Goal: Task Accomplishment & Management: Use online tool/utility

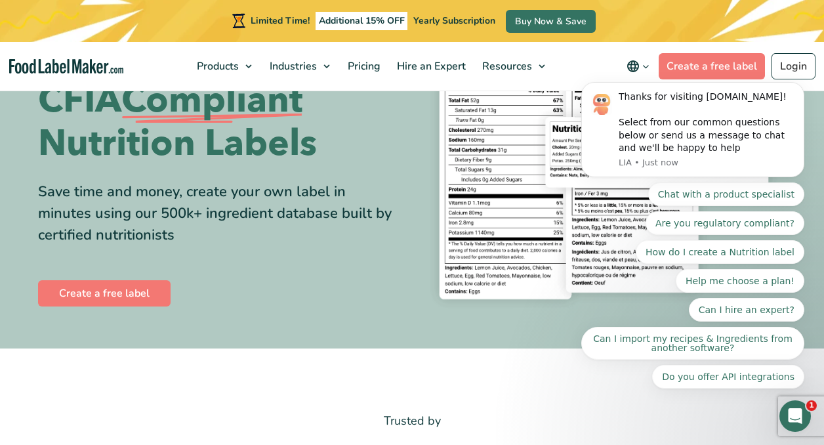
scroll to position [141, 0]
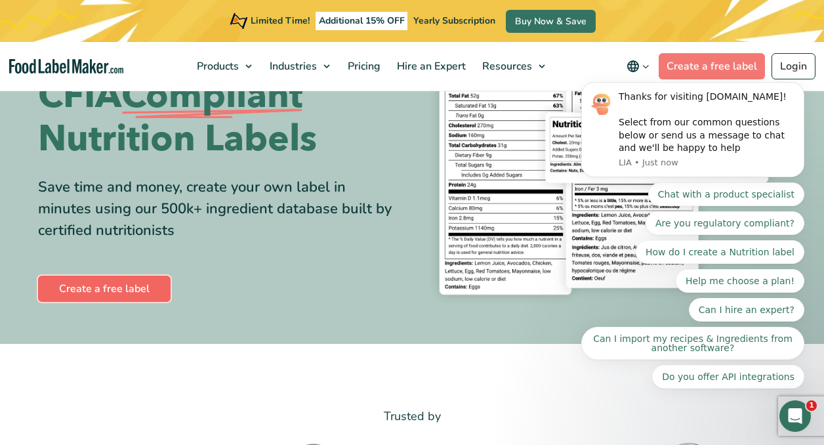
click at [115, 285] on link "Create a free label" at bounding box center [104, 288] width 132 height 26
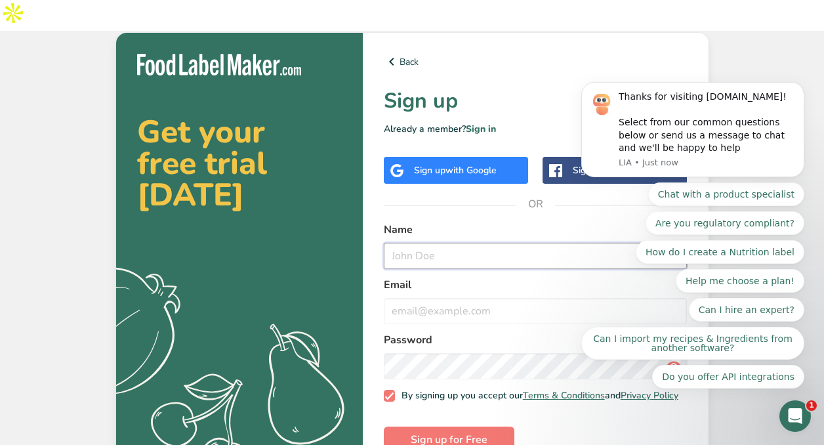
click at [432, 243] on input "text" at bounding box center [536, 256] width 304 height 26
type input "[PERSON_NAME]"
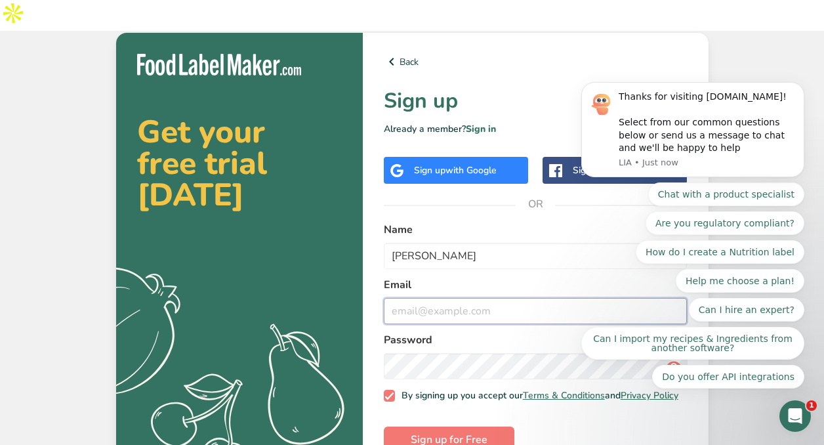
click at [417, 298] on input "email" at bounding box center [536, 311] width 304 height 26
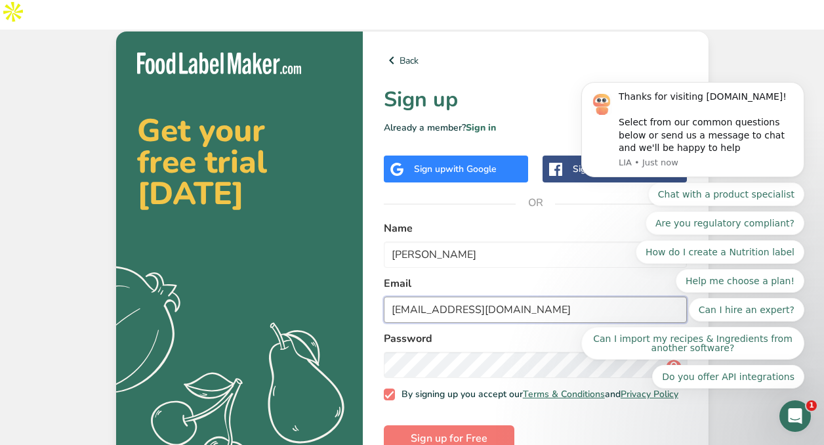
type input "[EMAIL_ADDRESS][DOMAIN_NAME]"
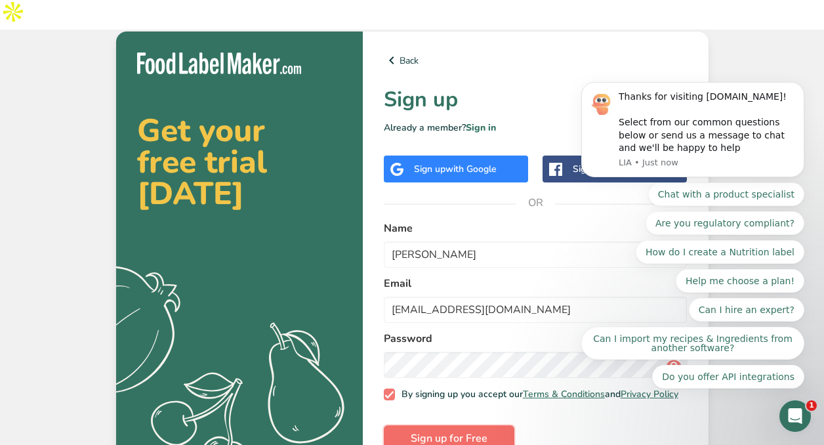
click at [485, 430] on span "Sign up for Free" at bounding box center [448, 438] width 77 height 16
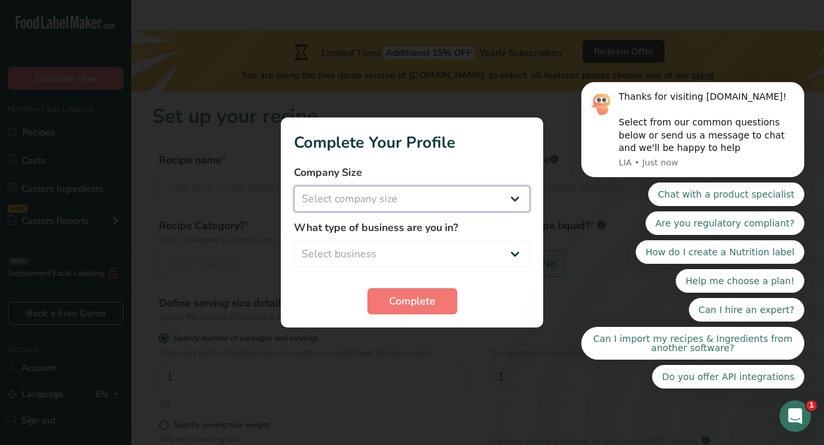
click at [511, 195] on select "Select company size Fewer than 10 Employees 10 to 50 Employees 51 to 500 Employ…" at bounding box center [412, 199] width 236 height 26
select select "1"
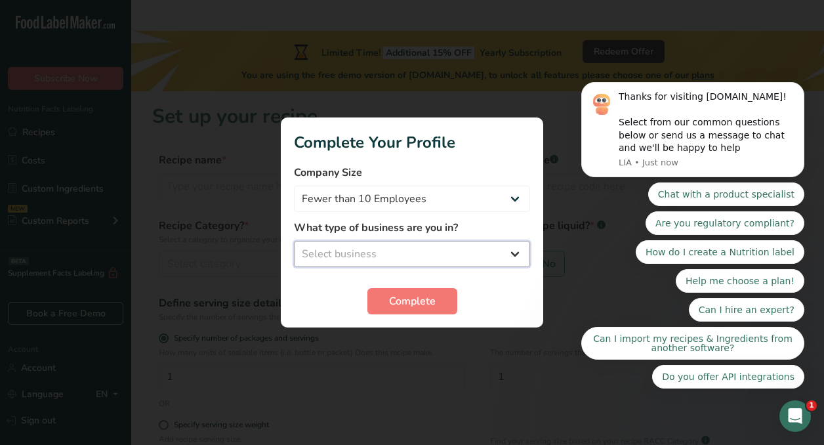
click at [458, 256] on select "Select business Packaged Food Manufacturer Restaurant & Cafe Bakery Meal Plans …" at bounding box center [412, 254] width 236 height 26
select select "1"
click at [414, 304] on span "Complete" at bounding box center [412, 301] width 47 height 16
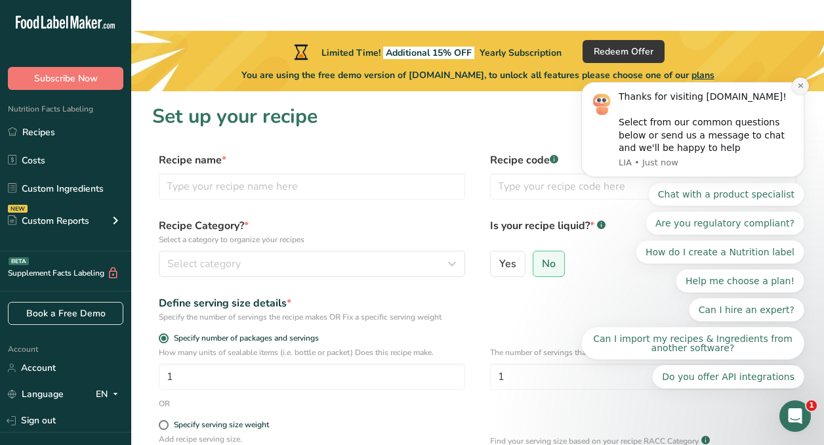
click at [793, 86] on button "Dismiss notification" at bounding box center [799, 85] width 17 height 17
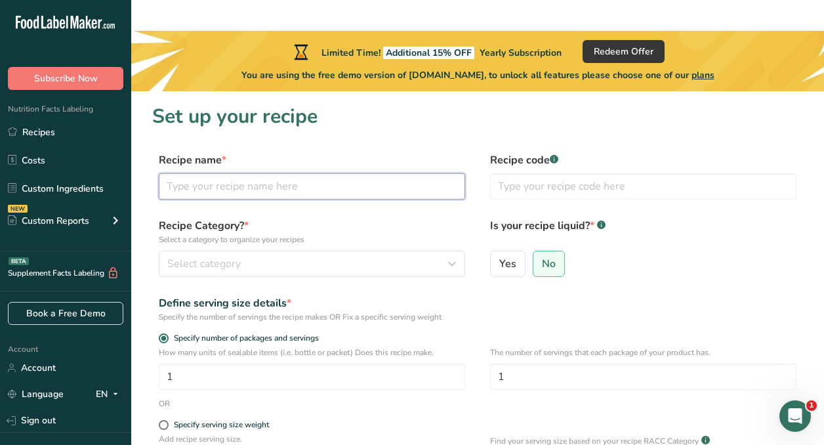
click at [302, 173] on input "text" at bounding box center [312, 186] width 306 height 26
type input "Roasted Fox Nuts"
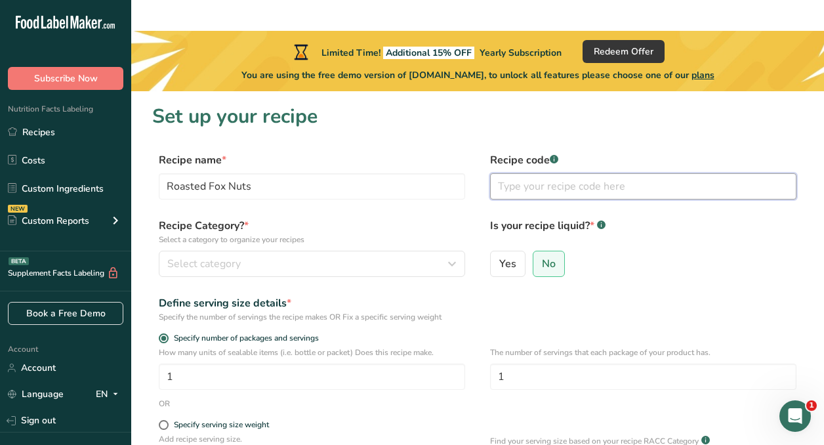
click at [584, 173] on input "text" at bounding box center [643, 186] width 306 height 26
type input "RFN_1"
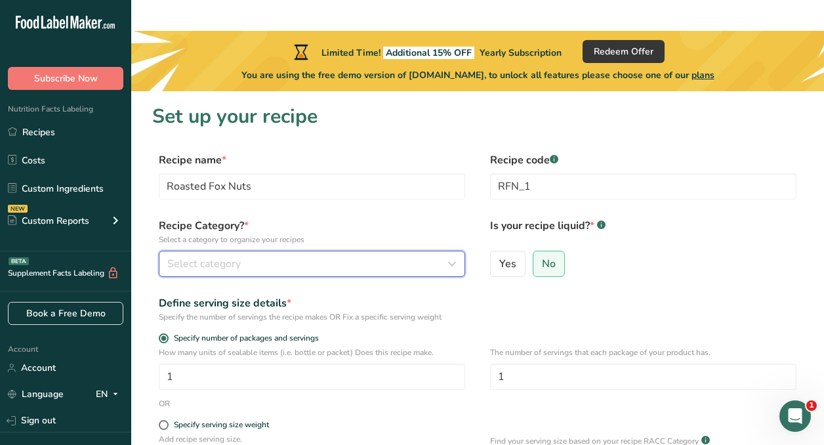
click at [376, 256] on div "Select category" at bounding box center [307, 264] width 281 height 16
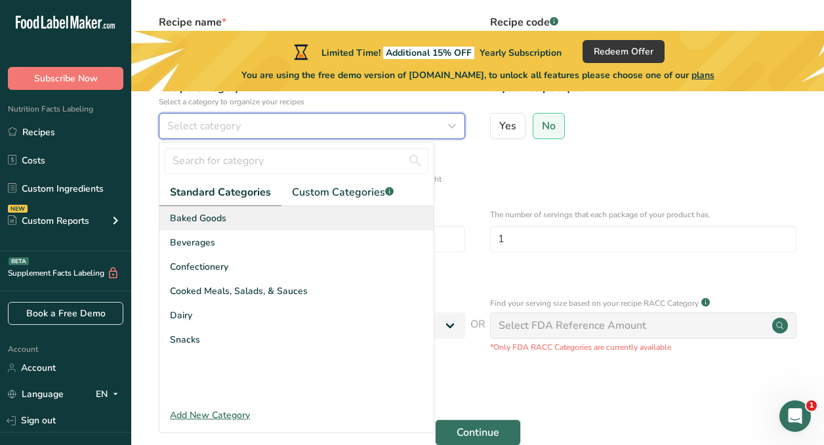
scroll to position [138, 0]
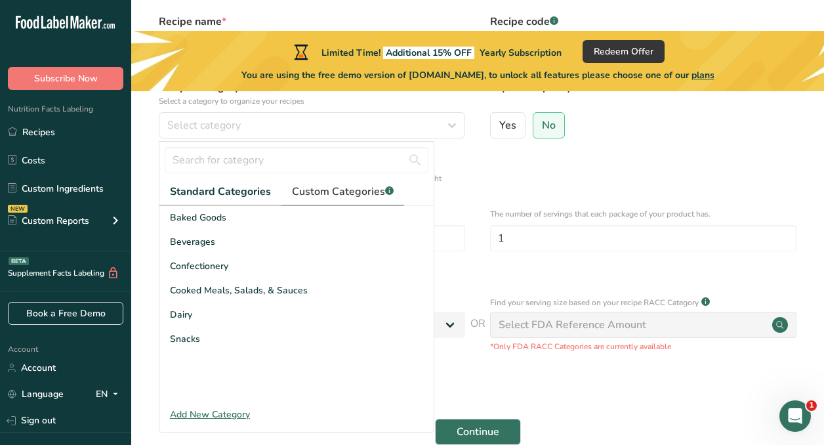
click at [366, 184] on span "Custom Categories .a-a{fill:#347362;}.b-a{fill:#fff;}" at bounding box center [343, 192] width 102 height 16
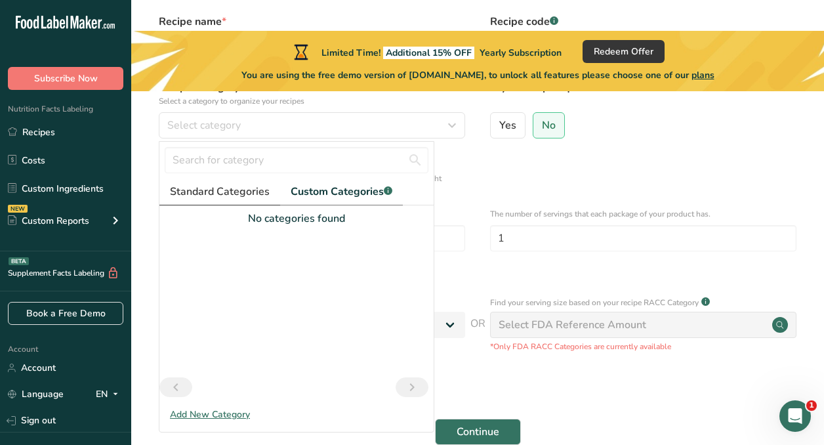
click at [230, 184] on span "Standard Categories" at bounding box center [220, 192] width 100 height 16
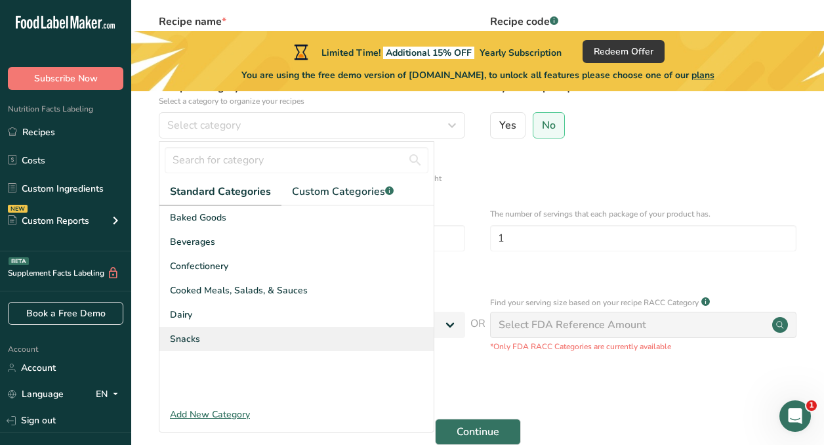
click at [202, 327] on div "Snacks" at bounding box center [296, 339] width 274 height 24
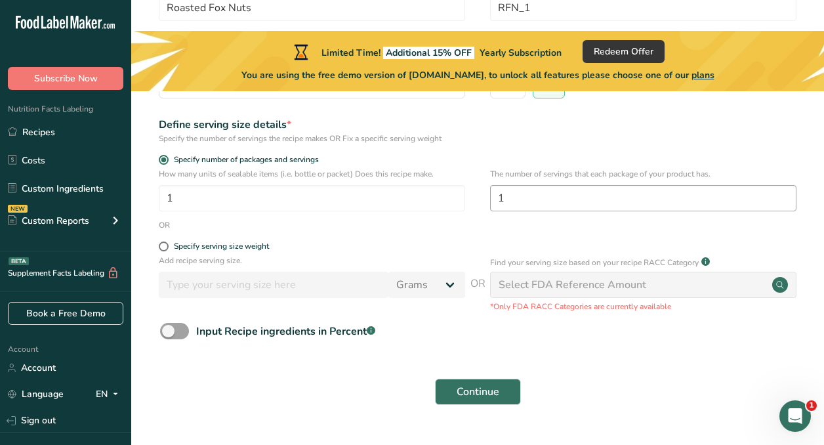
scroll to position [176, 0]
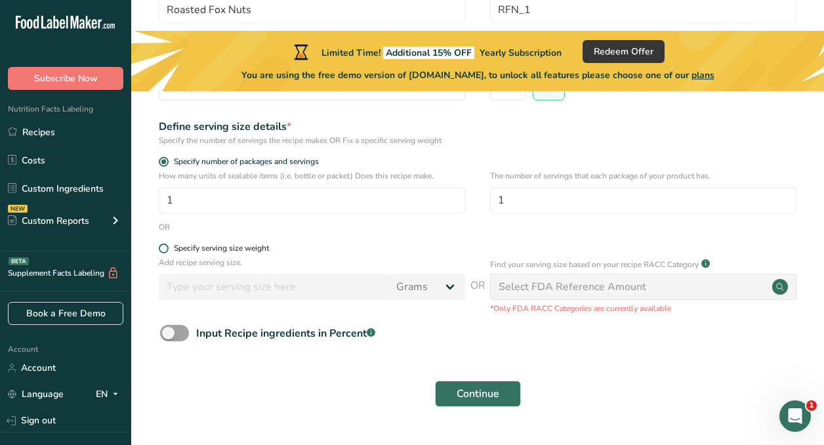
click at [163, 243] on span at bounding box center [164, 248] width 10 height 10
click at [163, 244] on input "Specify serving size weight" at bounding box center [163, 248] width 9 height 9
radio input "true"
radio input "false"
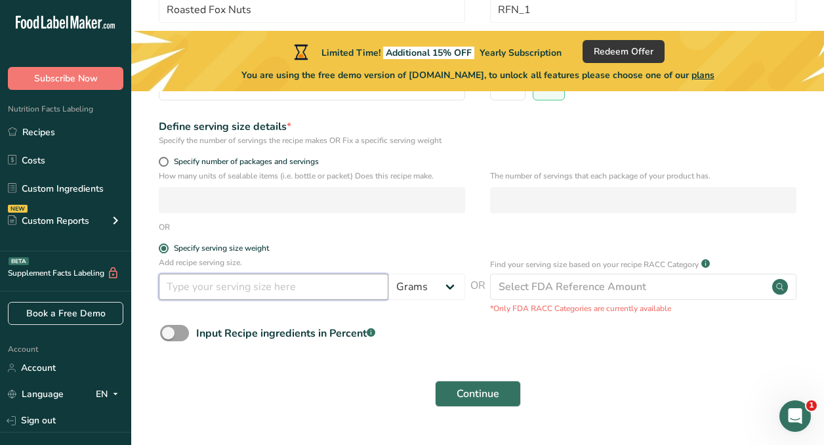
click at [231, 273] on input "number" at bounding box center [273, 286] width 229 height 26
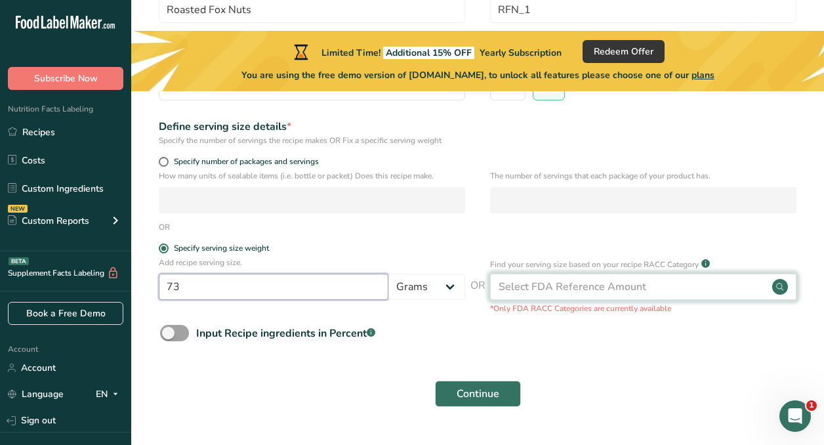
type input "73"
click at [538, 279] on div "Select FDA Reference Amount" at bounding box center [572, 287] width 148 height 16
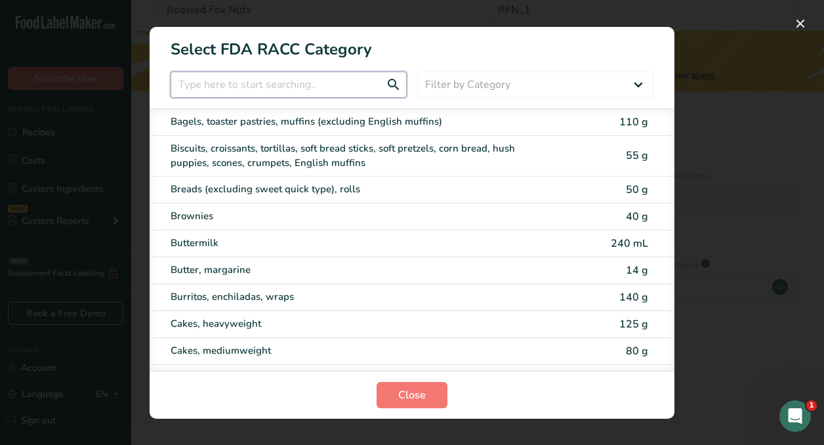
click at [306, 91] on input "RACC Category Selection Modal" at bounding box center [288, 84] width 236 height 26
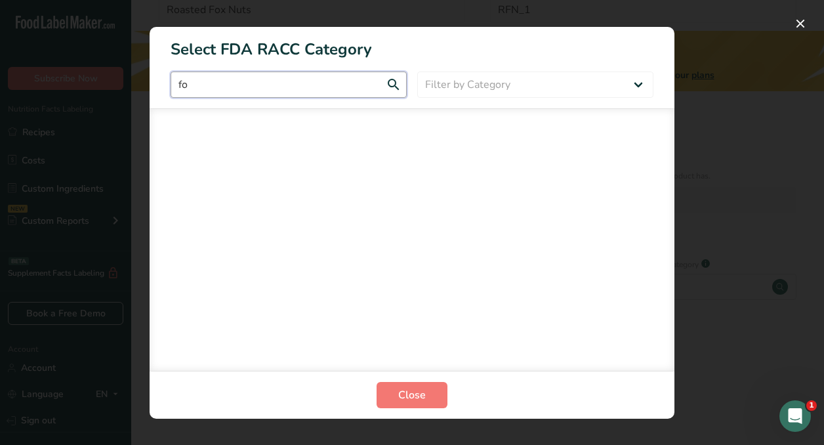
type input "f"
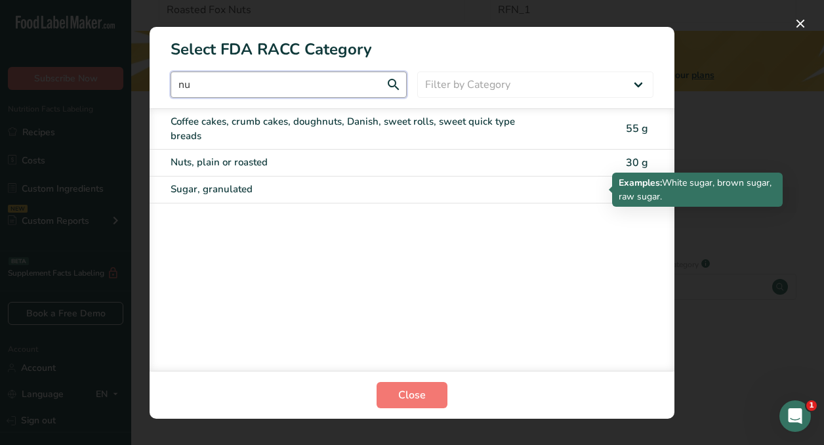
scroll to position [0, 0]
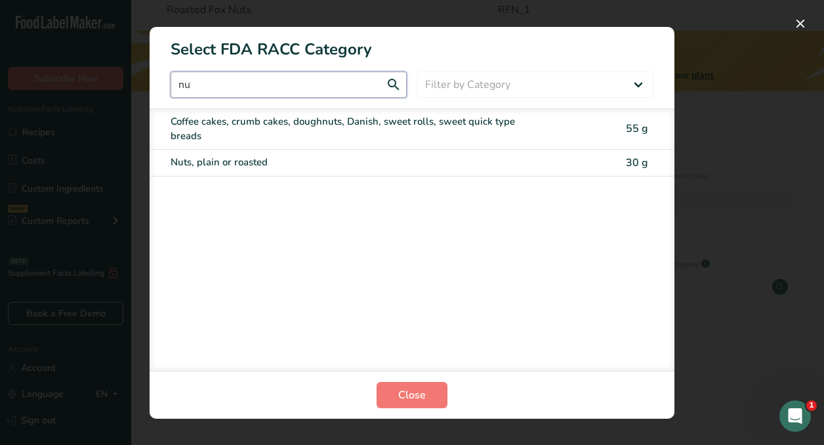
type input "n"
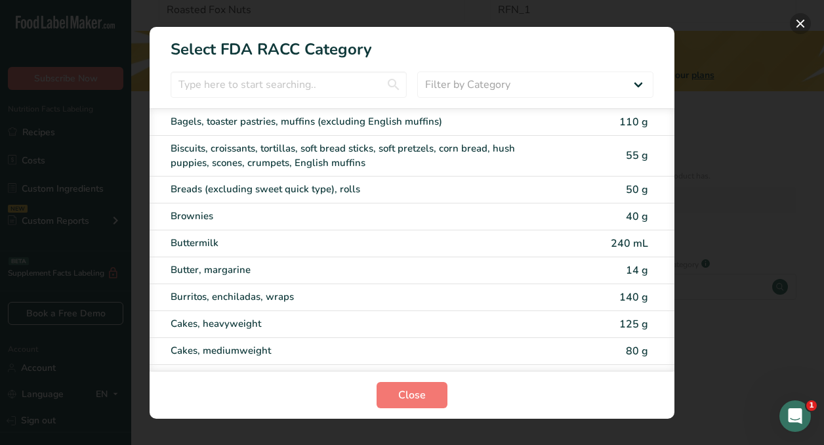
click at [804, 28] on button "RACC Category Selection Modal" at bounding box center [799, 23] width 21 height 21
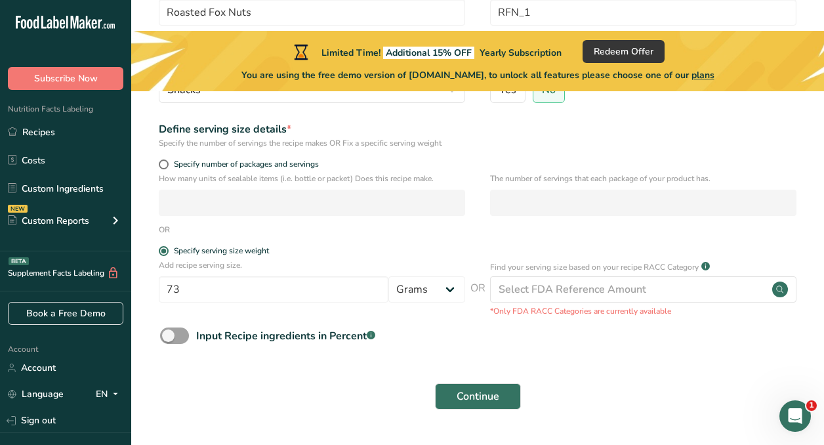
scroll to position [176, 0]
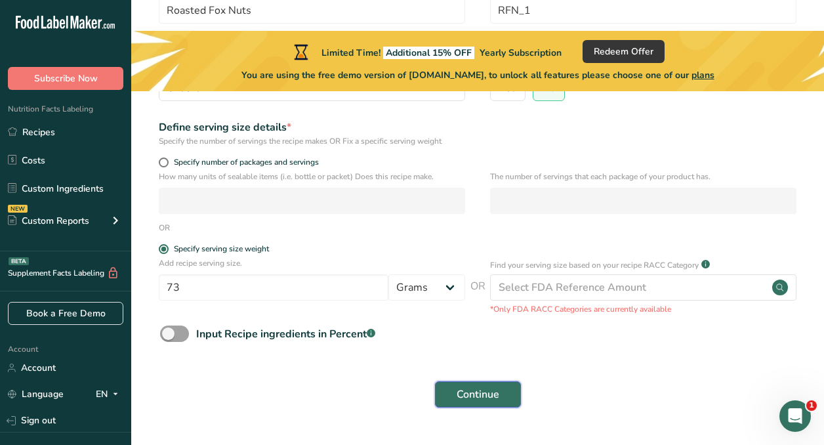
click at [477, 386] on span "Continue" at bounding box center [477, 394] width 43 height 16
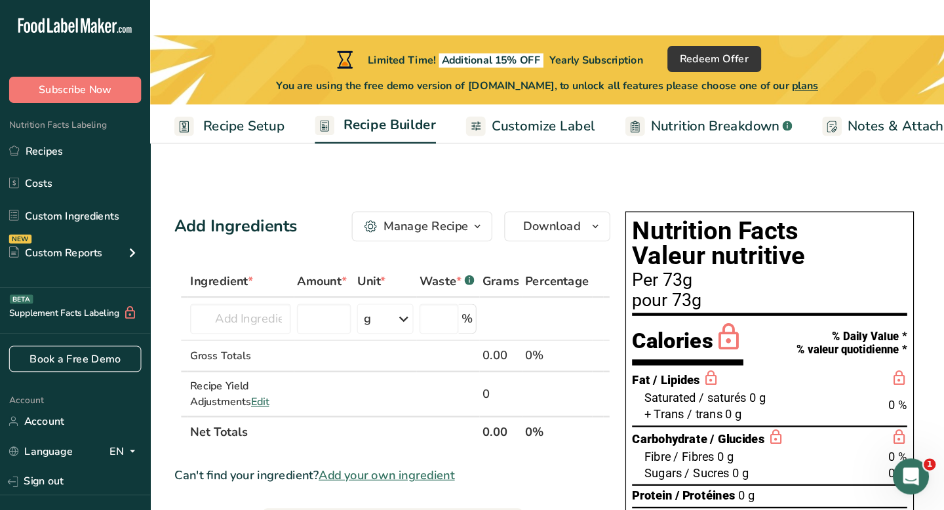
scroll to position [2, 0]
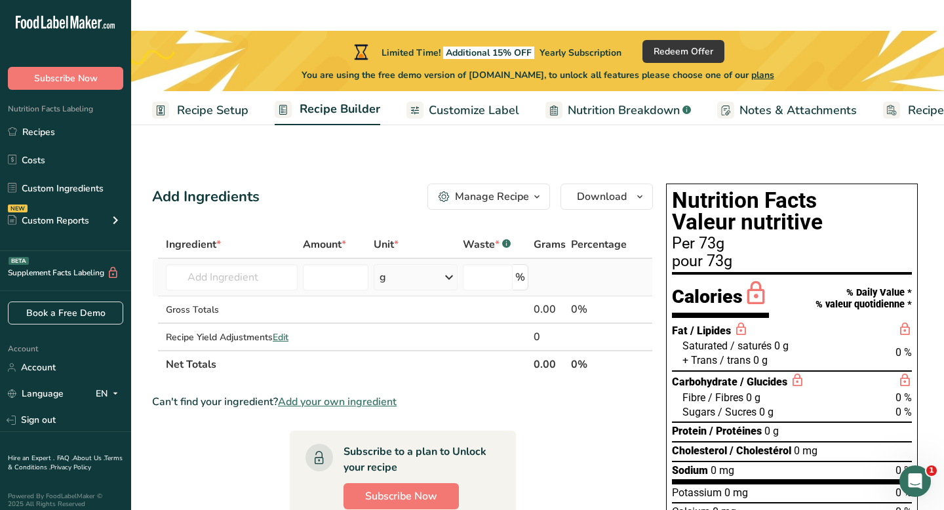
click at [422, 264] on div "g" at bounding box center [416, 277] width 84 height 26
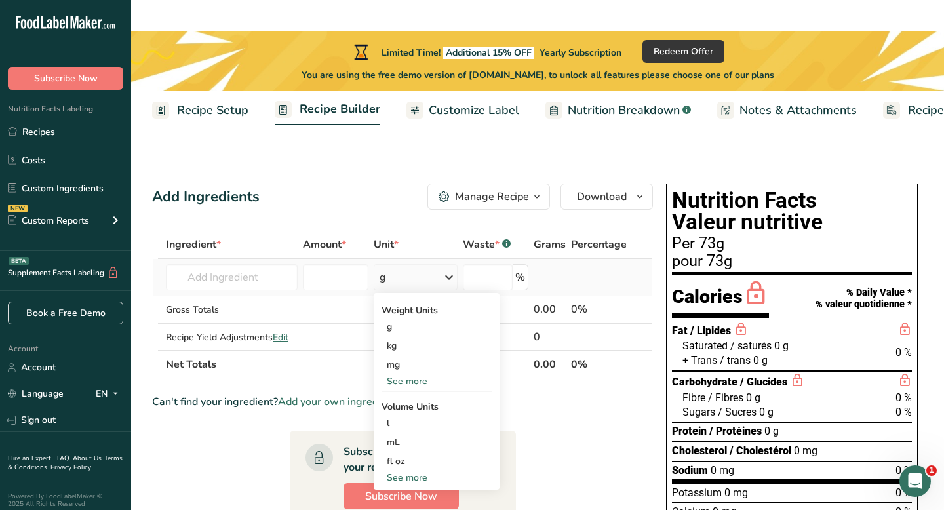
click at [415, 374] on div "See more" at bounding box center [437, 381] width 110 height 14
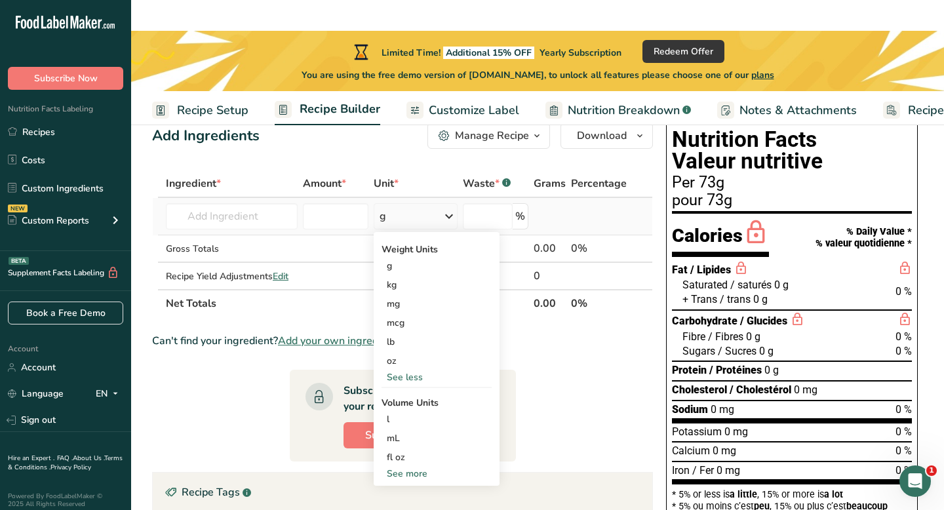
scroll to position [64, 0]
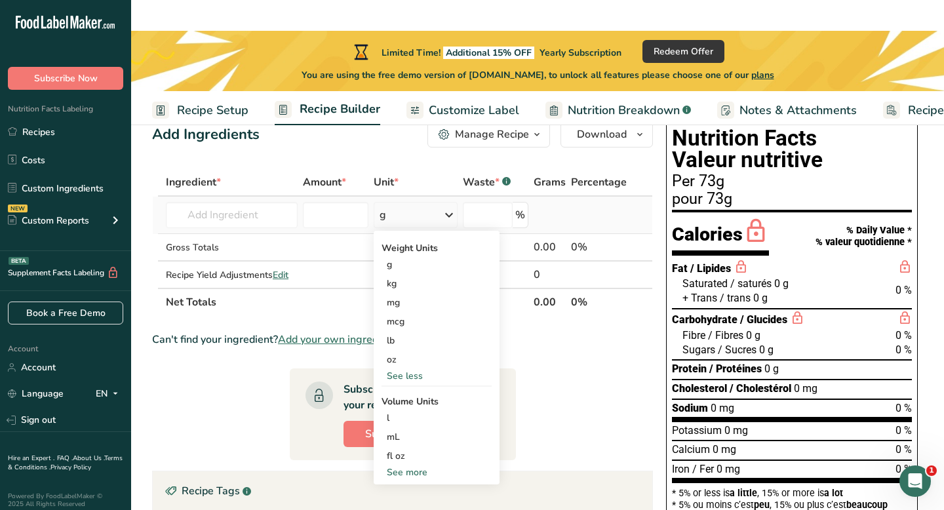
click at [405, 444] on div "See more" at bounding box center [437, 473] width 110 height 14
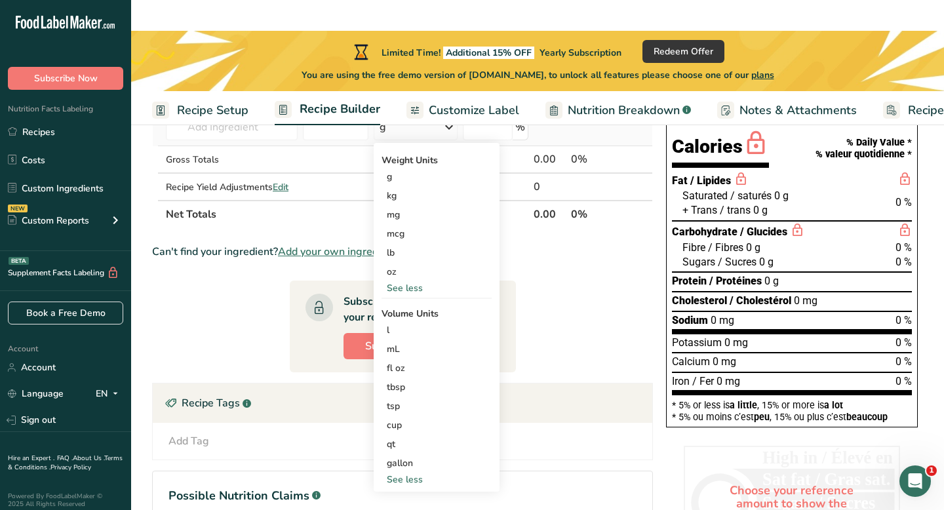
scroll to position [153, 0]
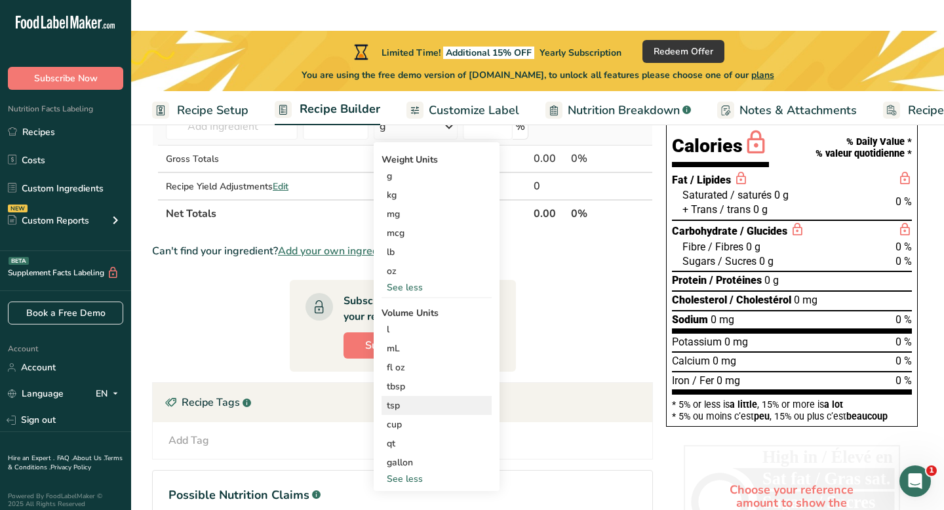
click at [403, 399] on div "tsp" at bounding box center [437, 406] width 100 height 14
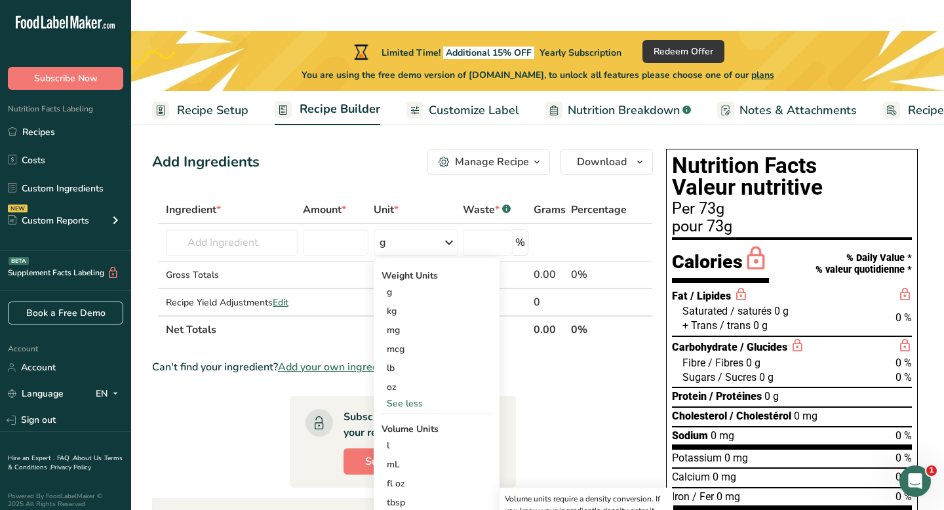
scroll to position [36, 0]
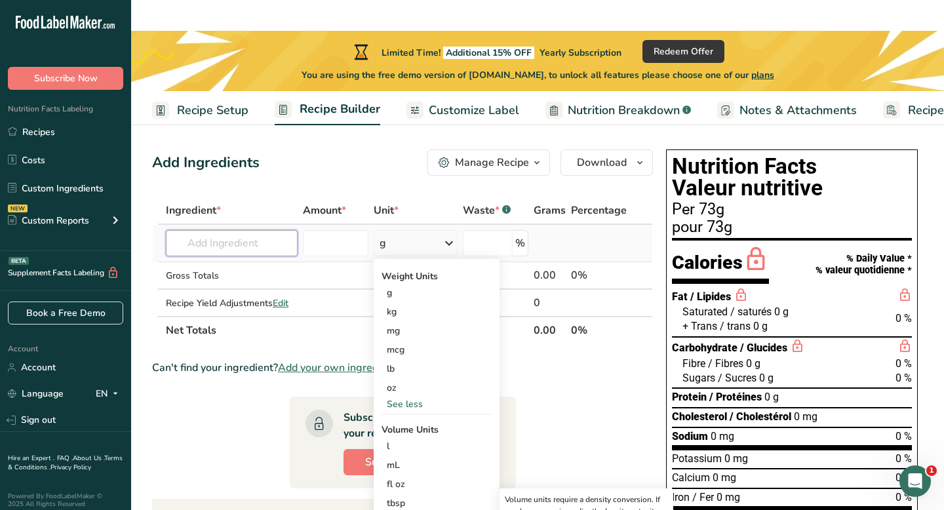
click at [258, 230] on input "text" at bounding box center [232, 243] width 132 height 26
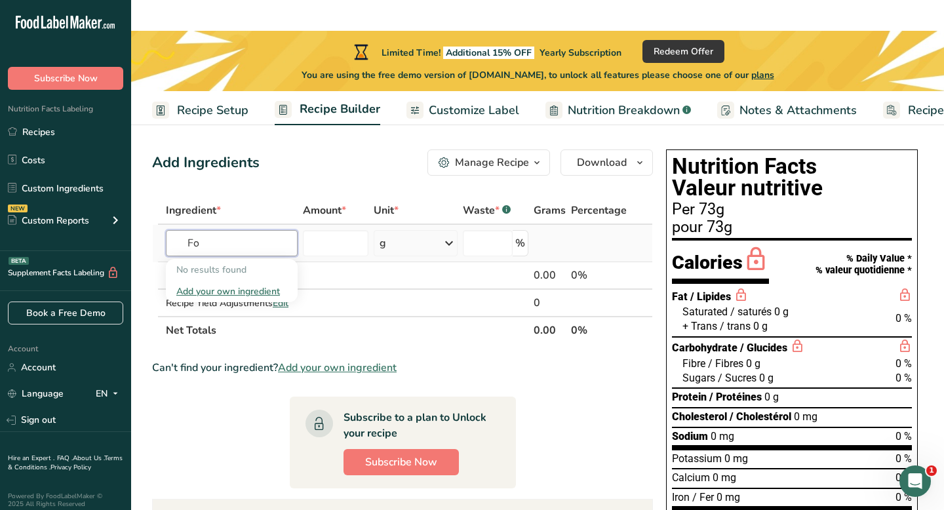
type input "F"
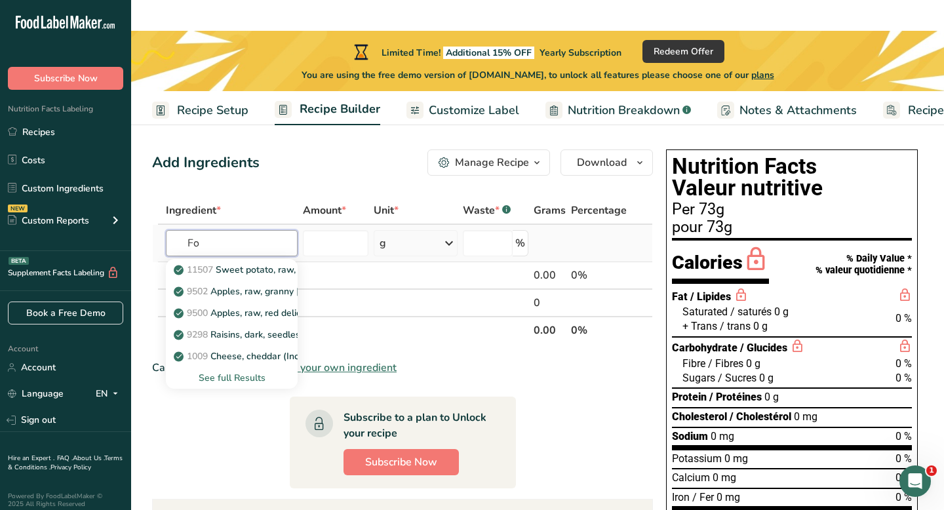
type input "F"
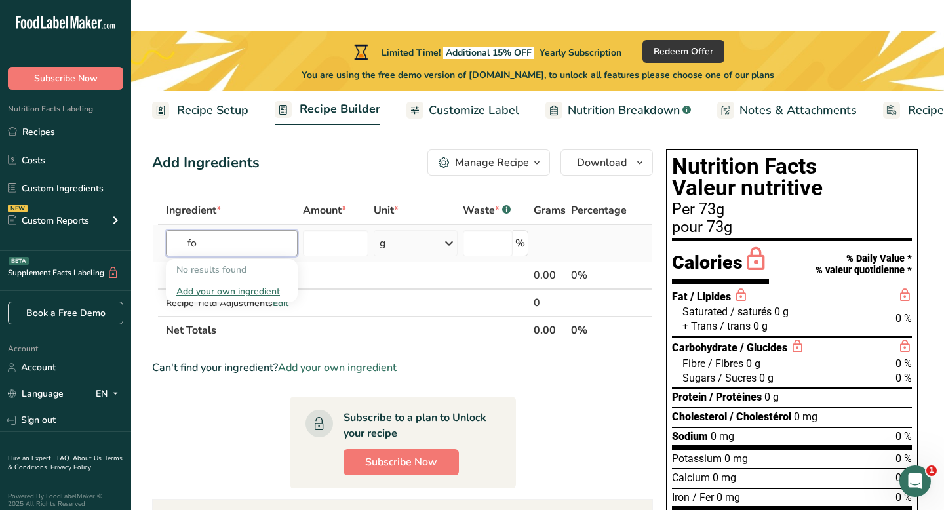
type input "f"
type input "m"
type input "p"
type input "fox nut"
click at [220, 285] on div "Add your own ingredient" at bounding box center [231, 292] width 111 height 14
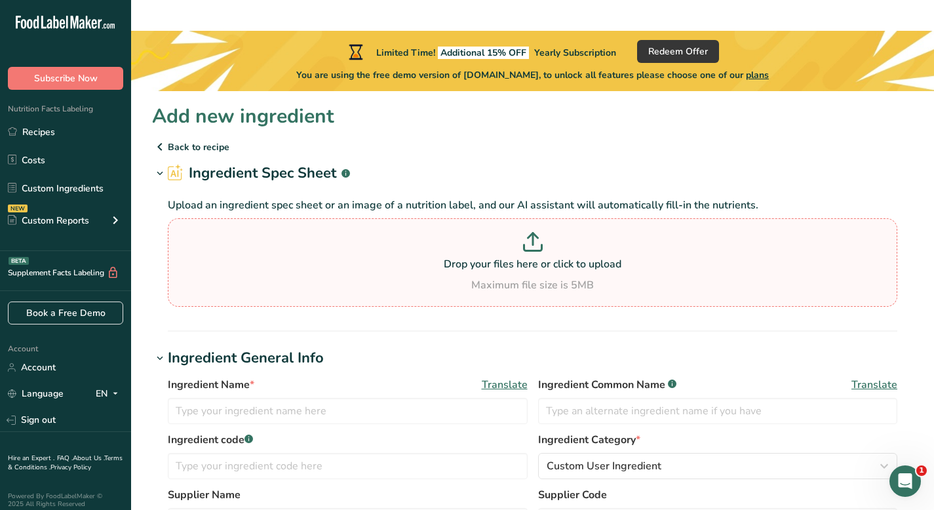
click at [537, 232] on icon at bounding box center [533, 242] width 20 height 20
click at [537, 218] on input "Drop your files here or click to upload Maximum file size is 5MB" at bounding box center [533, 262] width 730 height 89
type input "C:\fakepath\Fox Nut_Nutri.pdf"
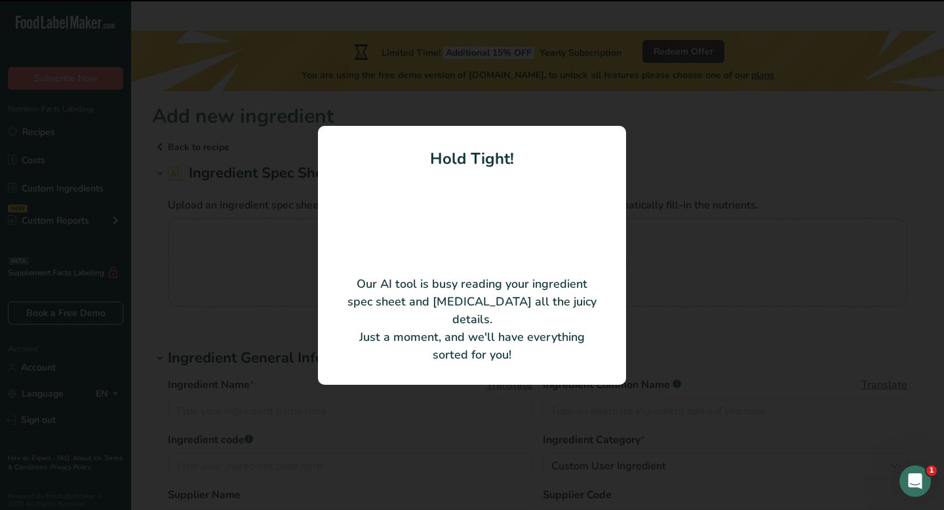
type input "Lotus Seed"
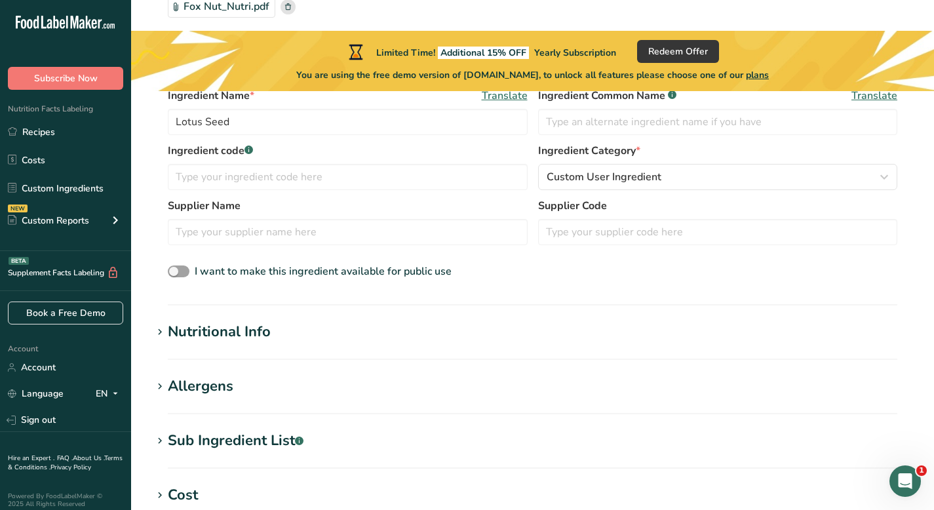
scroll to position [379, 0]
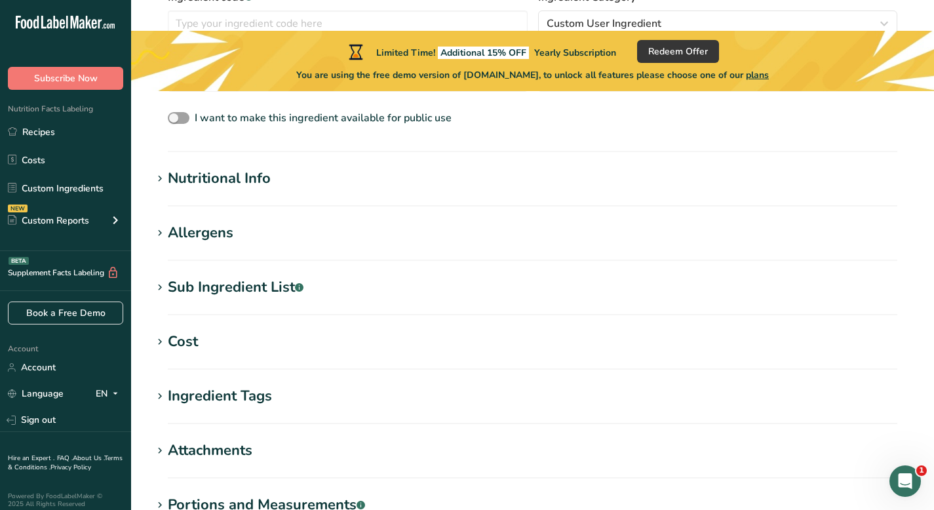
click at [257, 168] on div "Nutritional Info" at bounding box center [219, 179] width 103 height 22
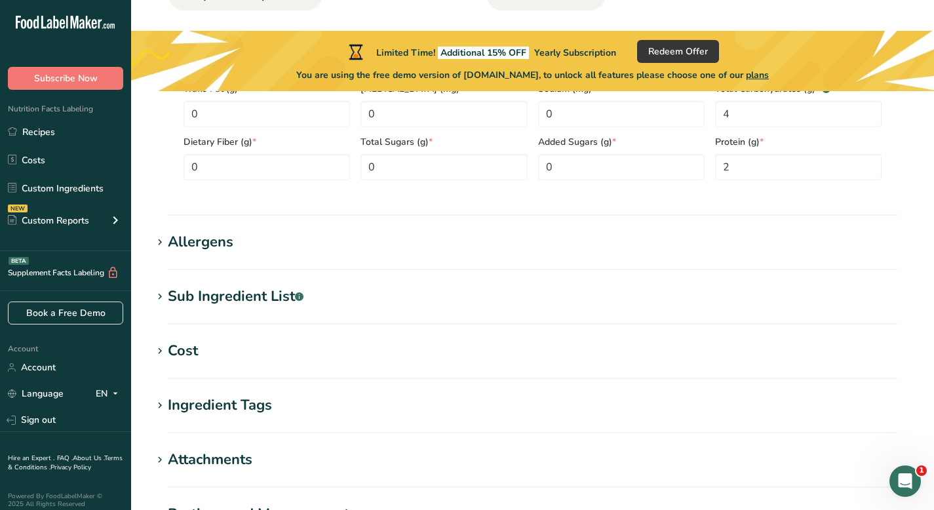
scroll to position [788, 0]
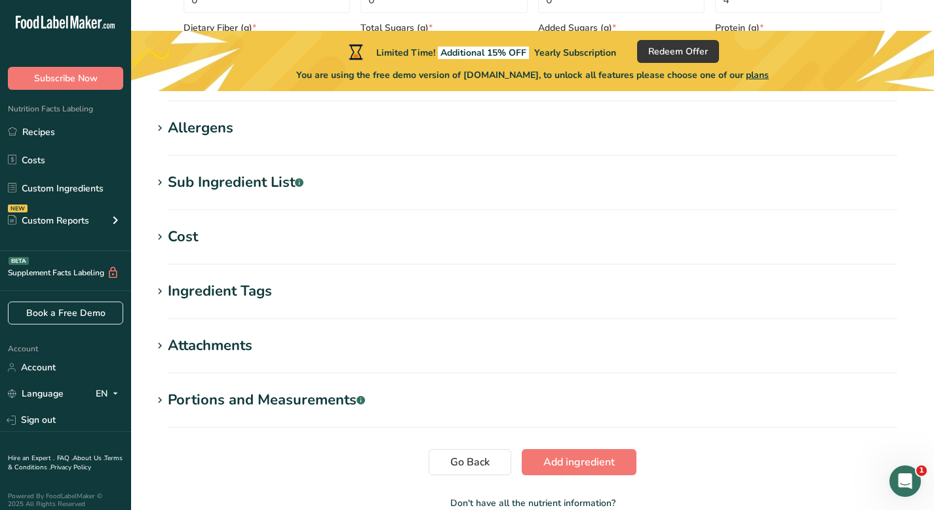
click at [376, 117] on h1 "Allergens" at bounding box center [532, 128] width 761 height 22
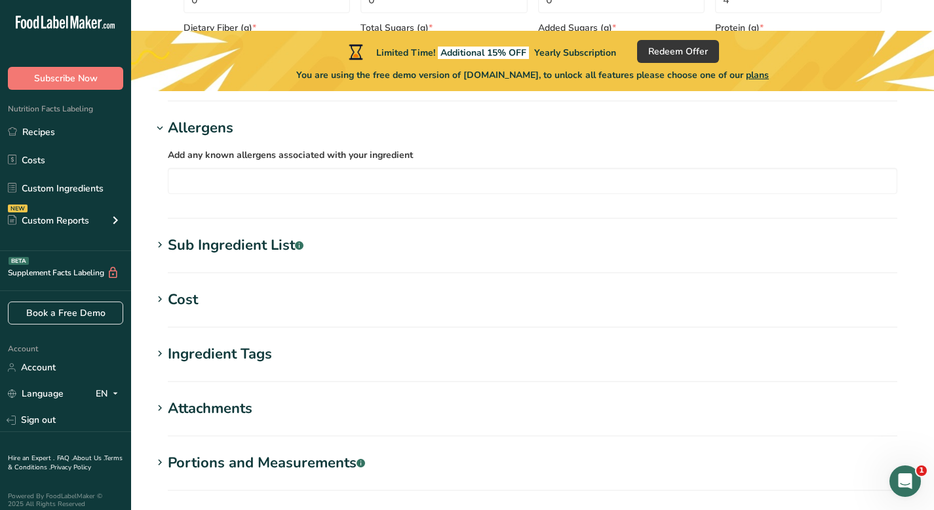
click at [413, 235] on h1 "Sub Ingredient List .a-a{fill:#347362;}.b-a{fill:#fff;}" at bounding box center [532, 246] width 761 height 22
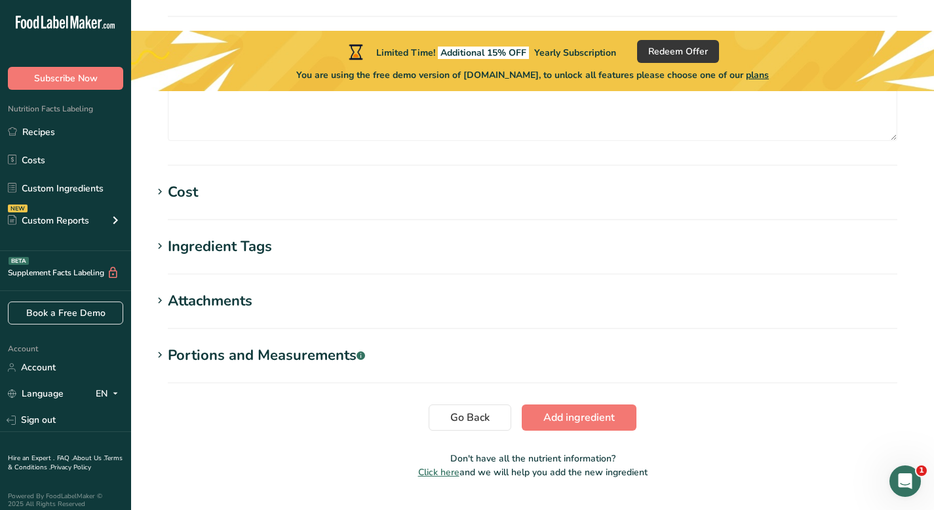
scroll to position [991, 0]
click at [396, 180] on h1 "Cost" at bounding box center [532, 191] width 761 height 22
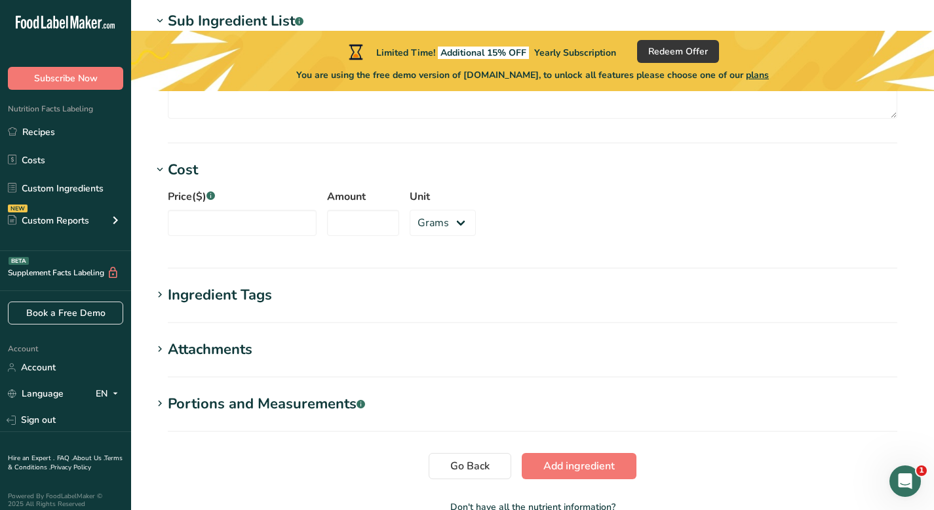
scroll to position [1012, 0]
click at [434, 284] on h1 "Ingredient Tags" at bounding box center [532, 295] width 761 height 22
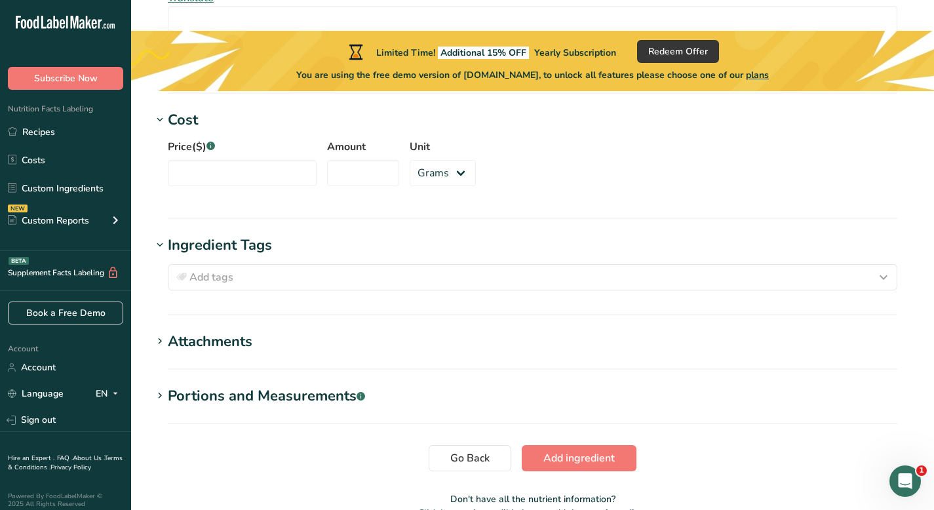
scroll to position [1083, 0]
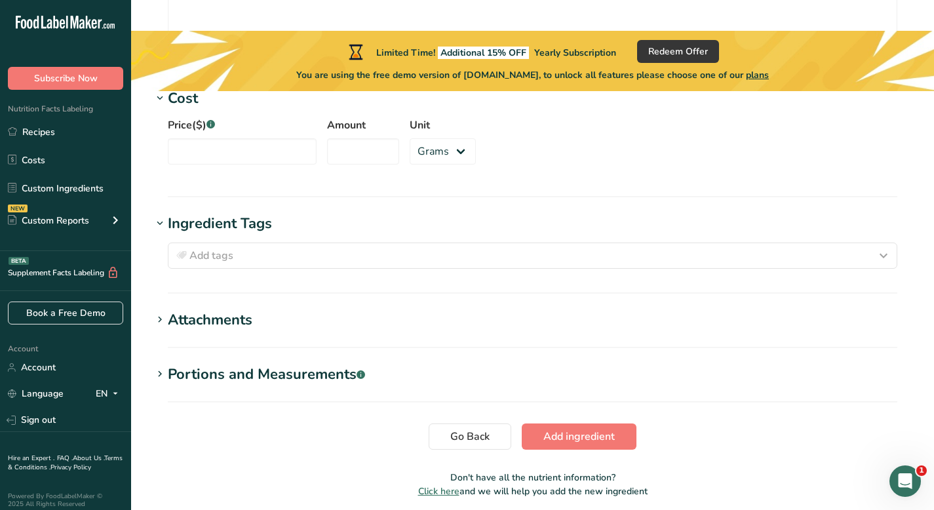
click at [426, 309] on h1 "Attachments" at bounding box center [532, 320] width 761 height 22
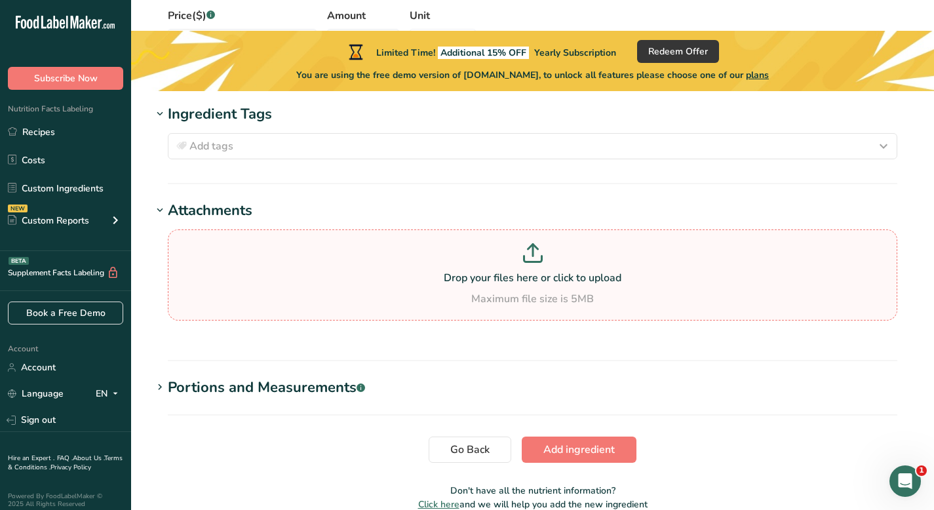
scroll to position [1226, 0]
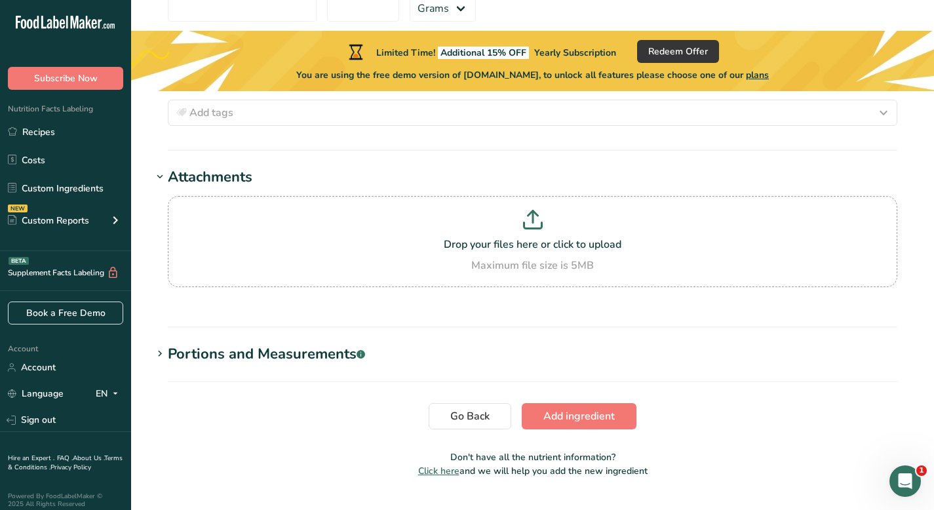
click at [309, 344] on div "Portions and Measurements .a-a{fill:#347362;}.b-a{fill:#fff;}" at bounding box center [266, 355] width 197 height 22
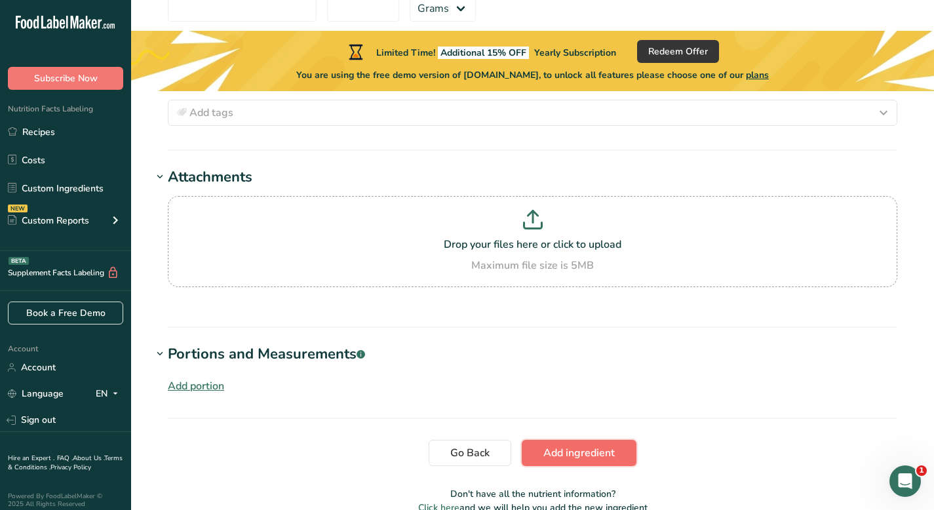
click at [584, 444] on span "Add ingredient" at bounding box center [579, 453] width 71 height 16
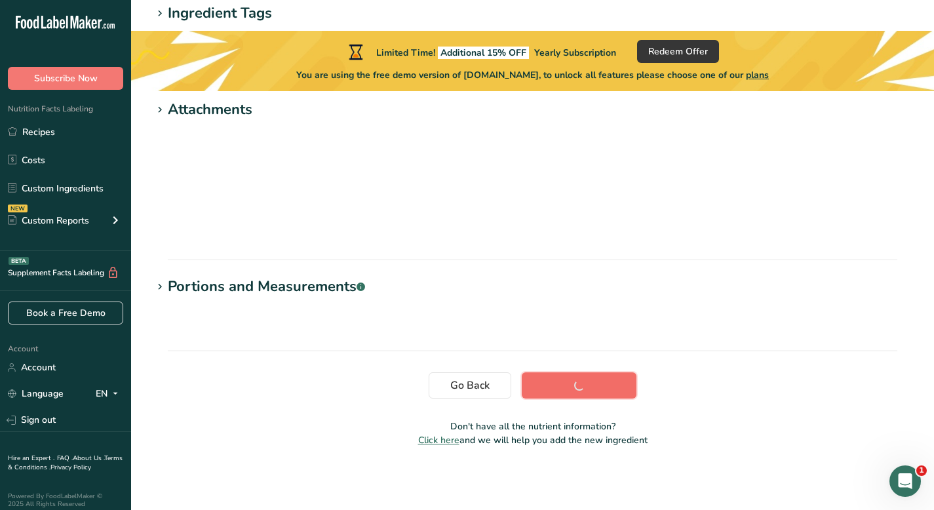
scroll to position [254, 0]
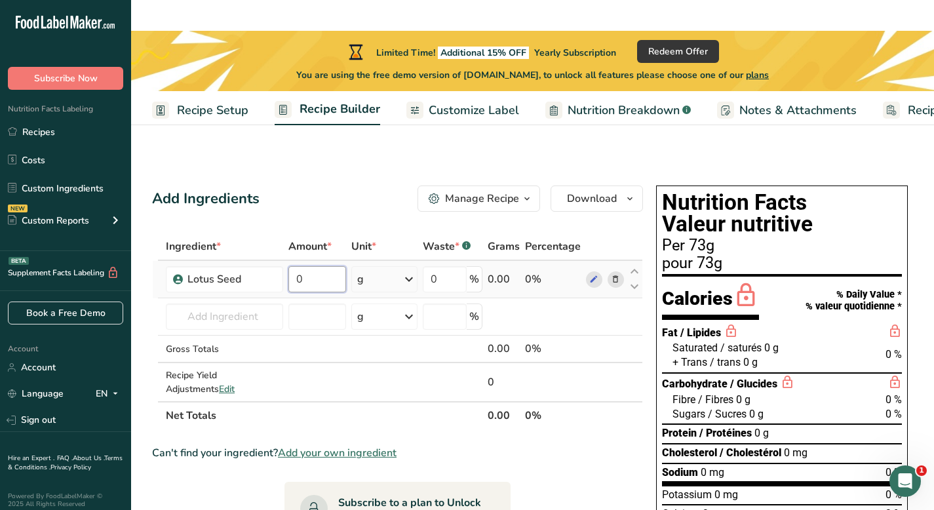
click at [313, 266] on input "0" at bounding box center [318, 279] width 58 height 26
type input "50"
click at [230, 289] on div "Ingredient * Amount * Unit * Waste * .a-a{fill:#347362;}.b-a{fill:#fff;} Grams …" at bounding box center [397, 331] width 491 height 197
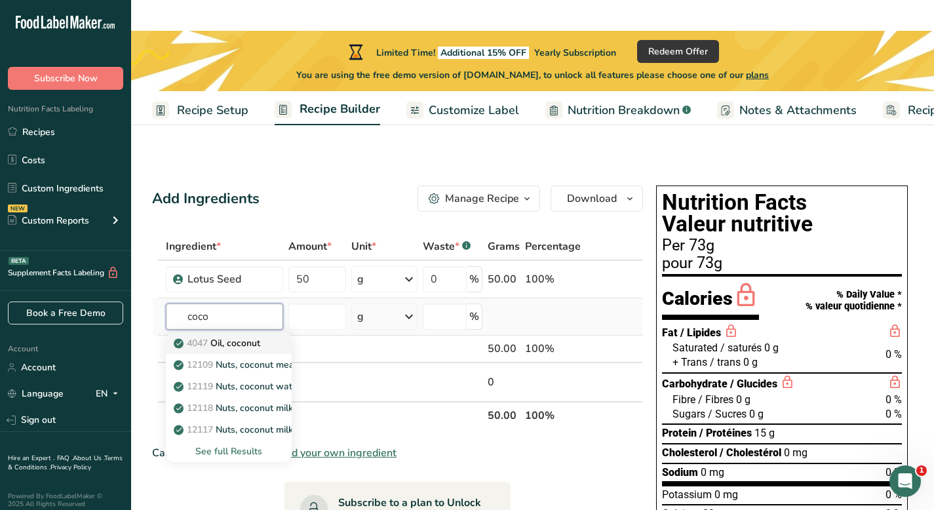
type input "coco"
click at [234, 336] on p "4047 Oil, coconut" at bounding box center [218, 343] width 84 height 14
type input "Oil, coconut"
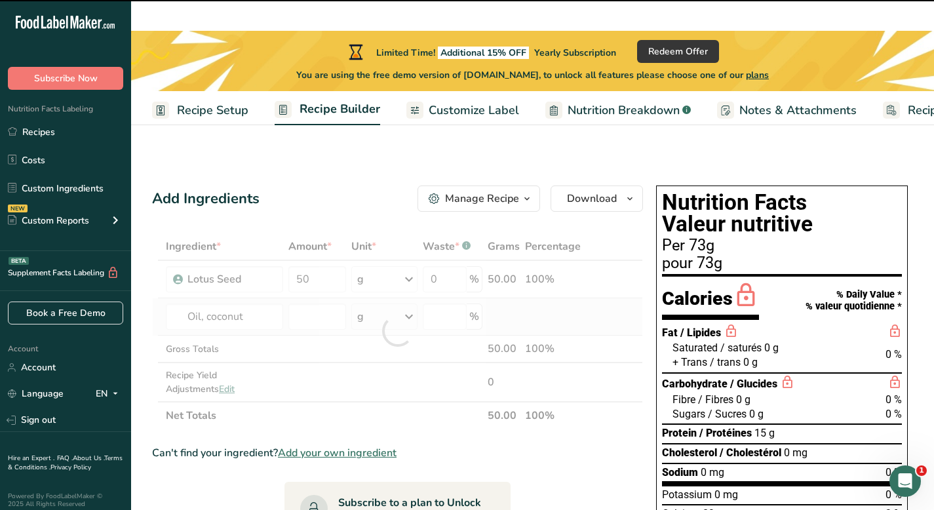
type input "0"
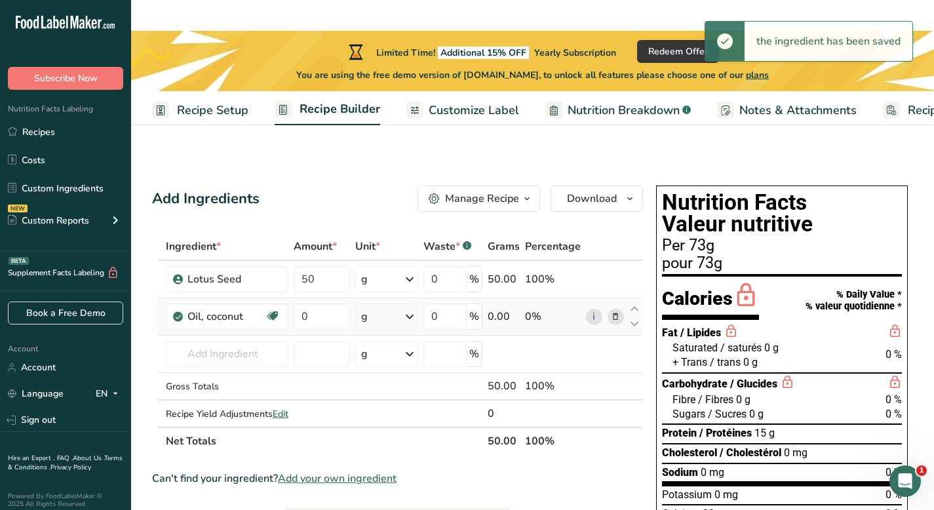
click at [413, 305] on icon at bounding box center [410, 317] width 16 height 24
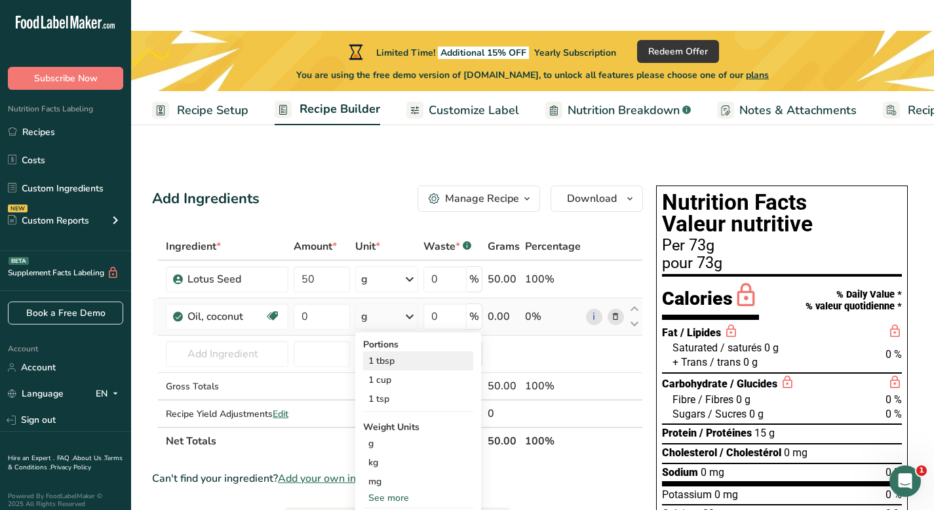
click at [393, 351] on div "1 tbsp" at bounding box center [418, 360] width 110 height 19
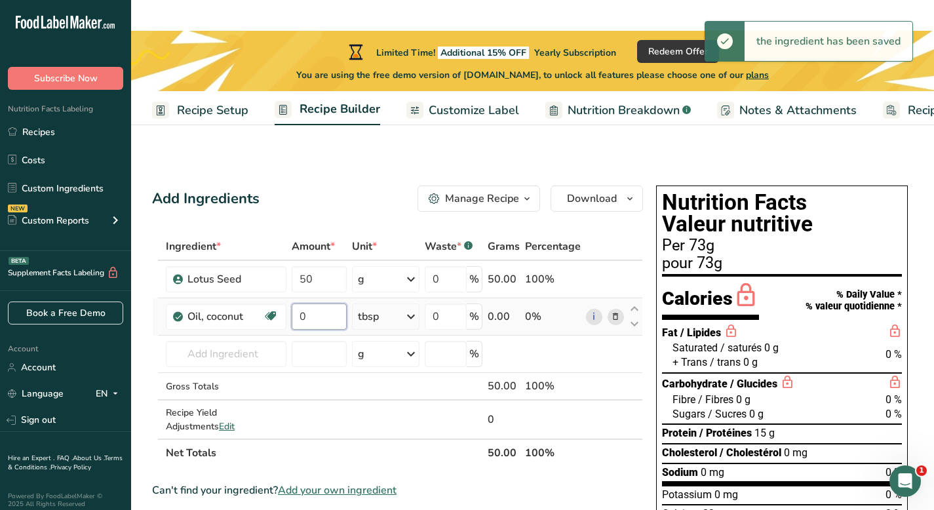
click at [315, 304] on input "0" at bounding box center [319, 317] width 55 height 26
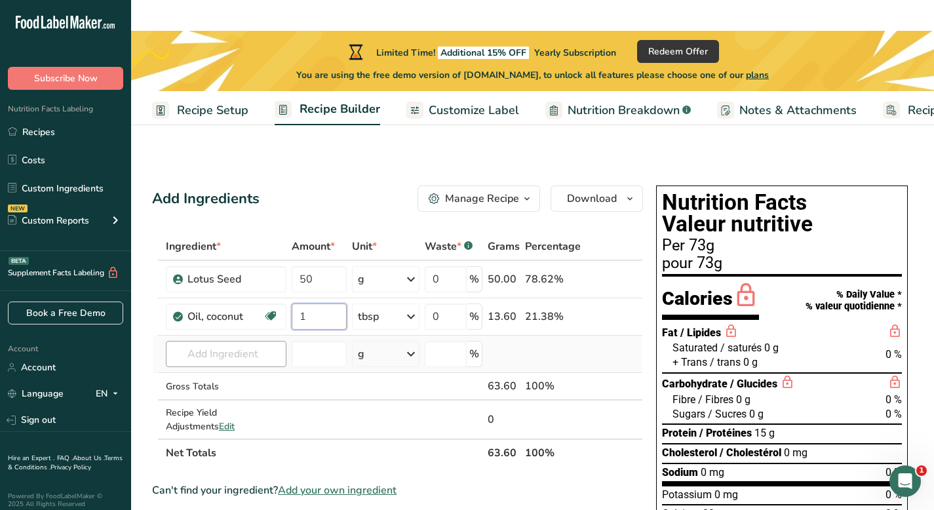
type input "1"
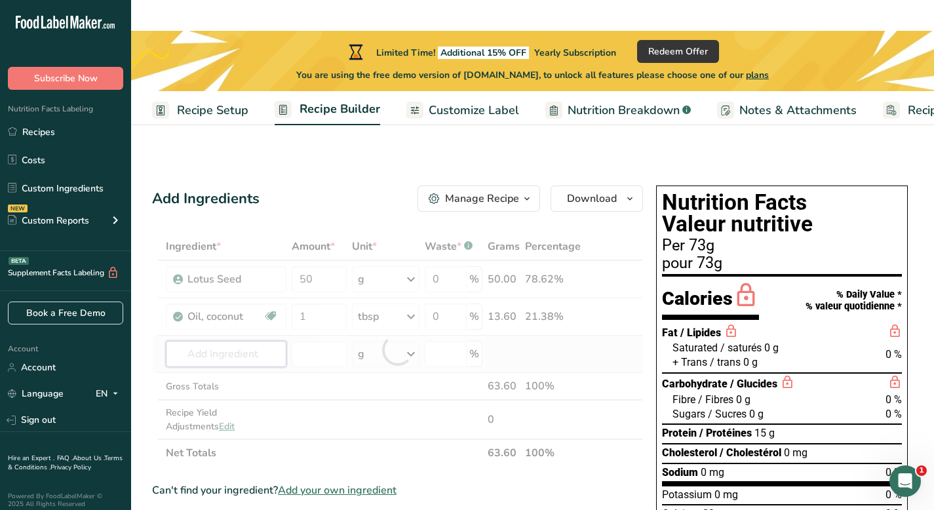
click at [191, 322] on div "Ingredient * Amount * Unit * Waste * .a-a{fill:#347362;}.b-a{fill:#fff;} Grams …" at bounding box center [397, 350] width 491 height 234
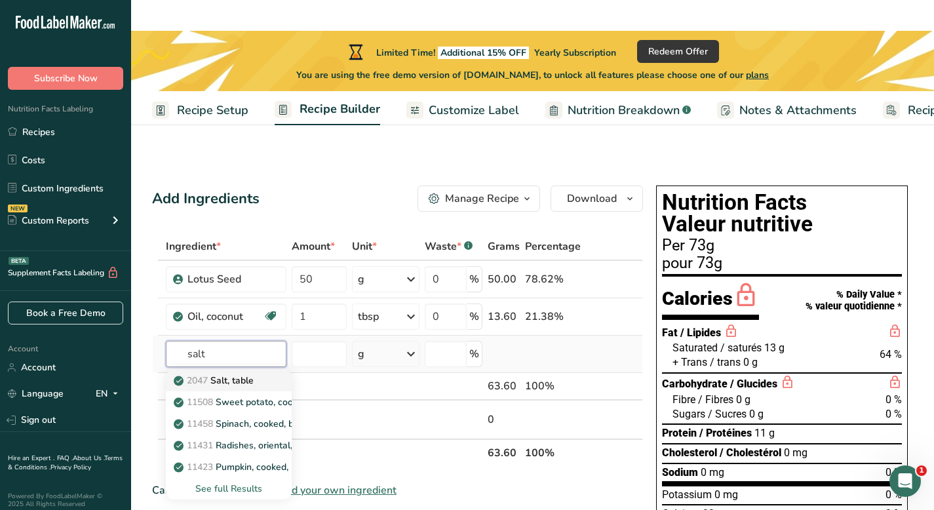
type input "salt"
click at [244, 374] on p "2047 Salt, table" at bounding box center [214, 381] width 77 height 14
type input "Salt, table"
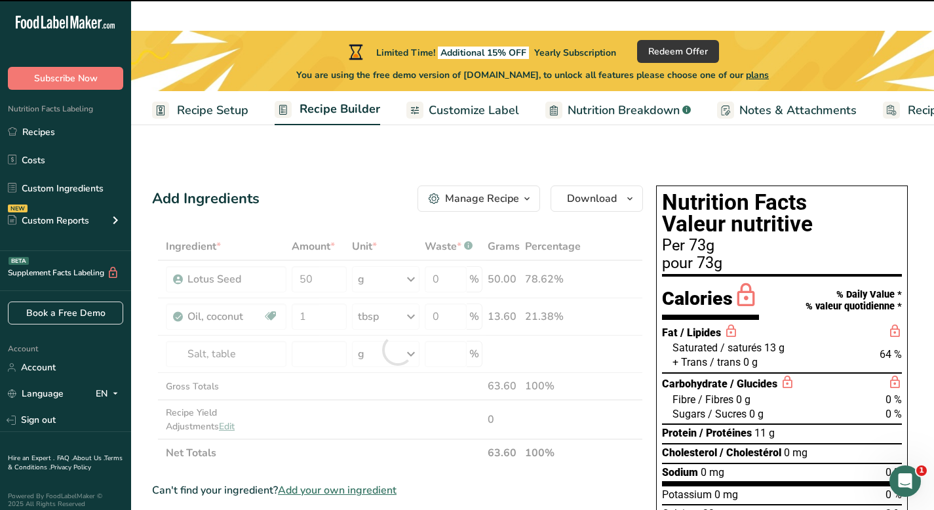
type input "0"
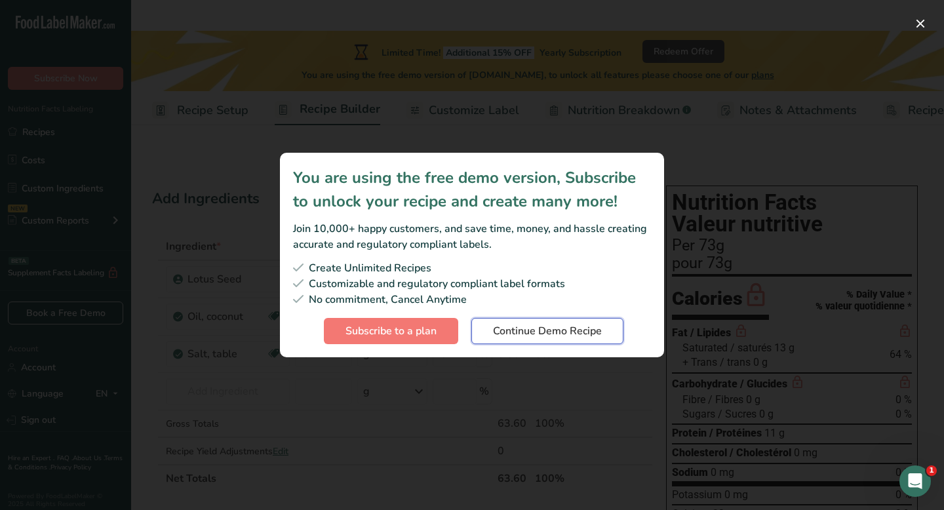
click at [541, 330] on span "Continue Demo Recipe" at bounding box center [547, 331] width 109 height 16
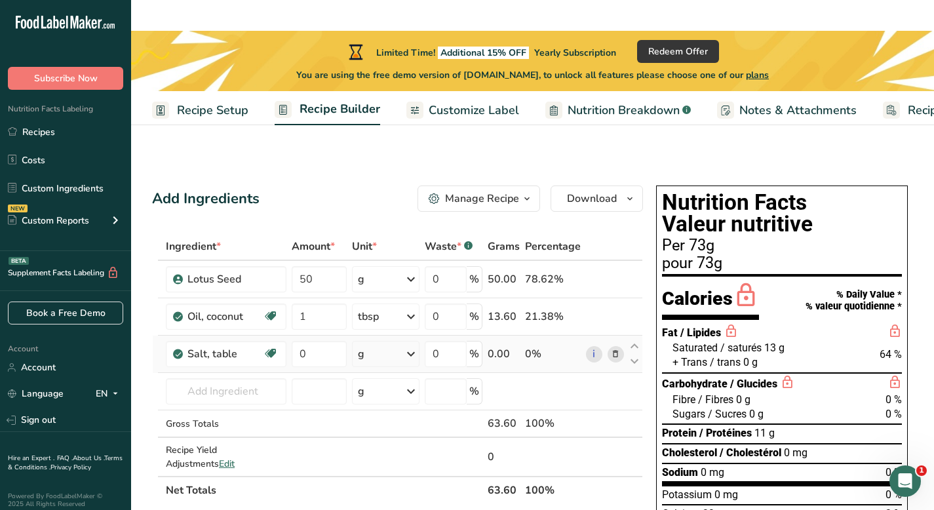
click at [400, 341] on div "g" at bounding box center [385, 354] width 67 height 26
click at [401, 389] on div "1 tsp" at bounding box center [415, 398] width 110 height 19
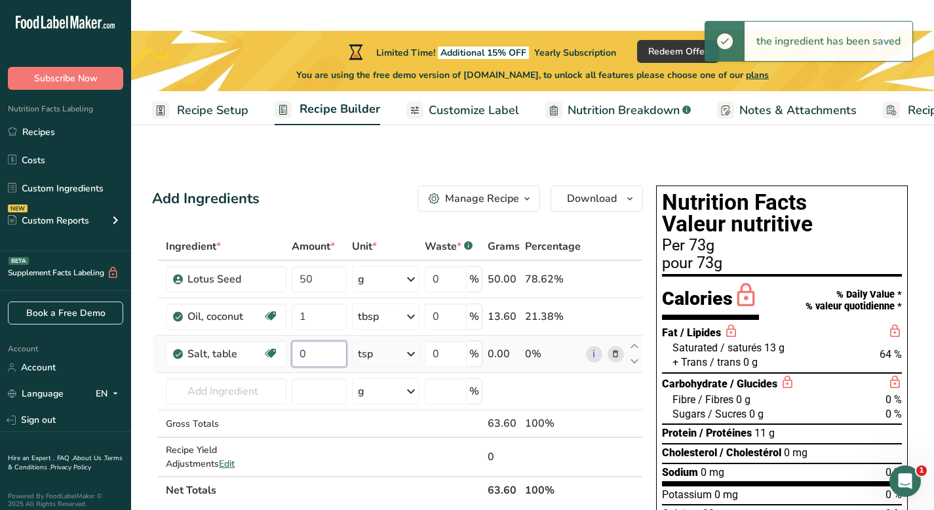
click at [319, 341] on input "0" at bounding box center [319, 354] width 55 height 26
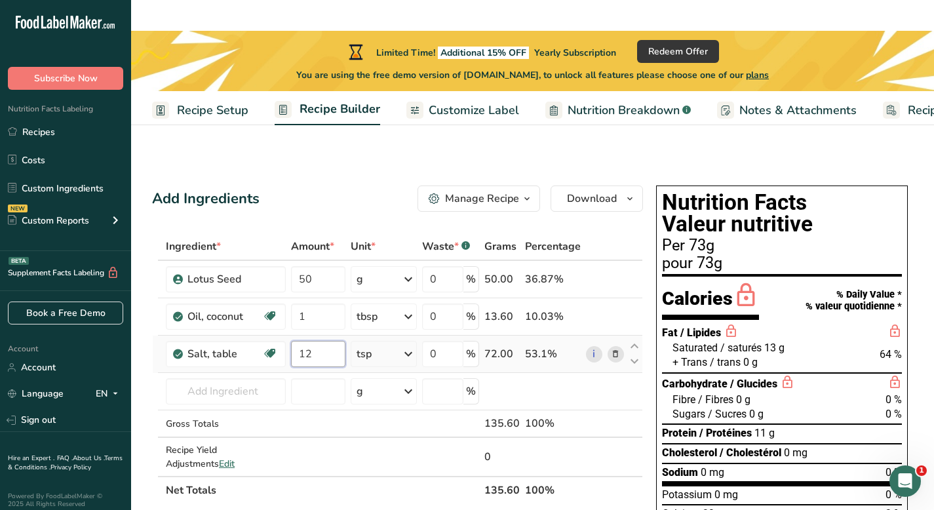
type input "1"
type input "0.5"
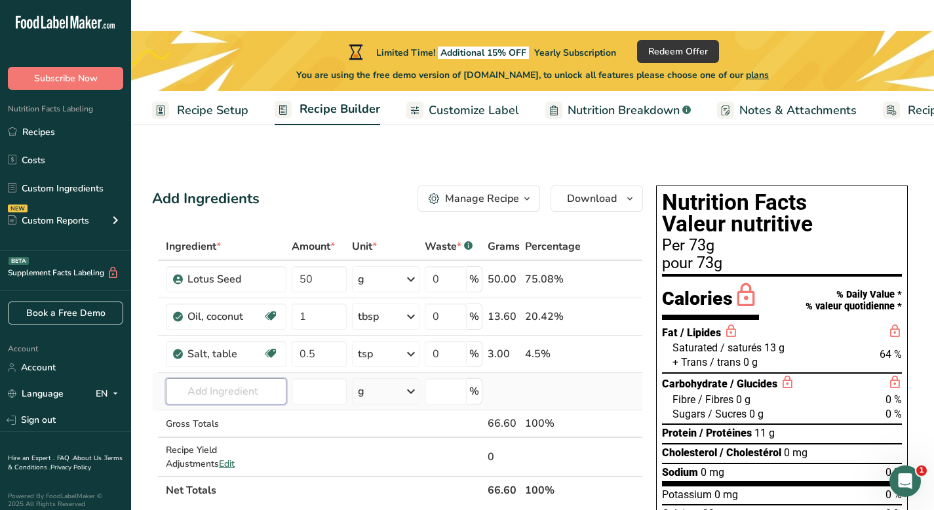
click at [222, 364] on div "Ingredient * Amount * Unit * Waste * .a-a{fill:#347362;}.b-a{fill:#fff;} Grams …" at bounding box center [397, 368] width 491 height 271
type input "R"
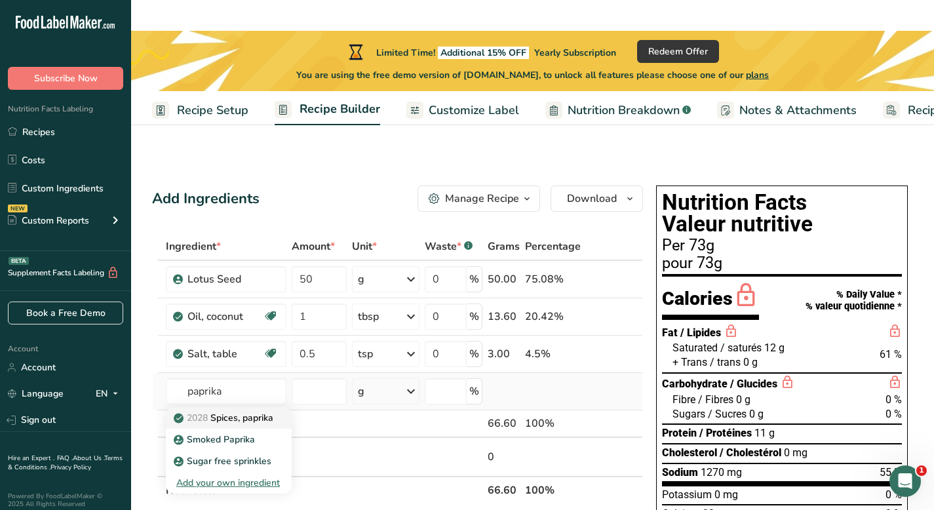
click at [229, 411] on p "2028 Spices, paprika" at bounding box center [224, 418] width 97 height 14
type input "Spices, paprika"
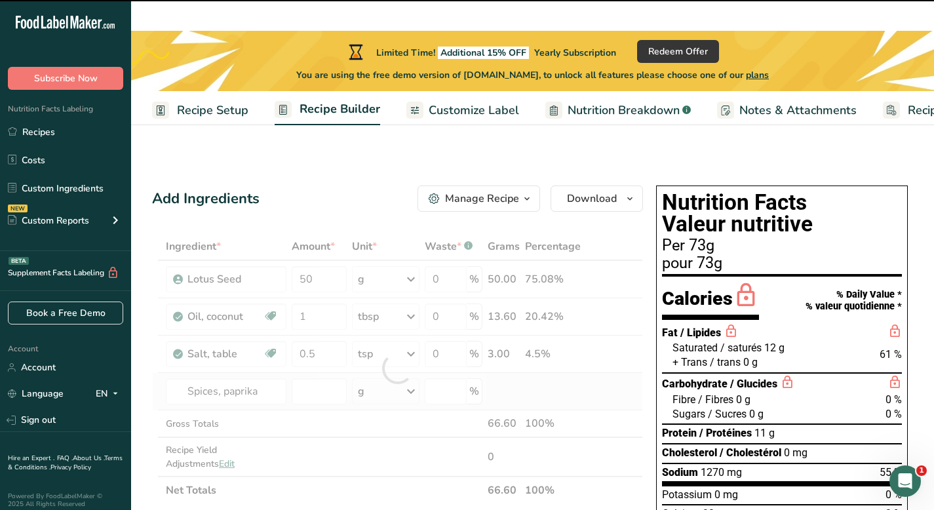
type input "0"
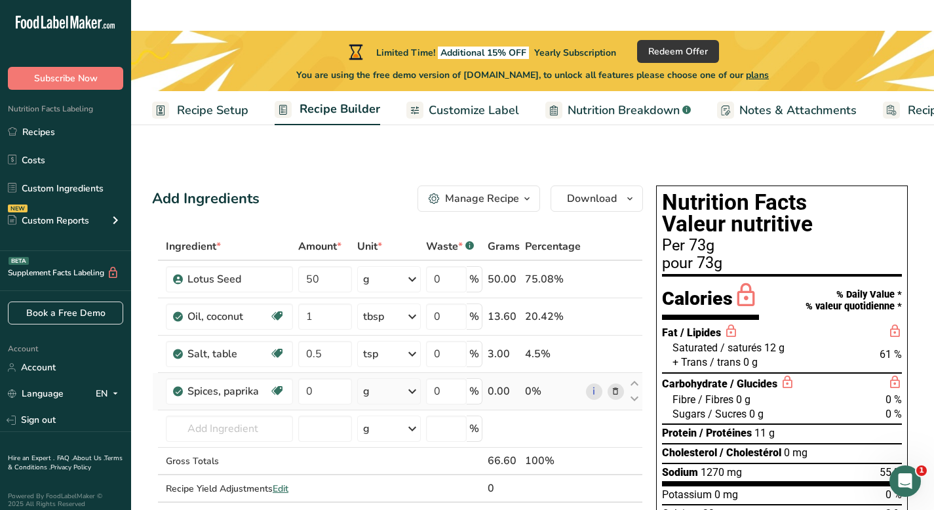
click at [407, 380] on icon at bounding box center [413, 392] width 16 height 24
click at [404, 426] on div "1 tsp" at bounding box center [420, 435] width 110 height 19
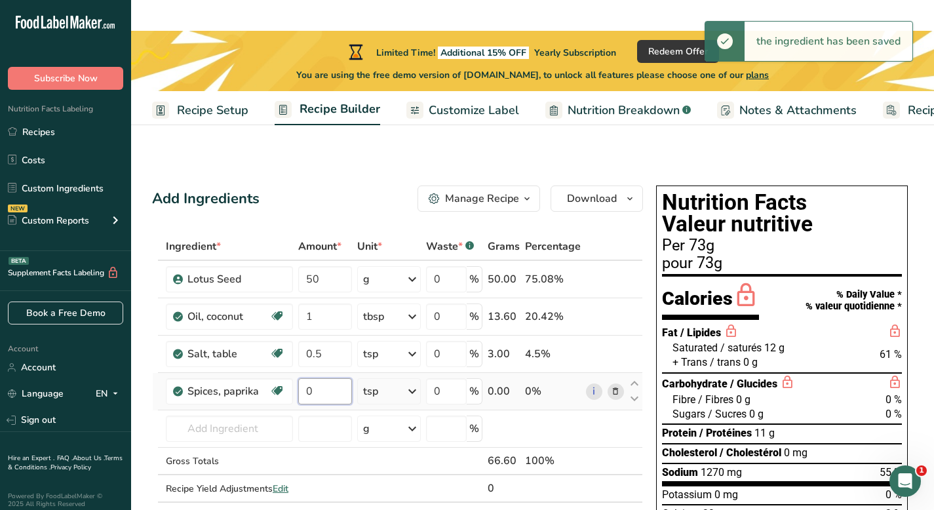
click at [337, 378] on input "0" at bounding box center [325, 391] width 54 height 26
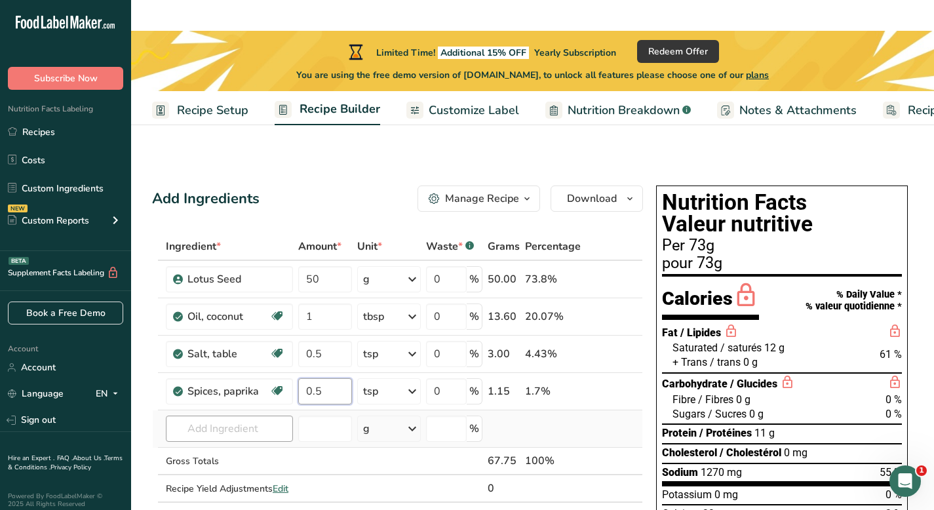
type input "0.5"
click at [245, 402] on div "Ingredient * Amount * Unit * Waste * .a-a{fill:#347362;}.b-a{fill:#fff;} Grams …" at bounding box center [397, 381] width 491 height 297
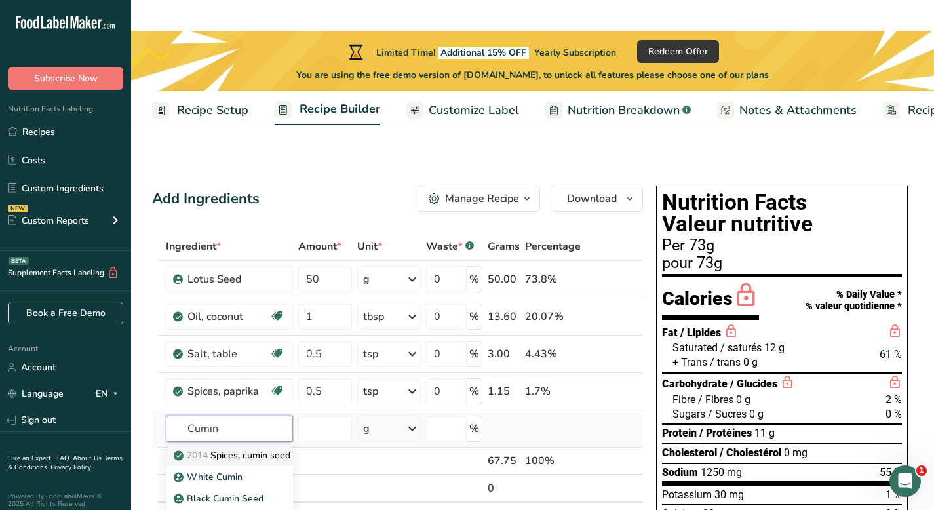
type input "Cumin"
click at [235, 444] on p "2014 Spices, cumin seed" at bounding box center [233, 456] width 114 height 14
type input "Spices, cumin seed"
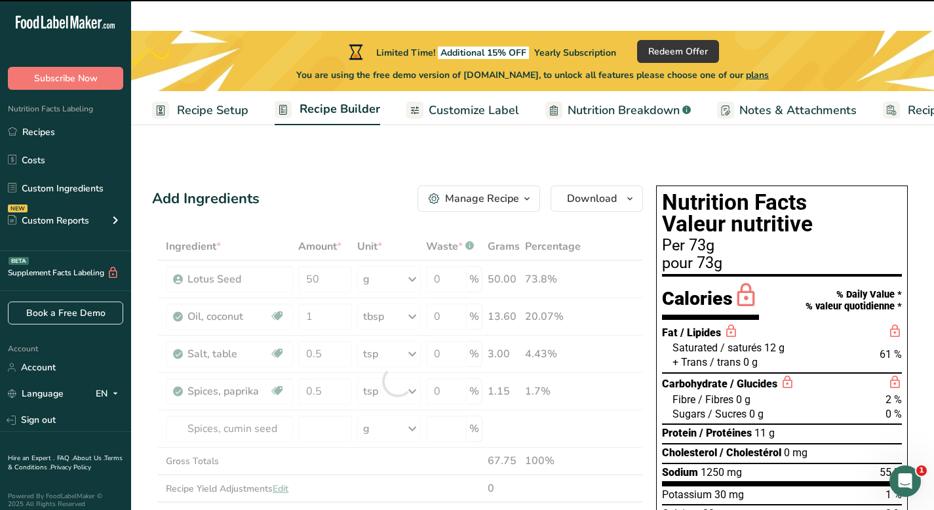
type input "0"
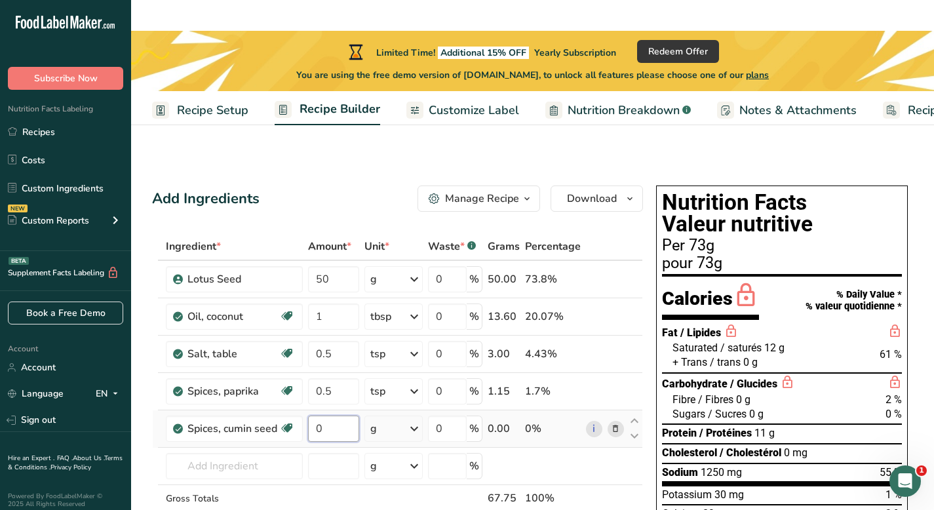
click at [340, 416] on input "0" at bounding box center [333, 429] width 51 height 26
click at [414, 401] on div "Ingredient * Amount * Unit * Waste * .a-a{fill:#347362;}.b-a{fill:#fff;} Grams …" at bounding box center [397, 400] width 491 height 334
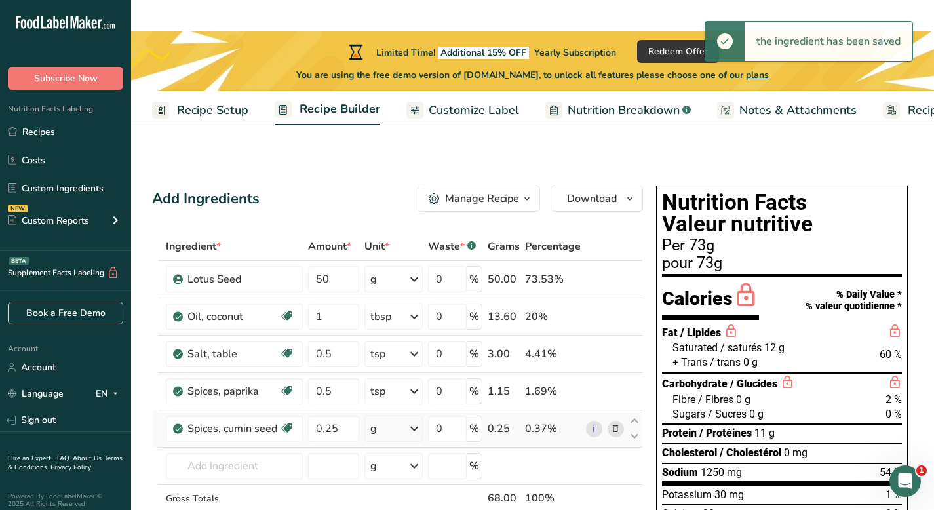
click at [414, 417] on icon at bounding box center [415, 429] width 16 height 24
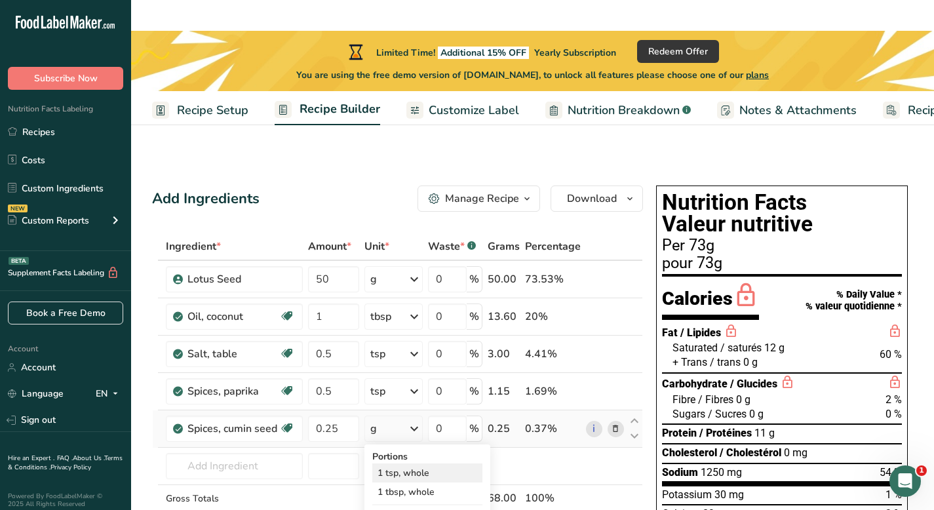
click at [411, 444] on div "1 tsp, whole" at bounding box center [427, 473] width 110 height 19
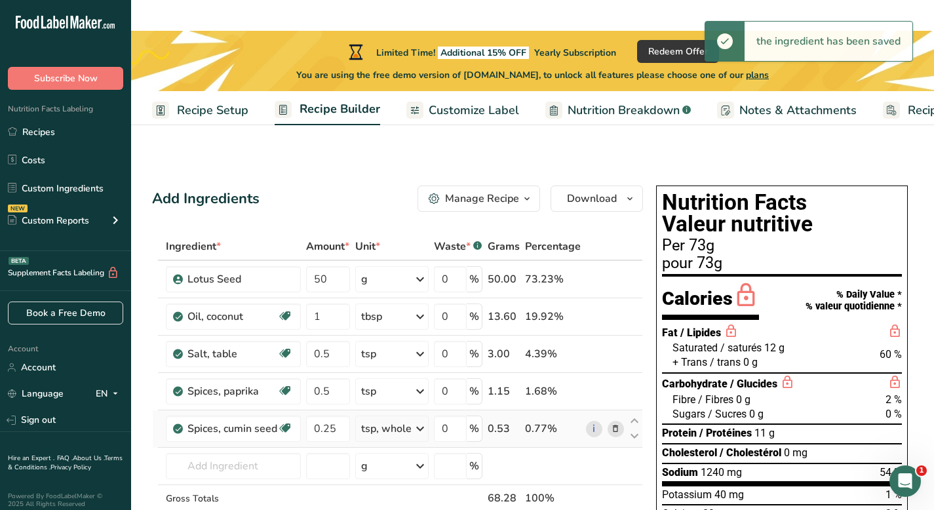
click at [419, 417] on icon at bounding box center [420, 429] width 16 height 24
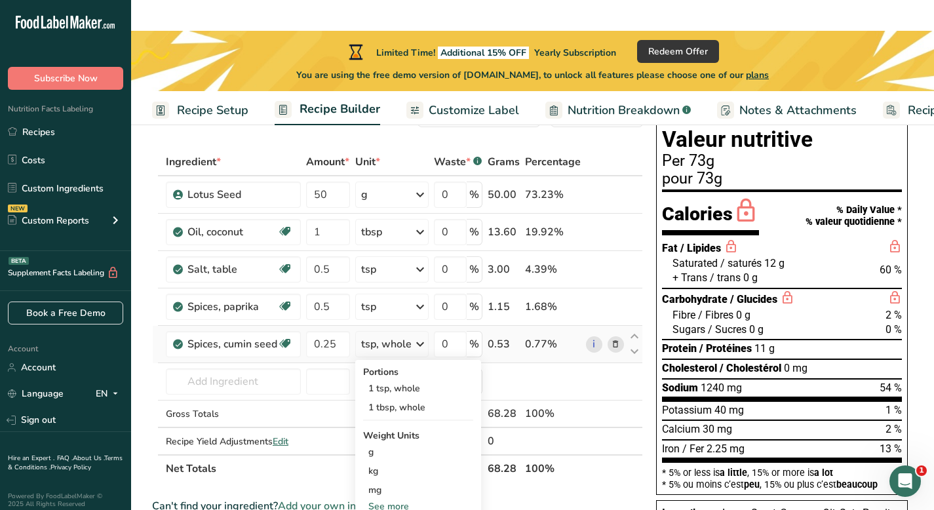
scroll to position [83, 0]
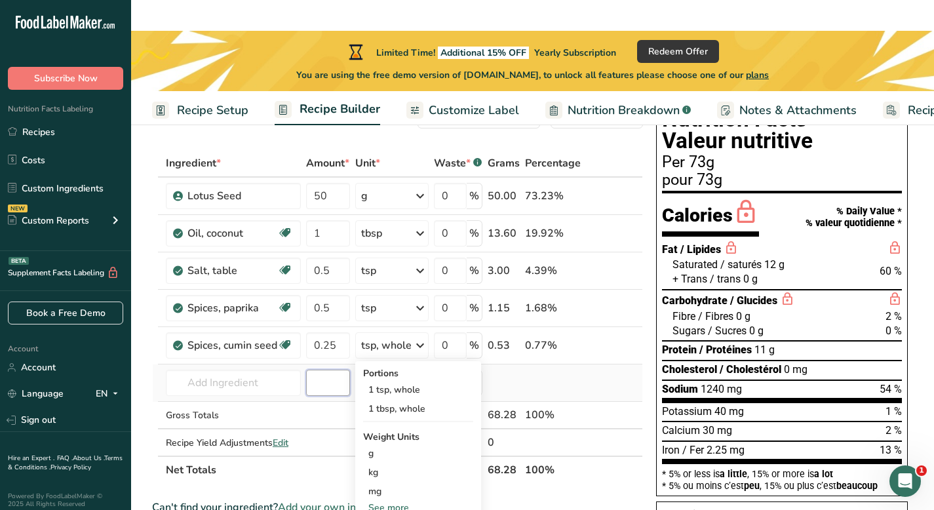
click at [324, 370] on input "number" at bounding box center [328, 383] width 44 height 26
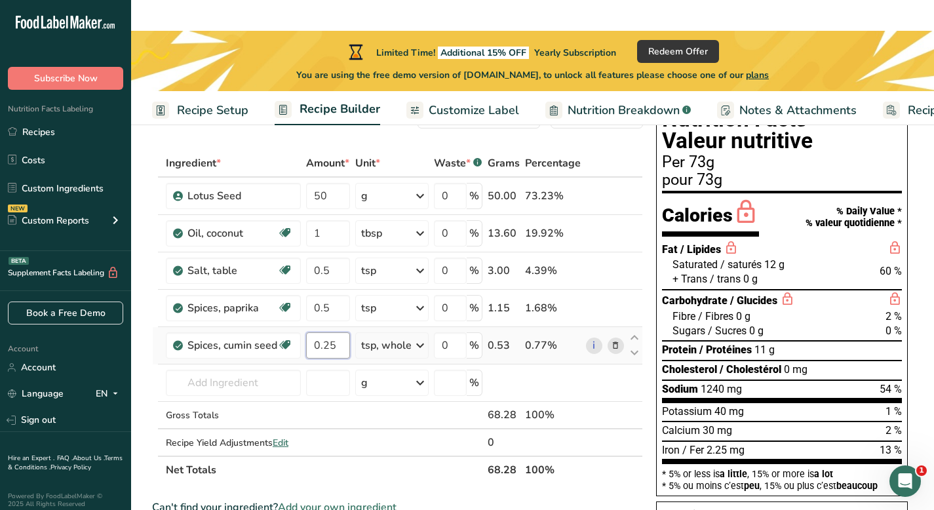
click at [342, 332] on input "0.25" at bounding box center [328, 345] width 44 height 26
type input "0"
click at [407, 310] on div "Ingredient * Amount * Unit * Waste * .a-a{fill:#347362;}.b-a{fill:#fff;} Grams …" at bounding box center [397, 317] width 491 height 334
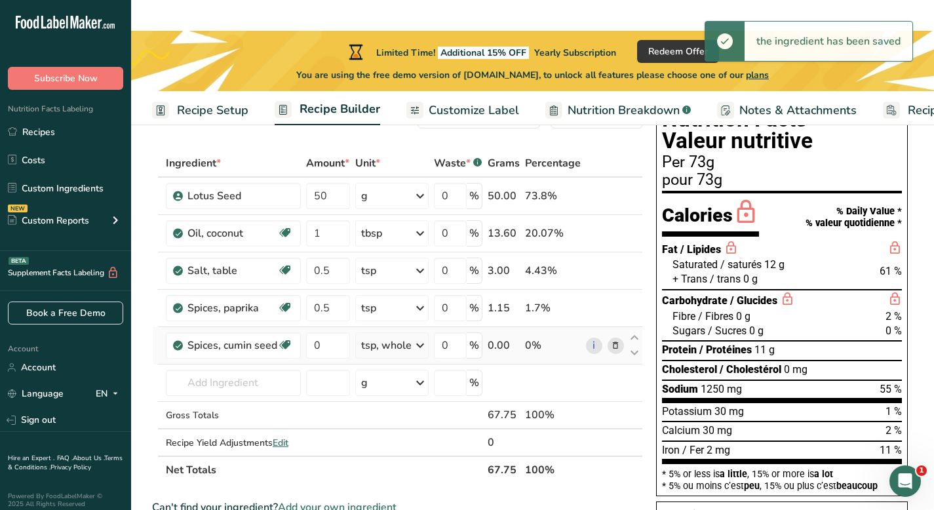
click at [417, 334] on icon at bounding box center [420, 346] width 16 height 24
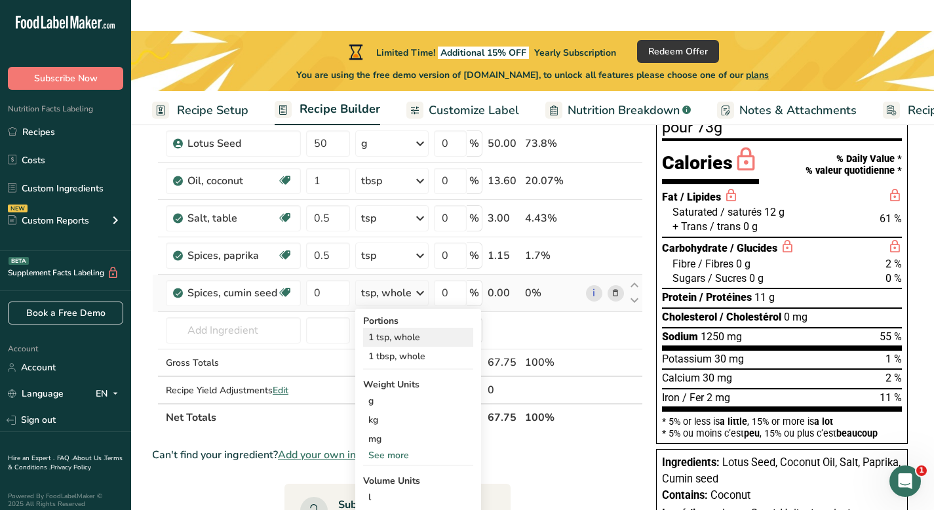
scroll to position [163, 0]
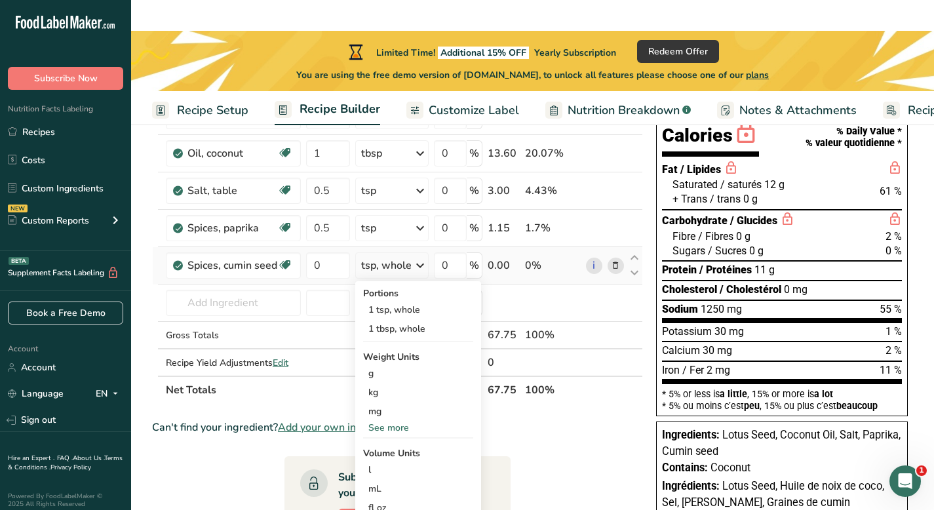
click at [395, 421] on div "See more" at bounding box center [418, 428] width 110 height 14
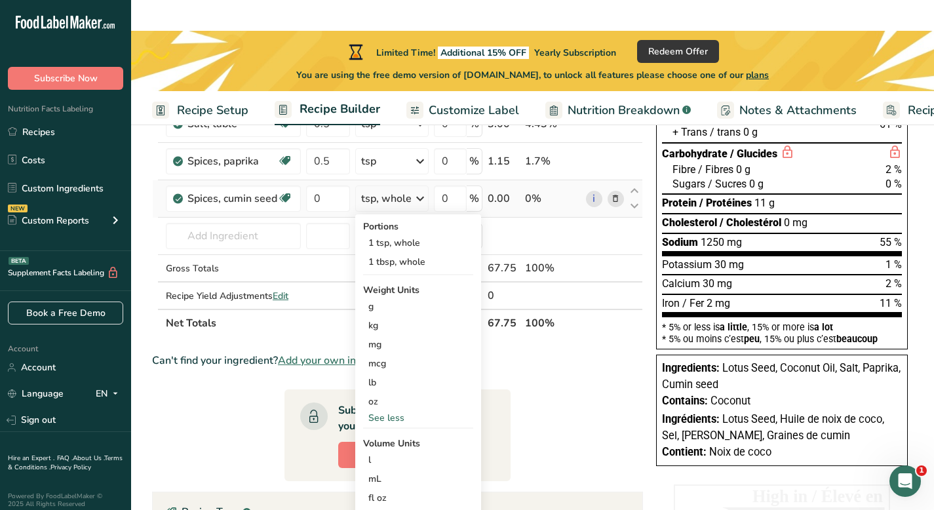
scroll to position [266, 0]
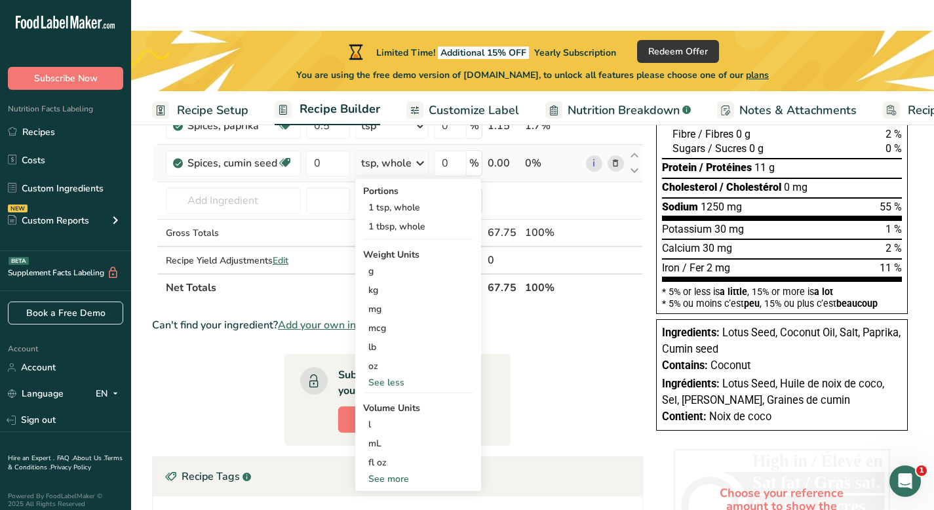
click at [390, 444] on div "See more" at bounding box center [418, 479] width 110 height 14
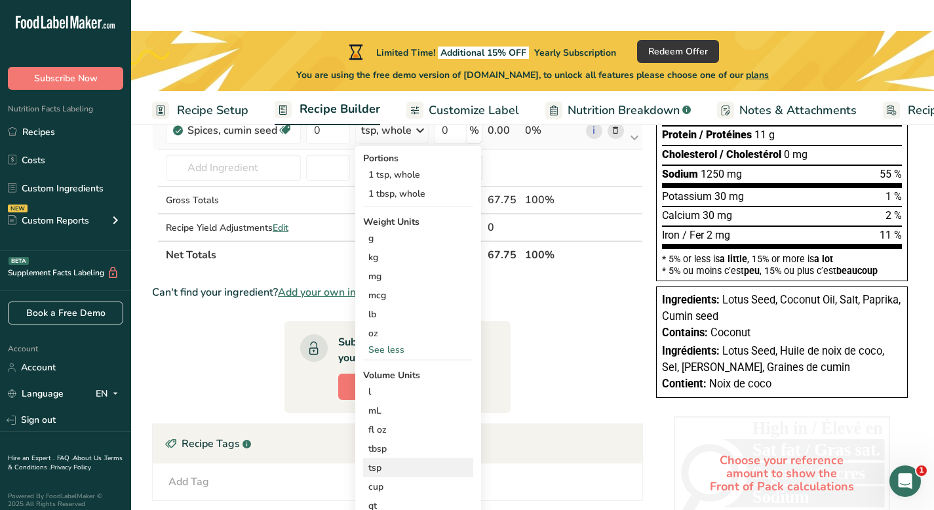
click at [395, 444] on div "tsp" at bounding box center [419, 468] width 100 height 14
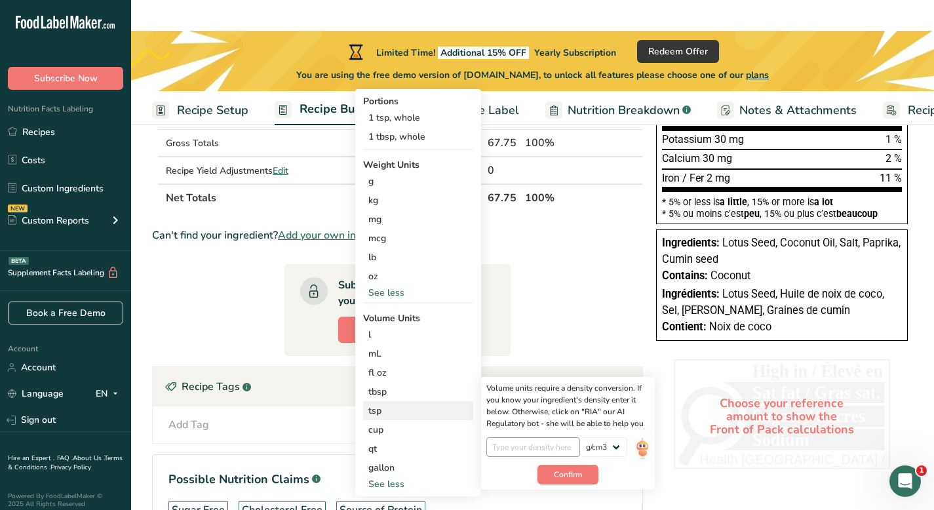
scroll to position [357, 0]
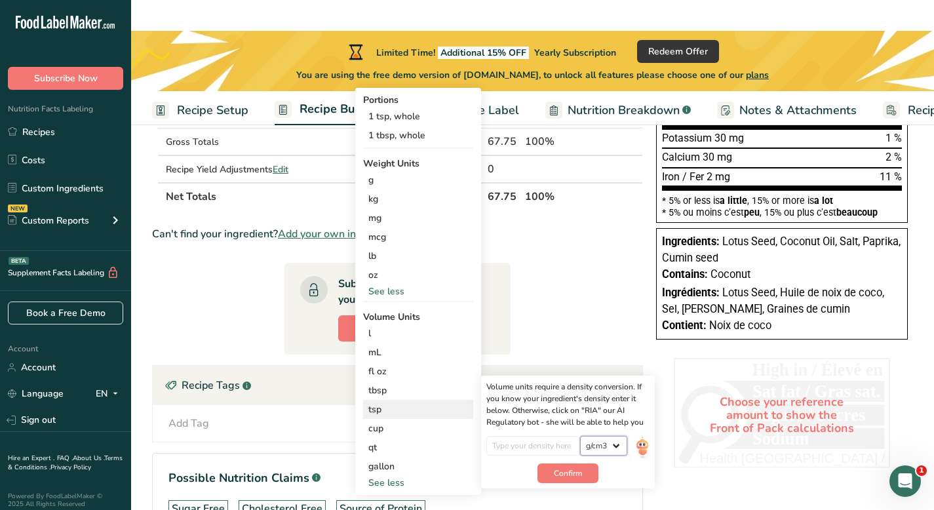
click at [614, 436] on select "lb/ft3 g/cm3" at bounding box center [603, 446] width 47 height 20
click at [556, 277] on section "Ingredient * Amount * Unit * Waste * .a-a{fill:#347362;}.b-a{fill:#fff;} Grams …" at bounding box center [397, 218] width 491 height 684
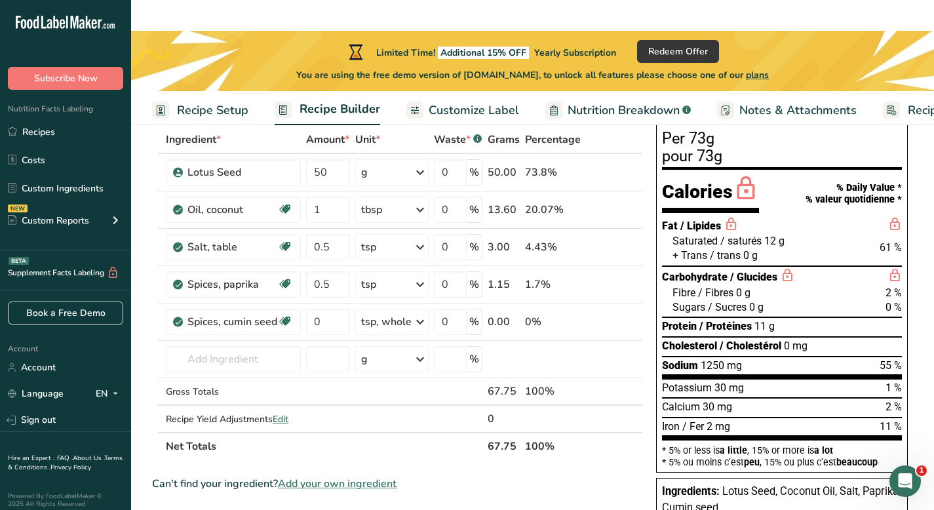
scroll to position [106, 0]
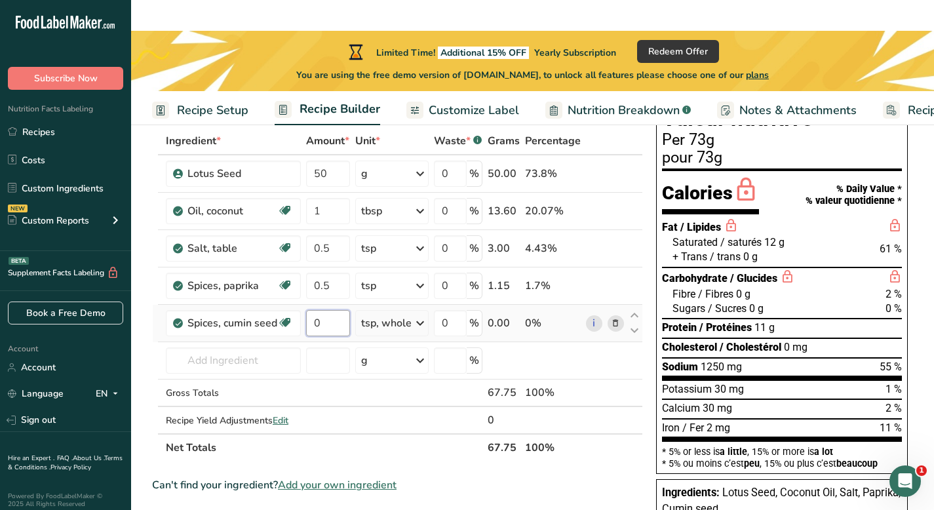
click at [340, 310] on input "0" at bounding box center [328, 323] width 44 height 26
type input "0.25"
click at [278, 325] on div "Ingredient * Amount * Unit * Waste * .a-a{fill:#347362;}.b-a{fill:#fff;} Grams …" at bounding box center [397, 294] width 491 height 334
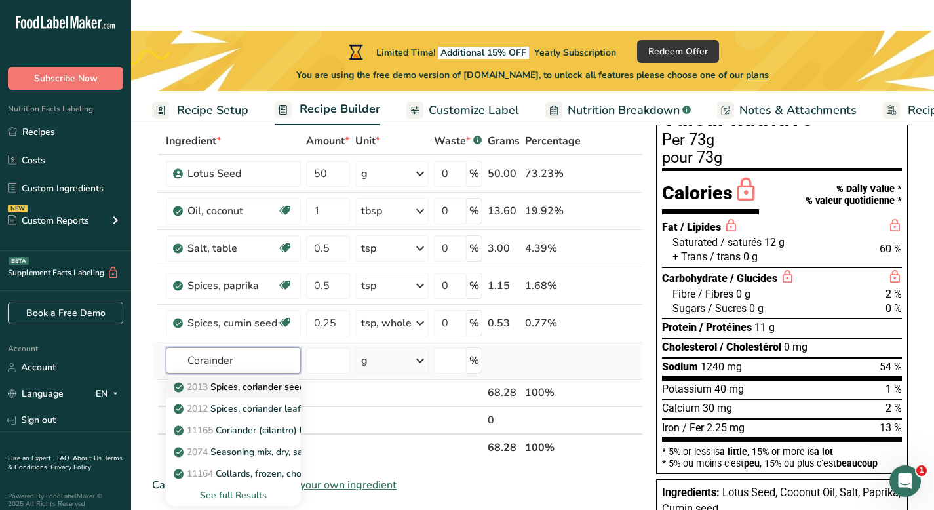
type input "Corainder"
click at [275, 380] on p "2013 Spices, coriander seed" at bounding box center [240, 387] width 129 height 14
type input "Spices, coriander seed"
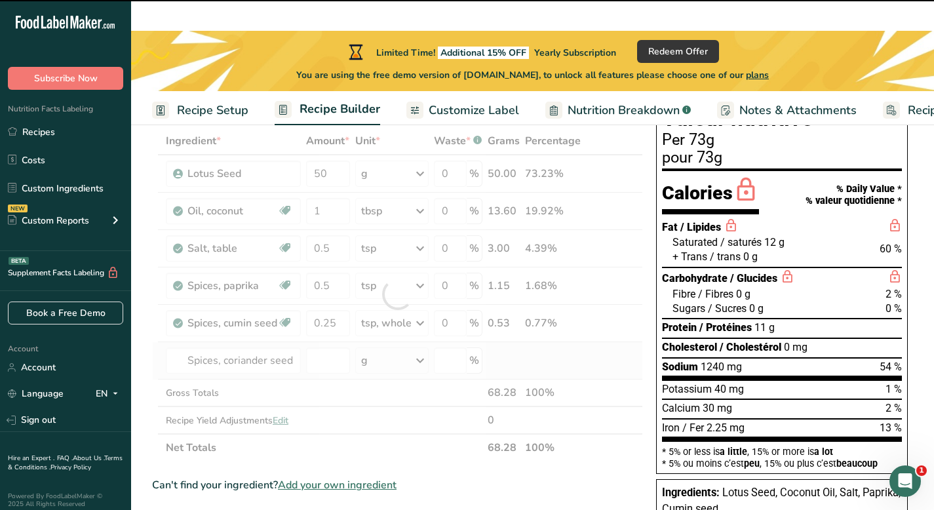
type input "0"
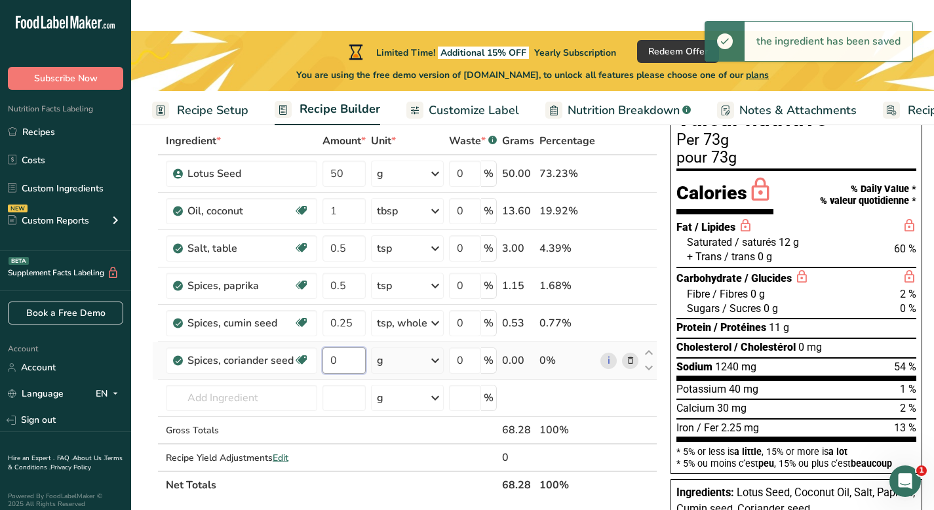
click at [351, 348] on input "0" at bounding box center [344, 361] width 43 height 26
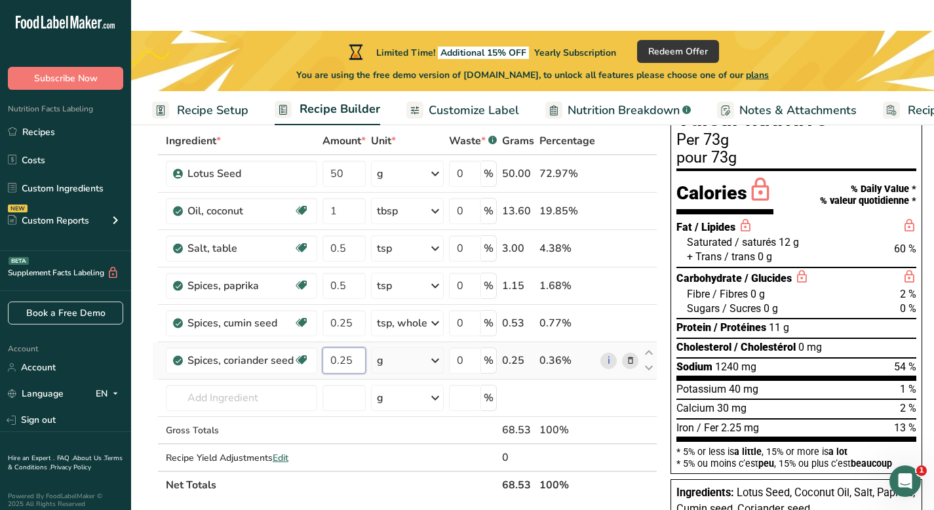
type input "0.25"
click at [397, 331] on div "Ingredient * Amount * Unit * Waste * .a-a{fill:#347362;}.b-a{fill:#fff;} Grams …" at bounding box center [405, 313] width 506 height 372
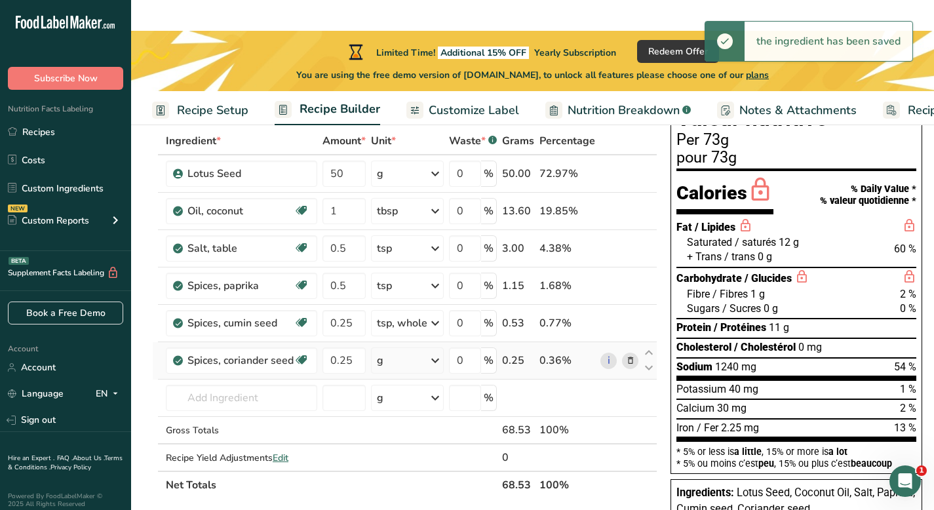
click at [397, 348] on div "g" at bounding box center [407, 361] width 73 height 26
click at [401, 395] on div "1 tsp" at bounding box center [434, 404] width 110 height 19
click at [422, 315] on div "tsp, whole" at bounding box center [402, 323] width 50 height 16
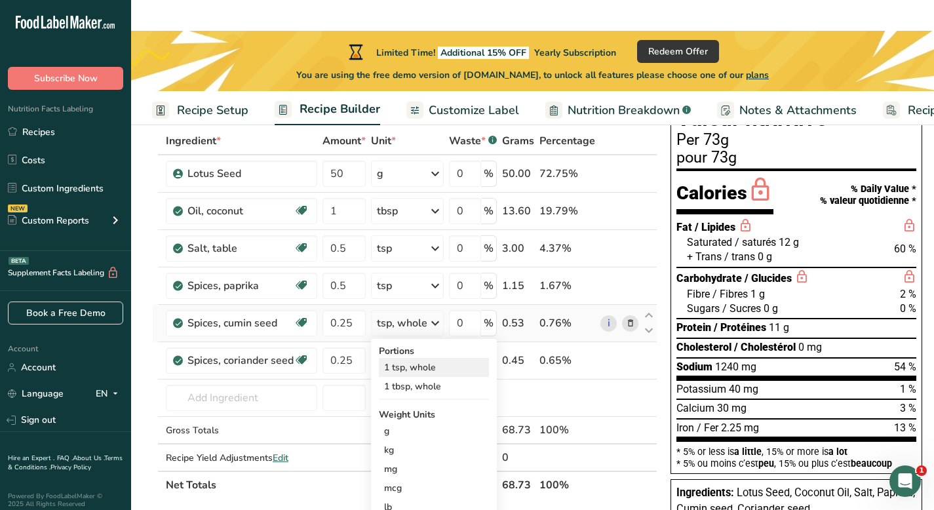
click at [412, 358] on div "1 tsp, whole" at bounding box center [434, 367] width 110 height 19
click at [276, 385] on input "text" at bounding box center [241, 398] width 151 height 26
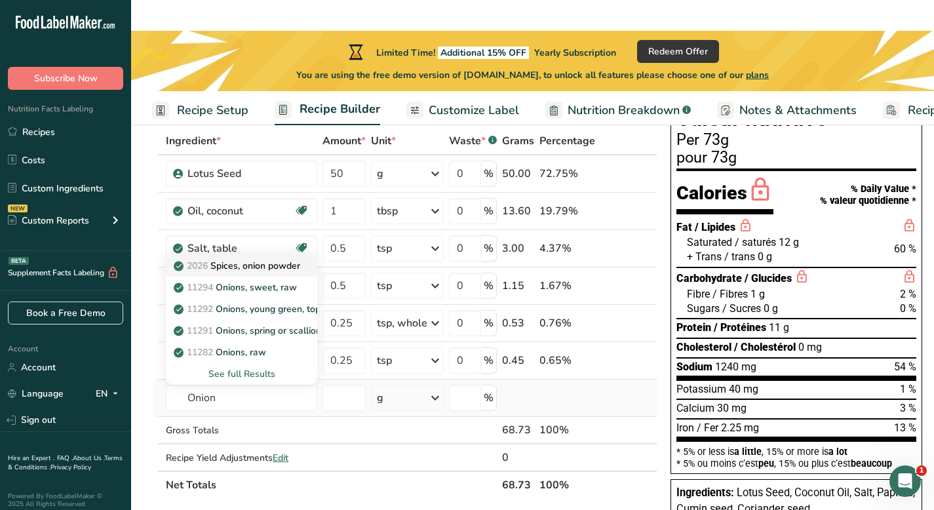
click at [277, 259] on p "2026 Spices, onion powder" at bounding box center [238, 266] width 124 height 14
type input "Spices, onion powder"
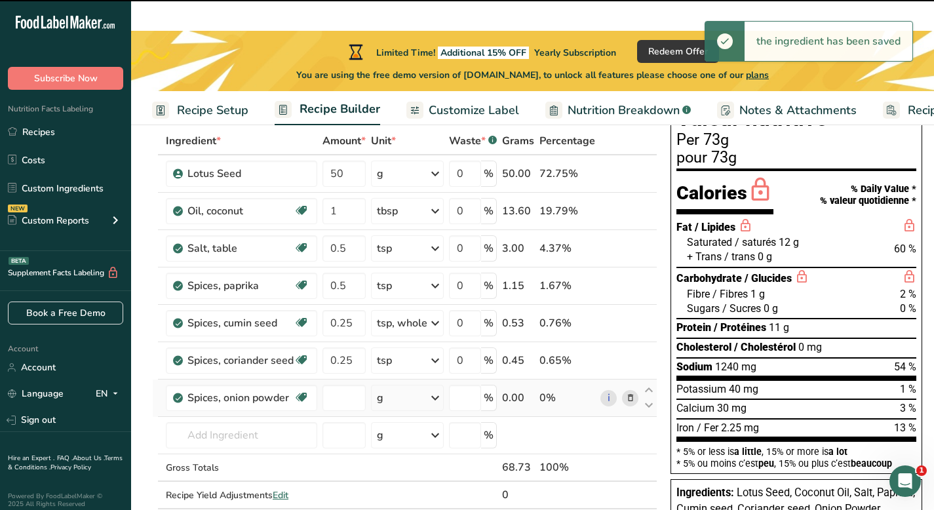
type input "0"
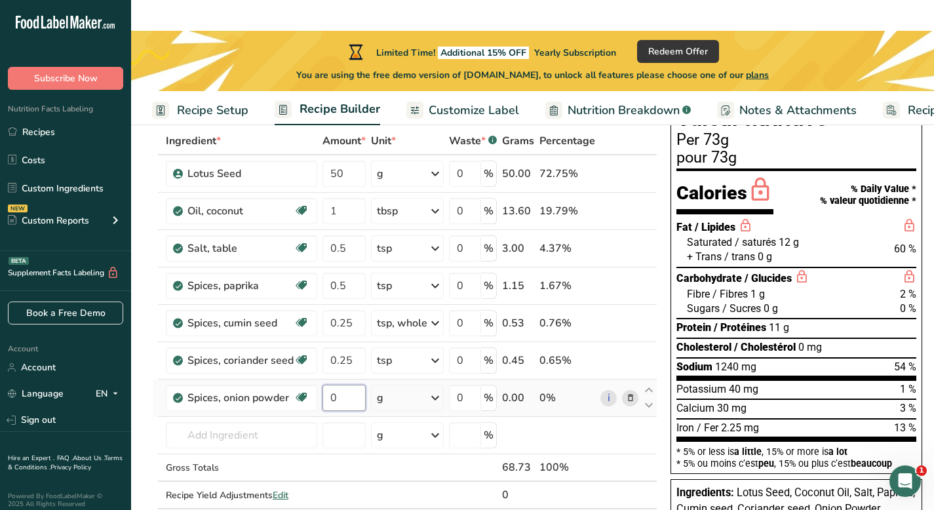
click at [349, 385] on input "0" at bounding box center [344, 398] width 43 height 26
click at [417, 370] on div "Ingredient * Amount * Unit * Waste * .a-a{fill:#347362;}.b-a{fill:#fff;} Grams …" at bounding box center [405, 331] width 506 height 409
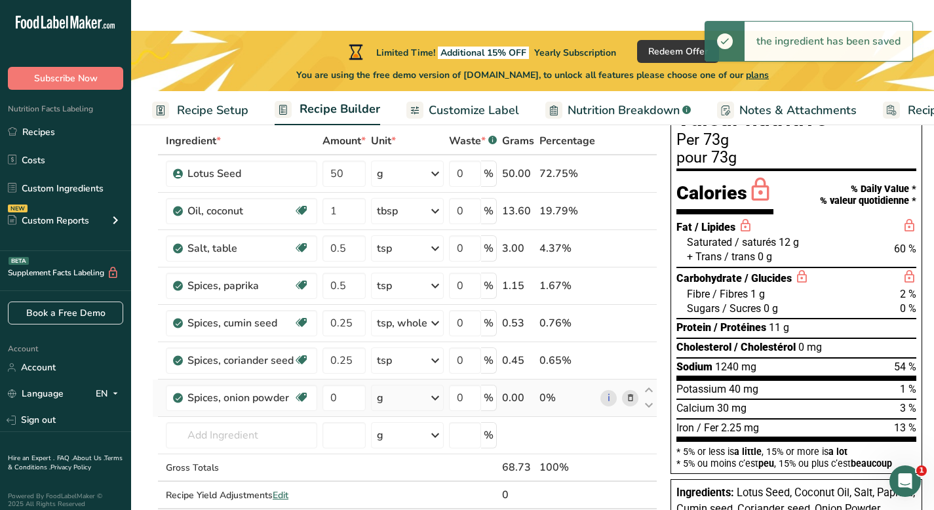
click at [436, 386] on icon at bounding box center [436, 398] width 16 height 24
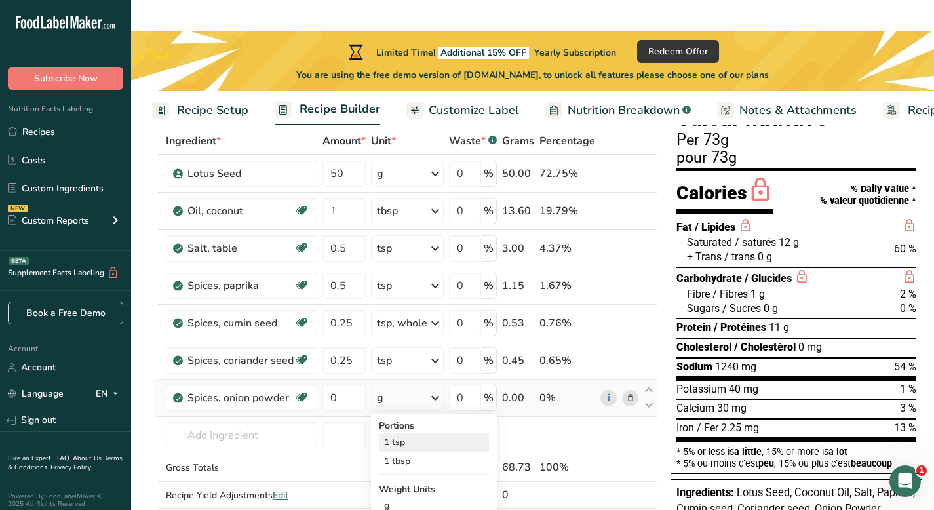
click at [427, 433] on div "1 tsp" at bounding box center [434, 442] width 110 height 19
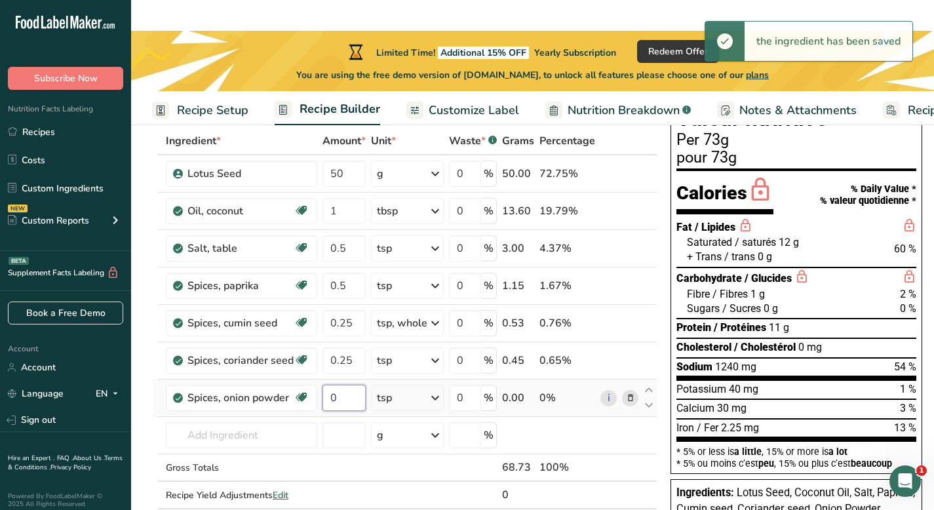
click at [344, 385] on input "0" at bounding box center [344, 398] width 43 height 26
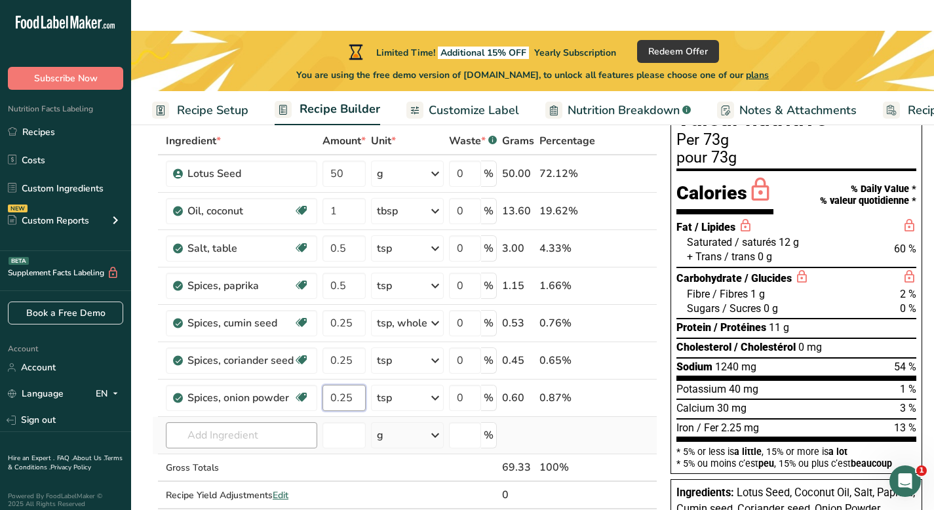
type input "0.25"
click at [275, 405] on div "Ingredient * Amount * Unit * Waste * .a-a{fill:#347362;}.b-a{fill:#fff;} Grams …" at bounding box center [405, 331] width 506 height 409
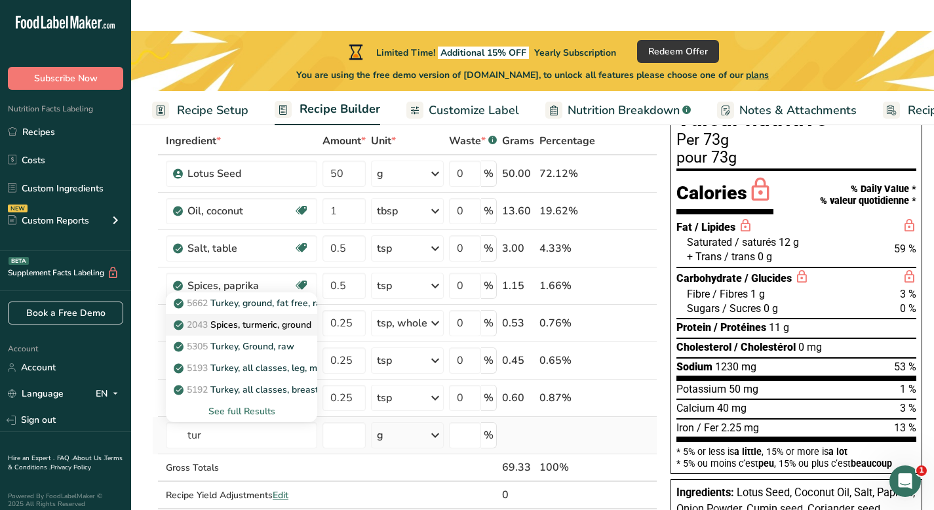
click at [273, 318] on p "2043 Spices, turmeric, ground" at bounding box center [243, 325] width 135 height 14
type input "Spices, turmeric, ground"
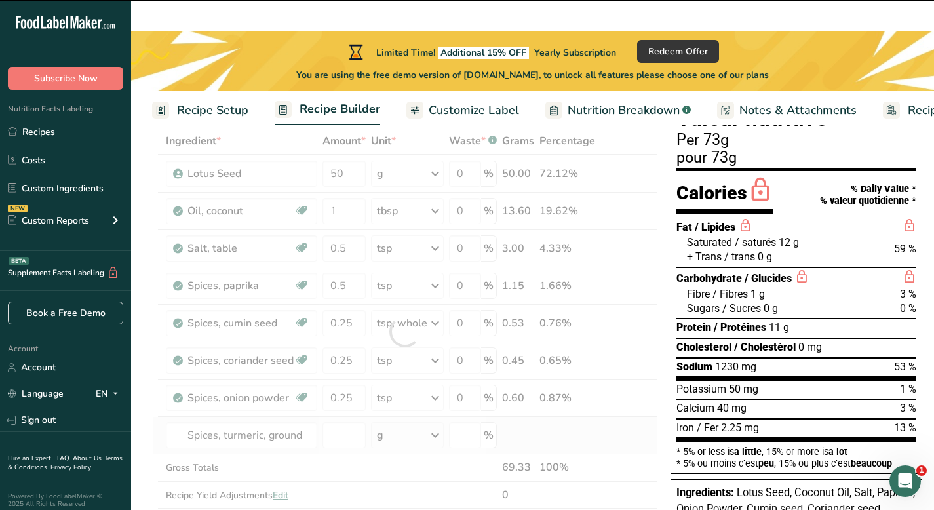
type input "0"
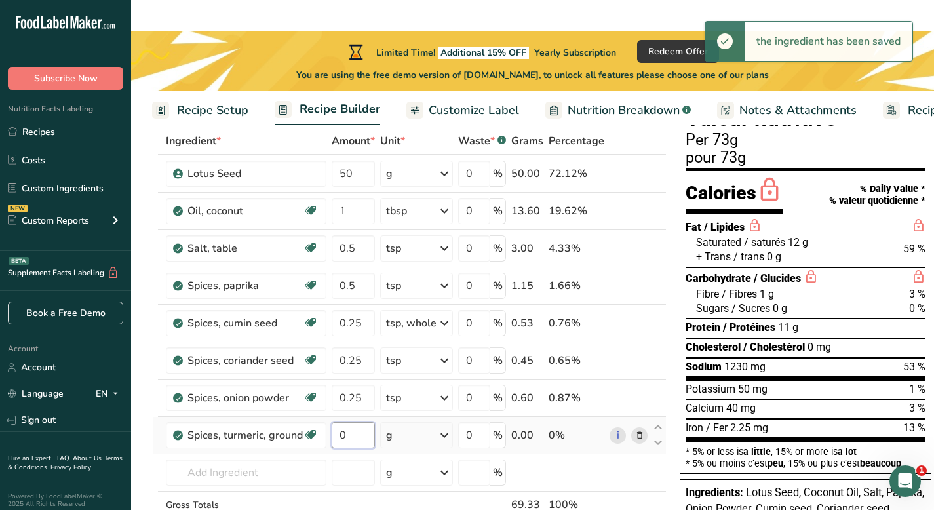
click at [357, 422] on input "0" at bounding box center [353, 435] width 43 height 26
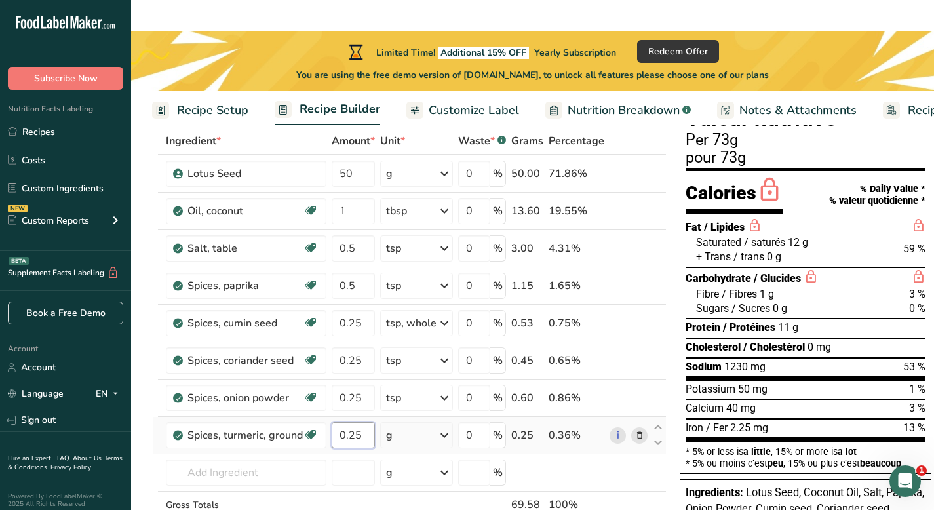
type input "0.25"
click at [443, 401] on div "Ingredient * Amount * Unit * Waste * .a-a{fill:#347362;}.b-a{fill:#fff;} Grams …" at bounding box center [409, 350] width 515 height 447
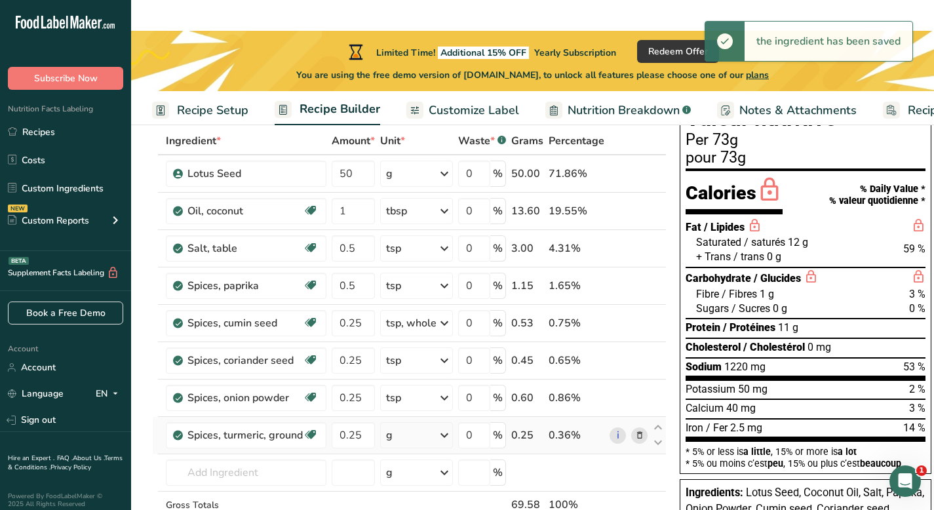
click at [443, 424] on icon at bounding box center [445, 436] width 16 height 24
click at [435, 444] on div "1 tsp" at bounding box center [443, 479] width 110 height 19
click at [279, 444] on input "text" at bounding box center [246, 473] width 161 height 26
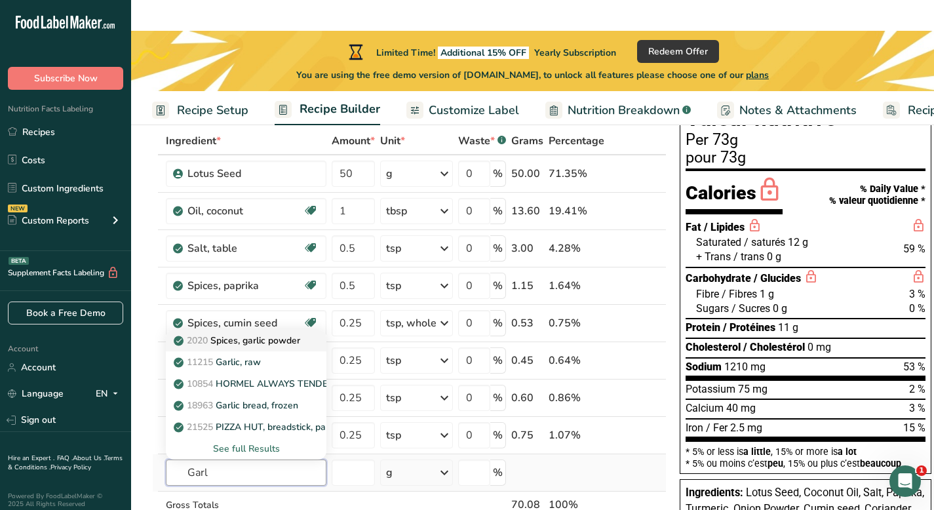
type input "Garl"
click at [282, 334] on p "2020 Spices, garlic powder" at bounding box center [238, 341] width 124 height 14
type input "Spices, garlic powder"
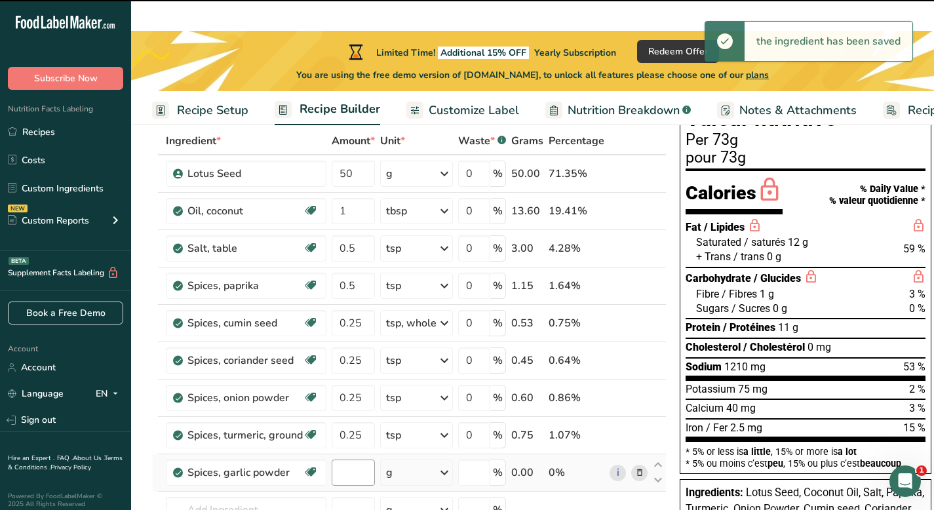
type input "0"
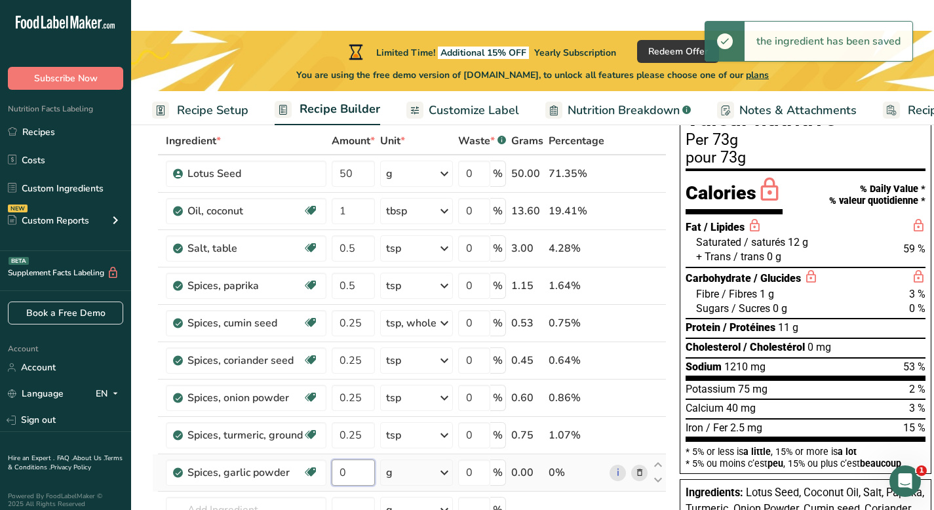
click at [359, 444] on input "0" at bounding box center [353, 473] width 43 height 26
click at [447, 443] on div "Ingredient * Amount * Unit * Waste * .a-a{fill:#347362;}.b-a{fill:#fff;} Grams …" at bounding box center [409, 369] width 515 height 484
click at [447, 444] on icon at bounding box center [445, 473] width 16 height 24
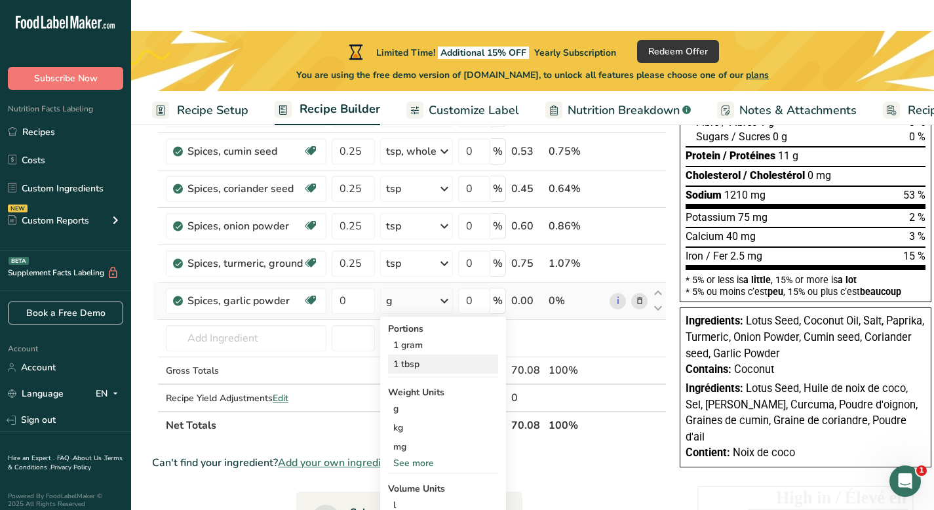
scroll to position [279, 0]
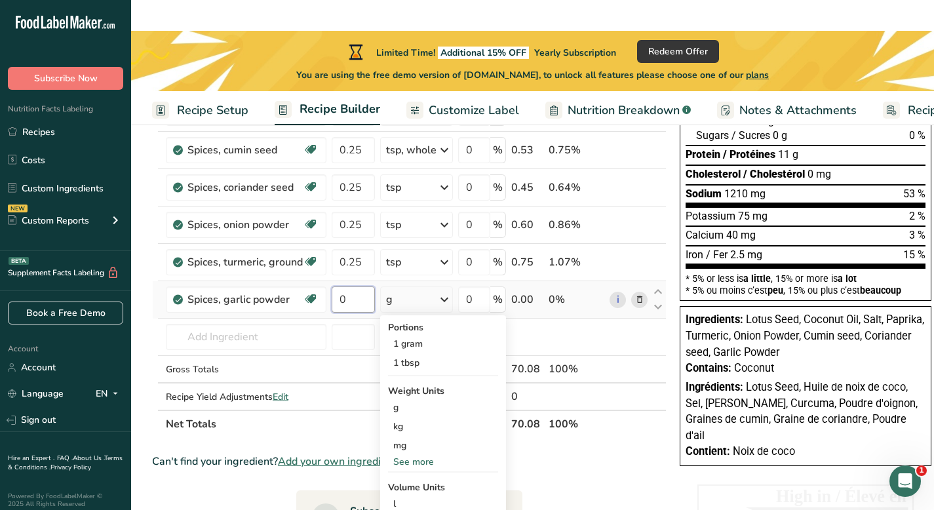
click at [349, 287] on input "0" at bounding box center [353, 300] width 43 height 26
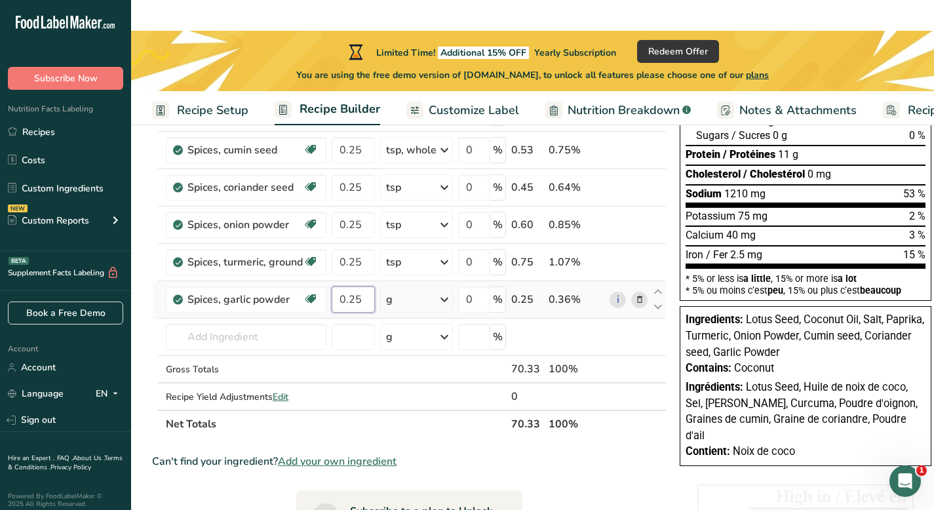
type input "0.25"
click at [443, 268] on div "Ingredient * Amount * Unit * Waste * .a-a{fill:#347362;}.b-a{fill:#fff;} Grams …" at bounding box center [409, 196] width 515 height 484
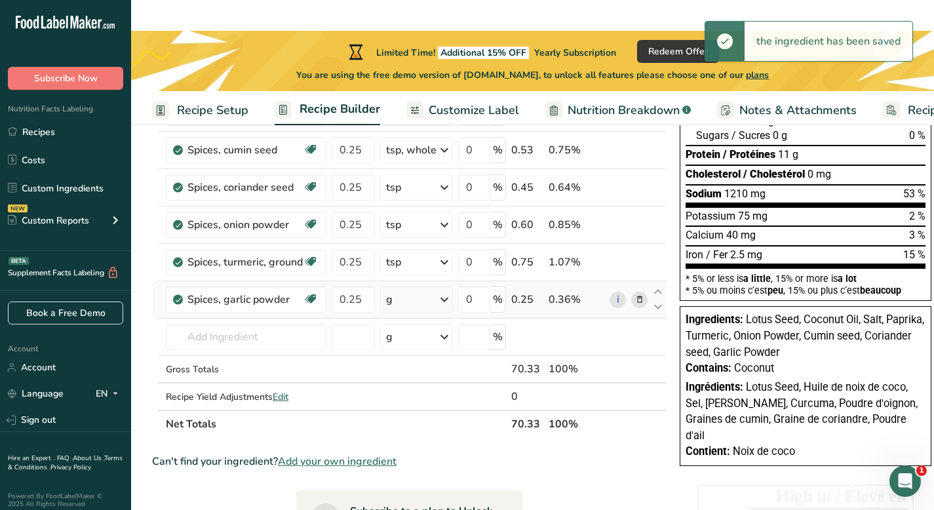
click at [443, 288] on icon at bounding box center [445, 300] width 16 height 24
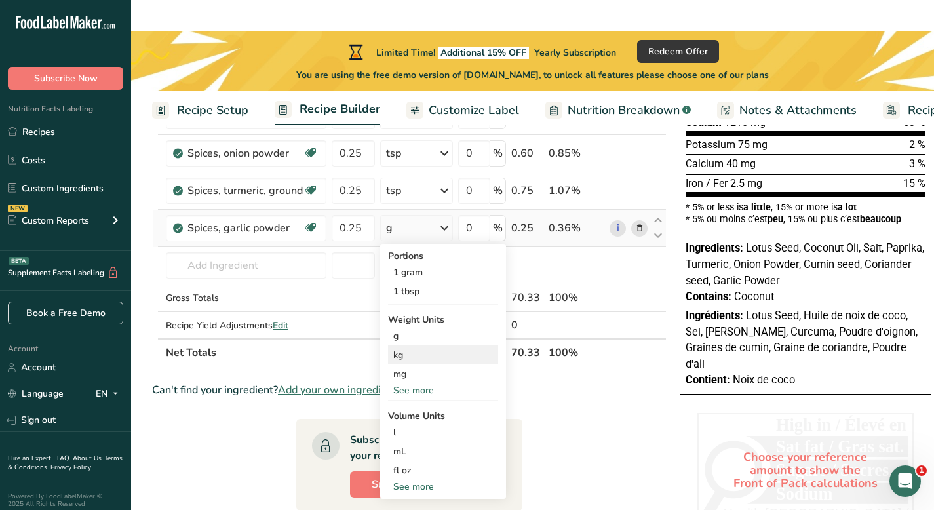
scroll to position [351, 0]
click at [443, 216] on icon at bounding box center [445, 228] width 16 height 24
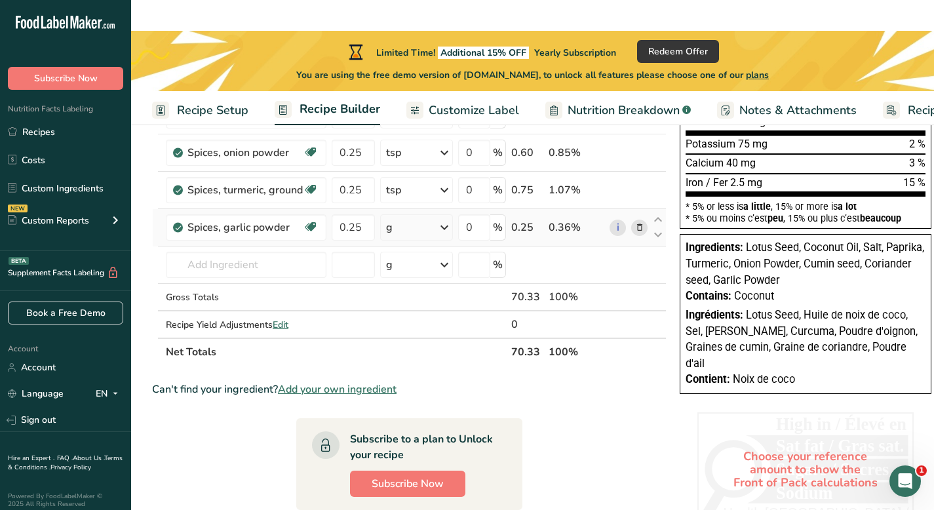
click at [445, 216] on icon at bounding box center [445, 228] width 16 height 24
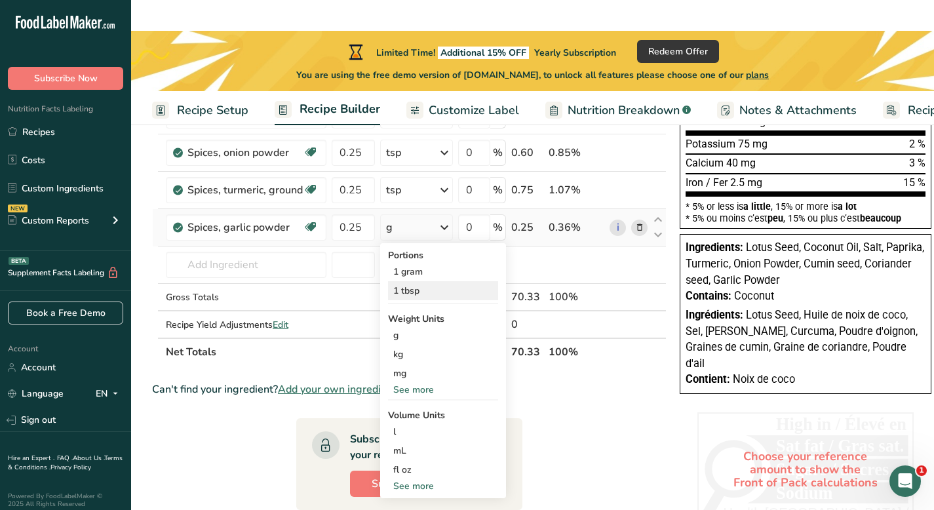
click at [429, 281] on div "1 tbsp" at bounding box center [443, 290] width 110 height 19
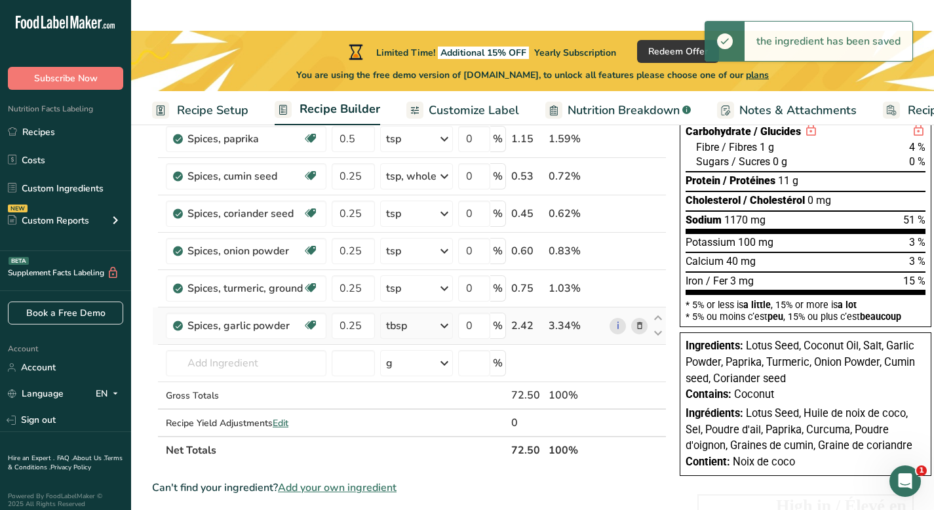
scroll to position [252, 0]
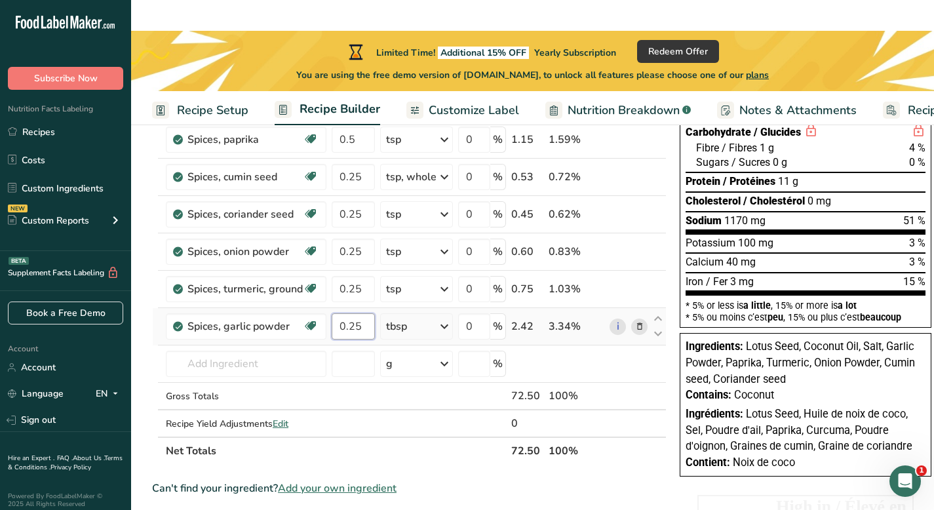
click at [356, 313] on input "0.25" at bounding box center [353, 326] width 43 height 26
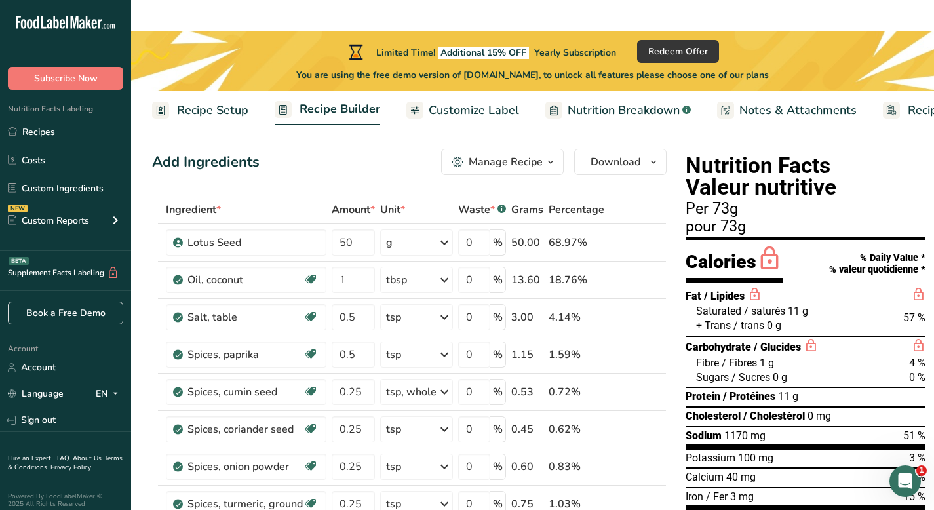
scroll to position [36, 0]
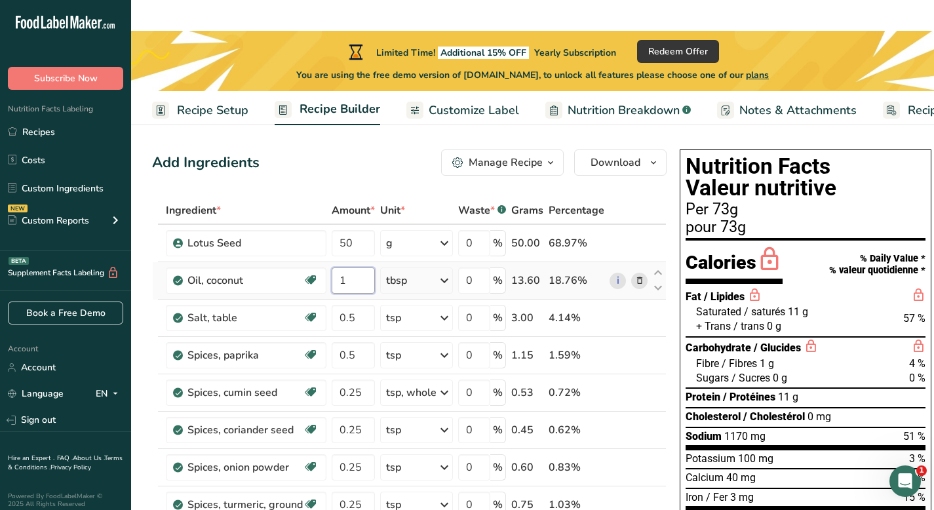
click at [354, 254] on div "Ingredient * Amount * Unit * Waste * .a-a{fill:#347362;}.b-a{fill:#fff;} Grams …" at bounding box center [409, 439] width 515 height 484
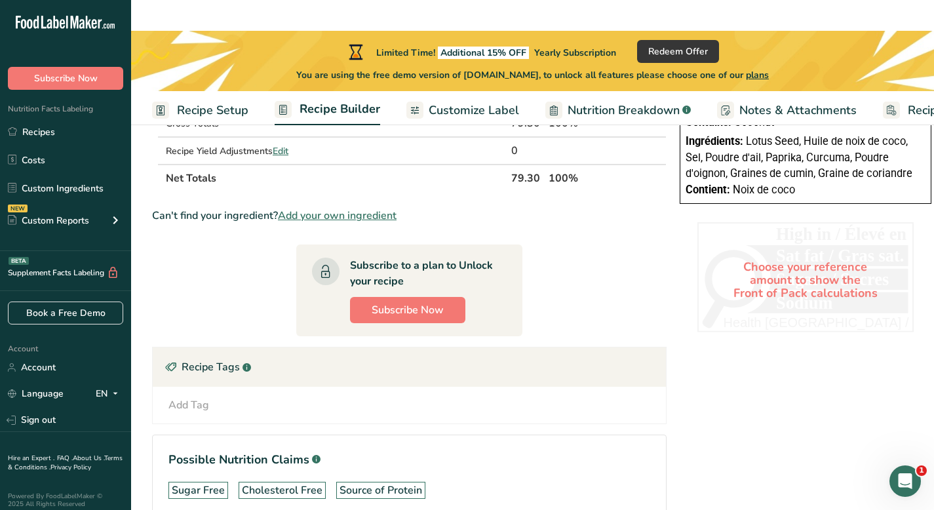
scroll to position [577, 0]
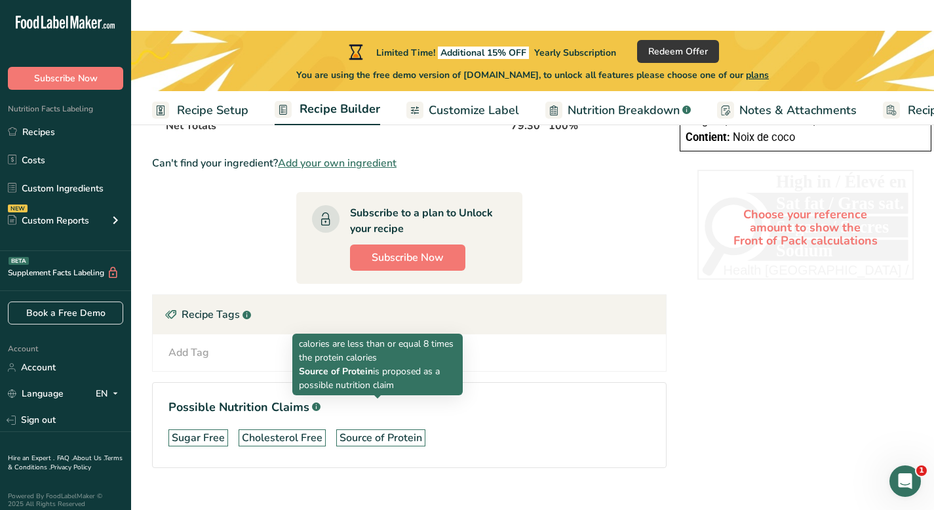
type input "1.5"
click at [397, 430] on div "Source of Protein" at bounding box center [381, 438] width 83 height 16
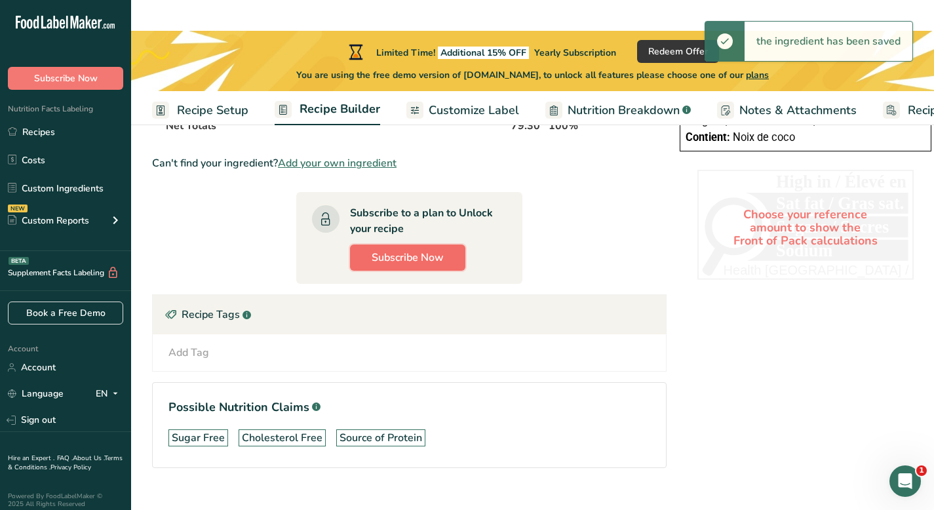
click at [431, 250] on span "Subscribe Now" at bounding box center [408, 258] width 72 height 16
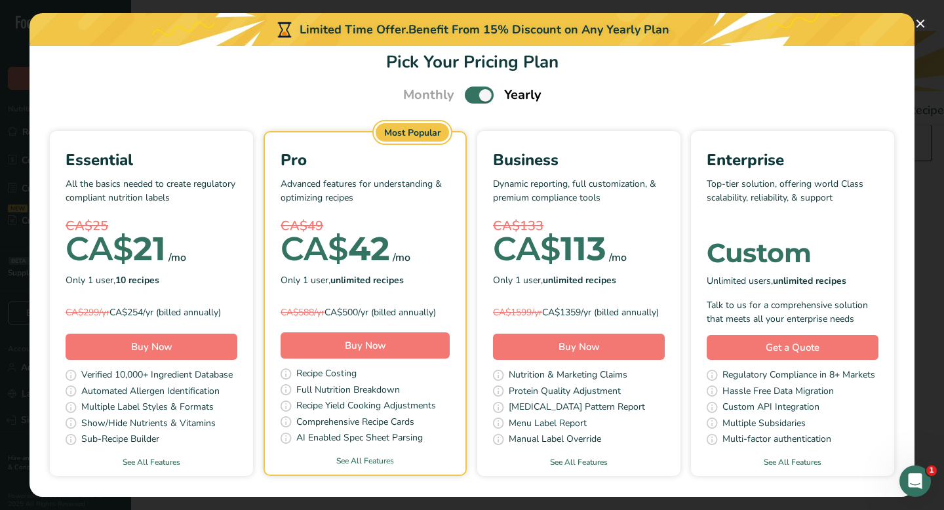
scroll to position [0, 0]
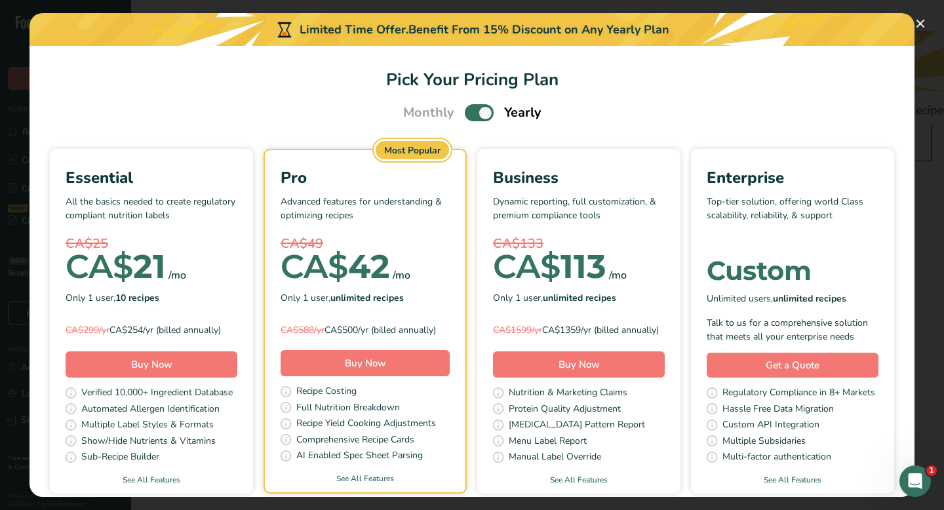
click at [478, 110] on span "Pick Your Pricing Plan Modal" at bounding box center [479, 112] width 29 height 16
click at [473, 110] on input "Pick Your Pricing Plan Modal" at bounding box center [469, 113] width 9 height 9
checkbox input "false"
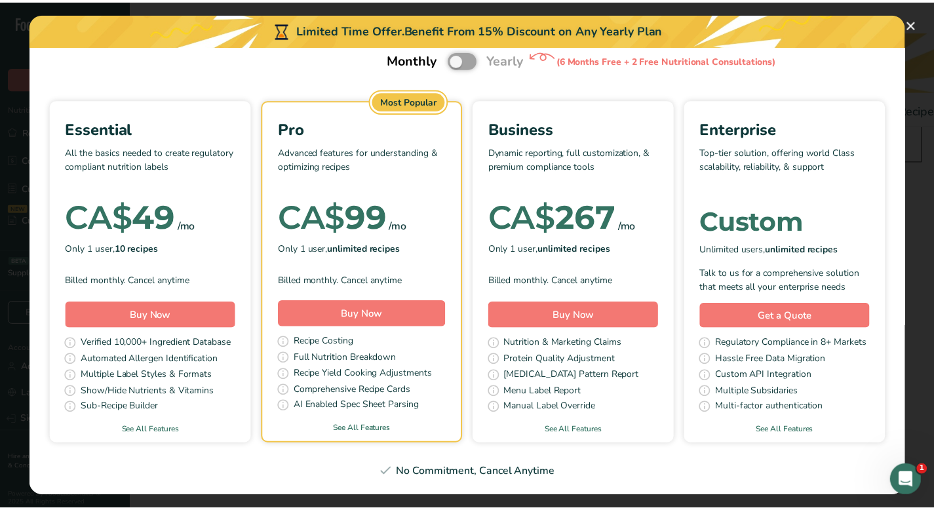
scroll to position [127, 0]
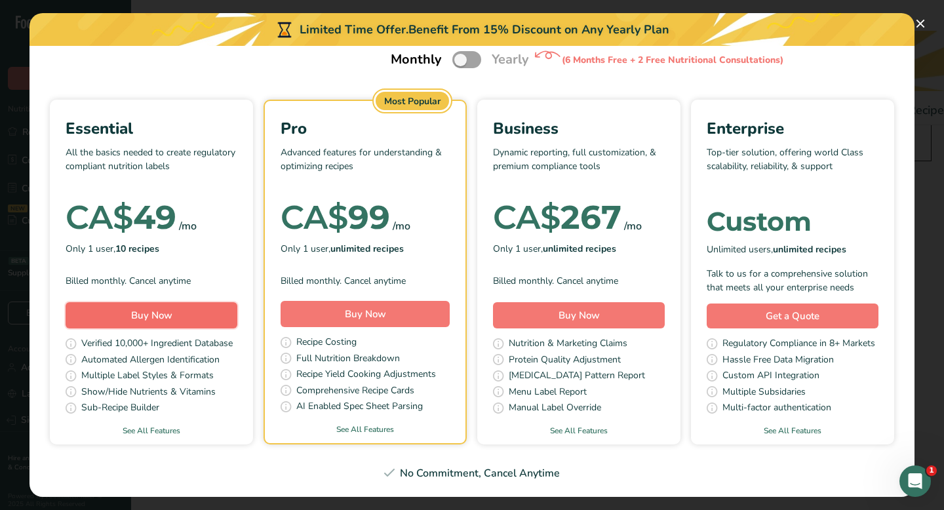
click at [237, 302] on button "Buy Now" at bounding box center [152, 315] width 172 height 26
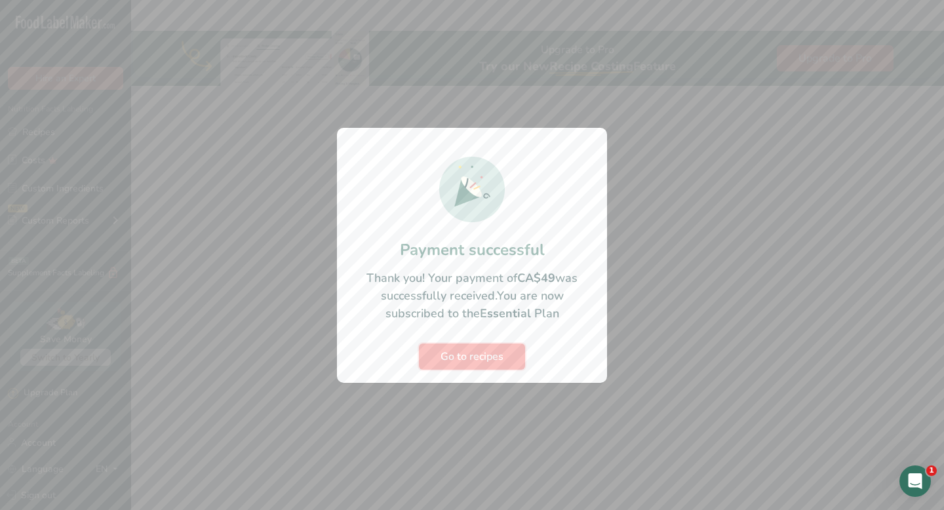
click at [492, 351] on span "Go to recipes" at bounding box center [472, 357] width 63 height 16
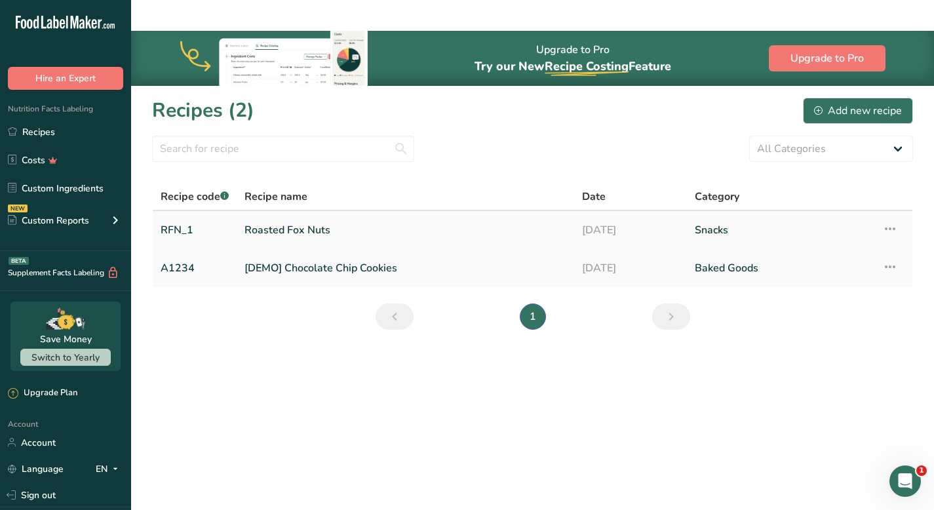
click at [327, 216] on link "Roasted Fox Nuts" at bounding box center [406, 230] width 322 height 28
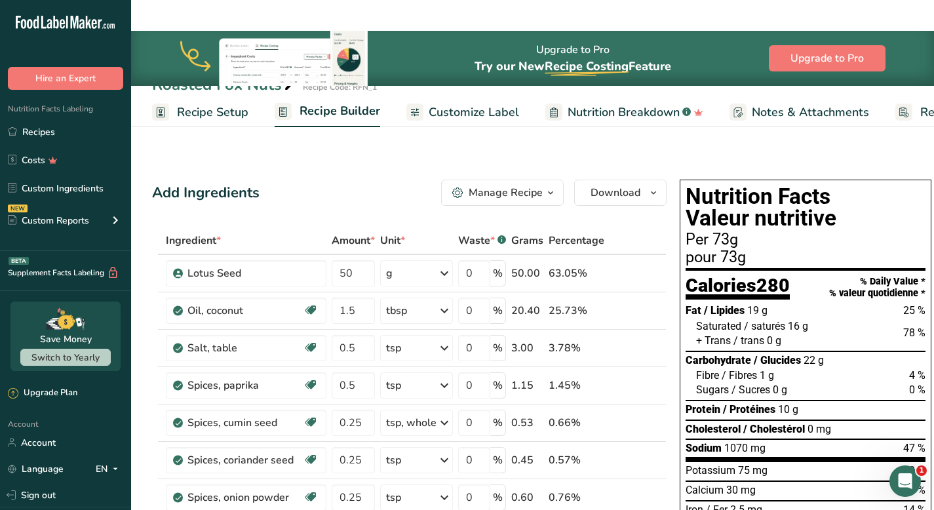
click at [536, 185] on div "Manage Recipe" at bounding box center [506, 193] width 74 height 16
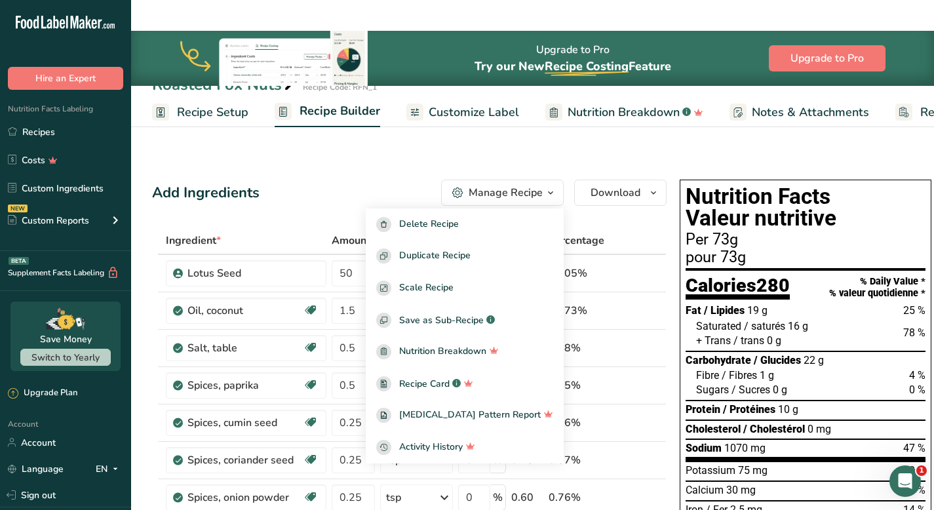
click at [412, 180] on div "Add Ingredients Manage Recipe Delete Recipe Duplicate Recipe Scale Recipe Save …" at bounding box center [409, 193] width 515 height 26
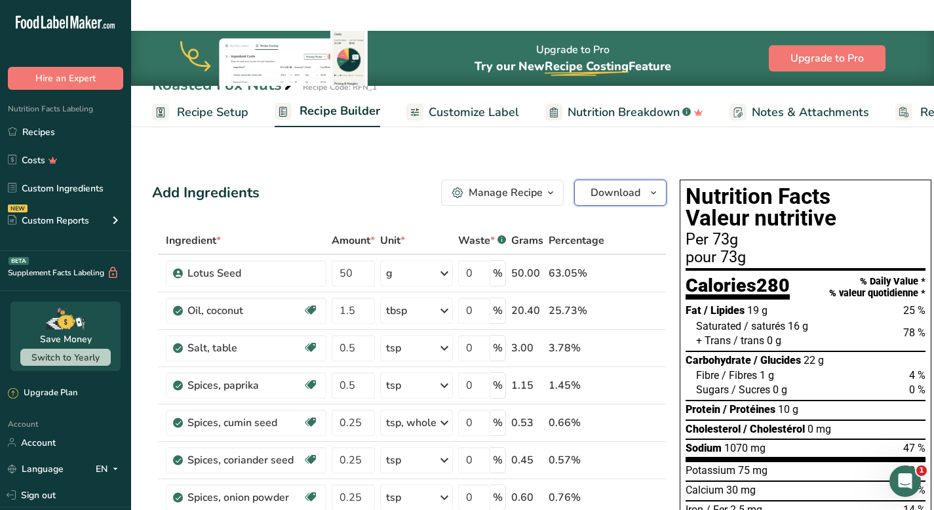
click at [636, 185] on span "Download" at bounding box center [616, 193] width 50 height 16
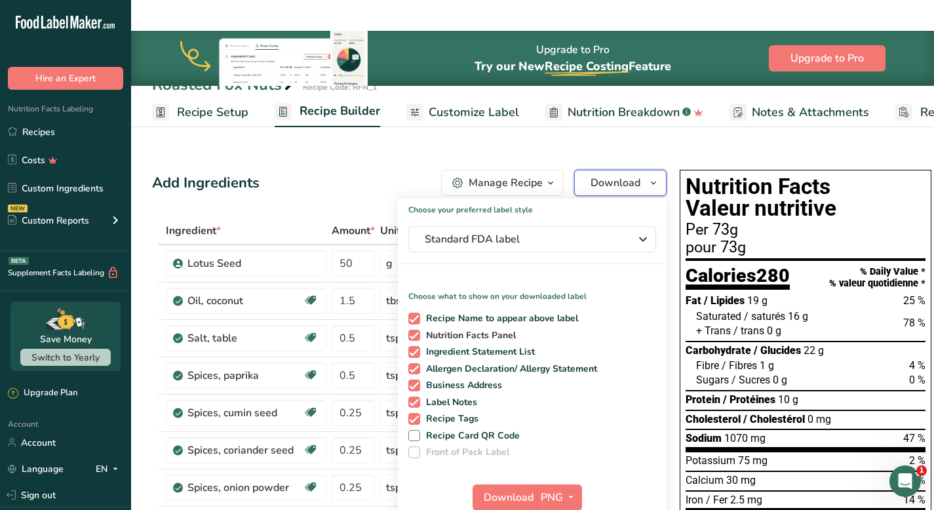
scroll to position [11, 0]
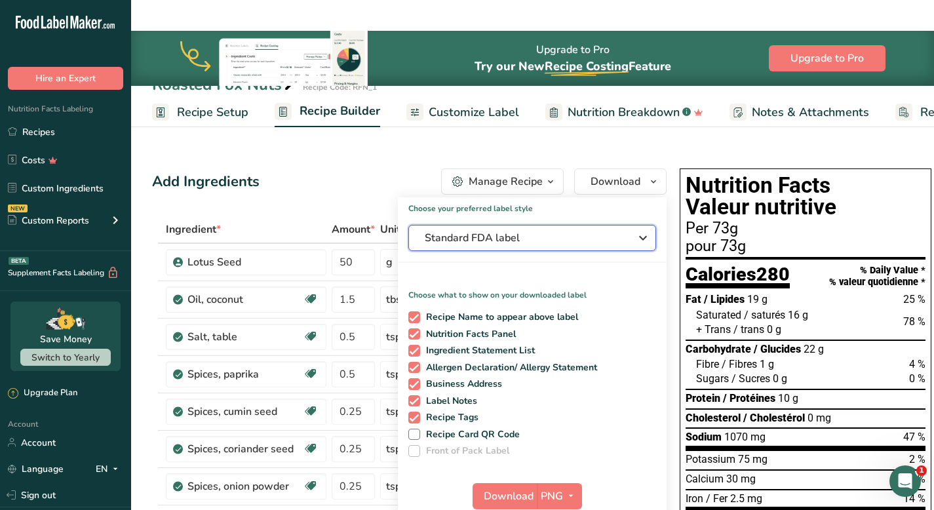
click at [584, 230] on span "Standard FDA label" at bounding box center [523, 238] width 197 height 16
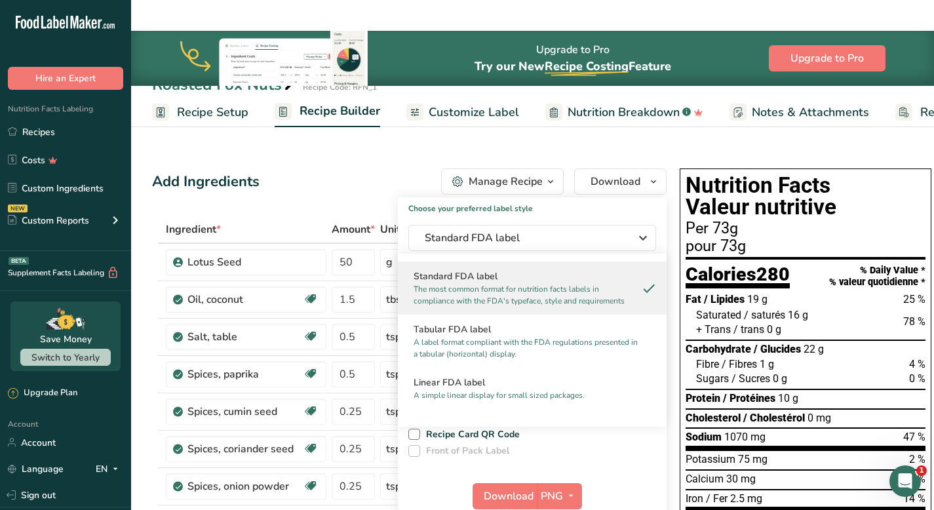
click at [556, 283] on p "The most common format for nutrition facts labels in compliance with the FDA's …" at bounding box center [527, 295] width 226 height 24
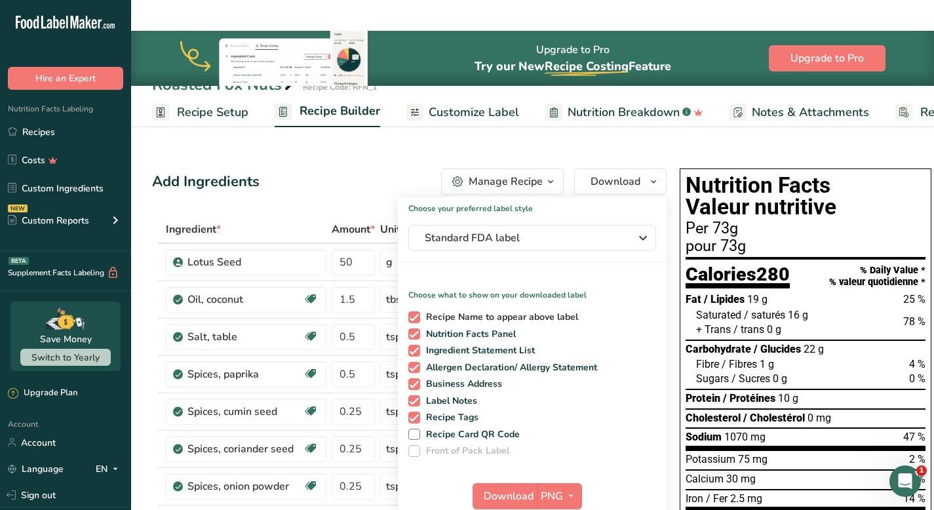
click at [410, 311] on span at bounding box center [415, 317] width 12 height 12
click at [410, 313] on input "Recipe Name to appear above label" at bounding box center [413, 317] width 9 height 9
checkbox input "false"
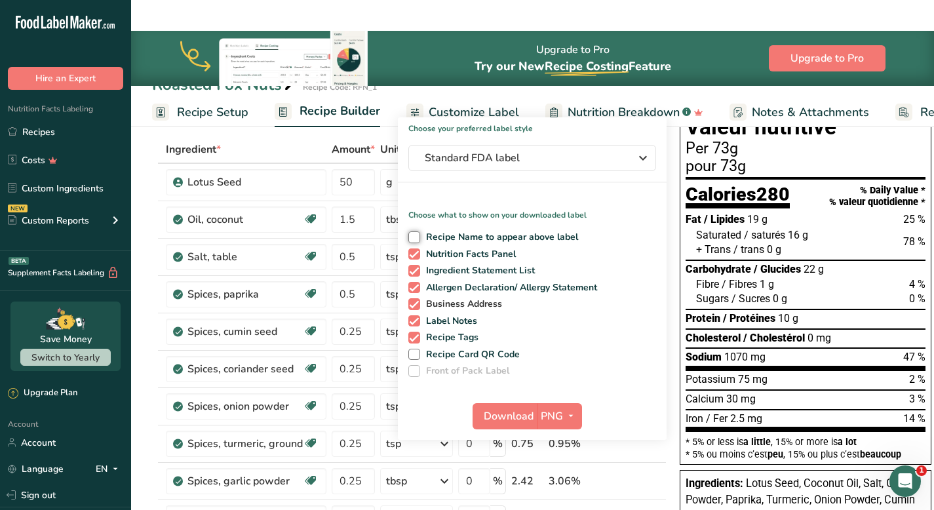
scroll to position [90, 0]
click at [416, 332] on span at bounding box center [415, 338] width 12 height 12
click at [416, 334] on input "Recipe Tags" at bounding box center [413, 338] width 9 height 9
checkbox input "false"
click at [566, 409] on icon "button" at bounding box center [571, 417] width 10 height 16
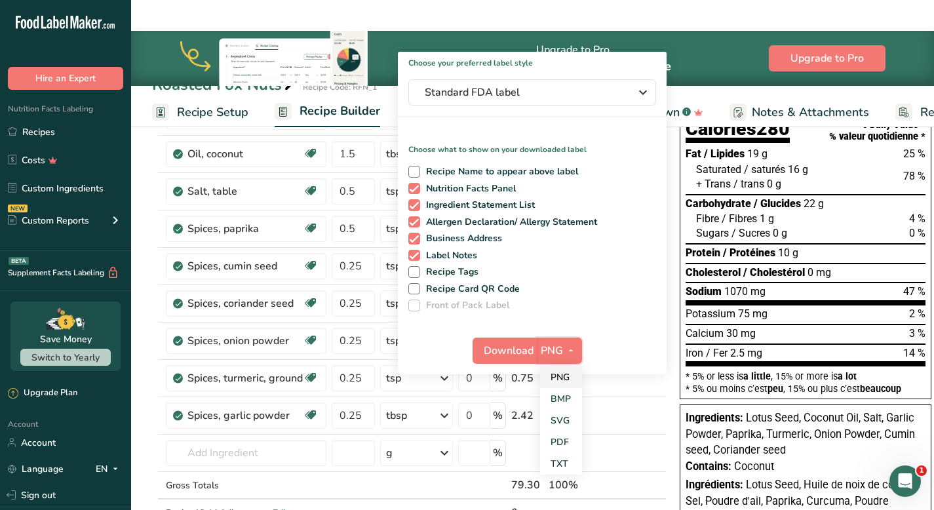
scroll to position [159, 0]
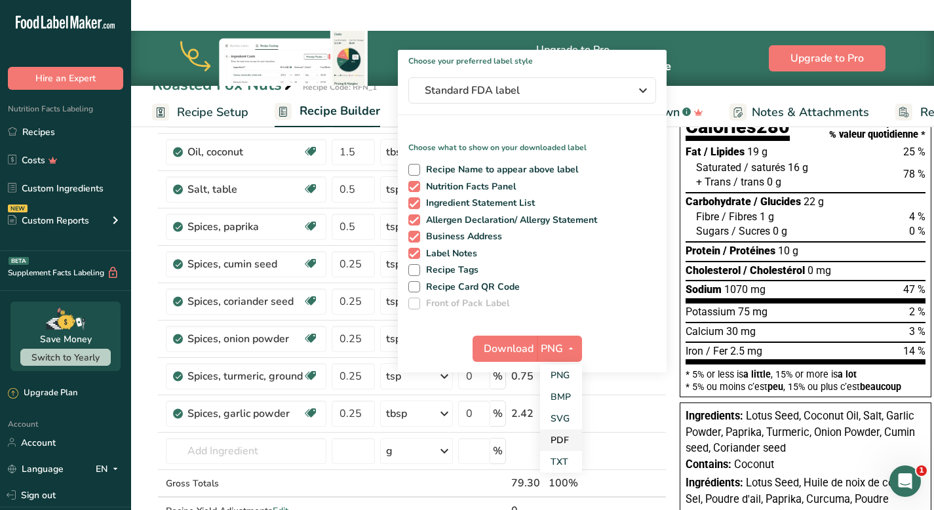
click at [562, 429] on link "PDF" at bounding box center [561, 440] width 42 height 22
click at [523, 341] on span "Download" at bounding box center [510, 349] width 50 height 16
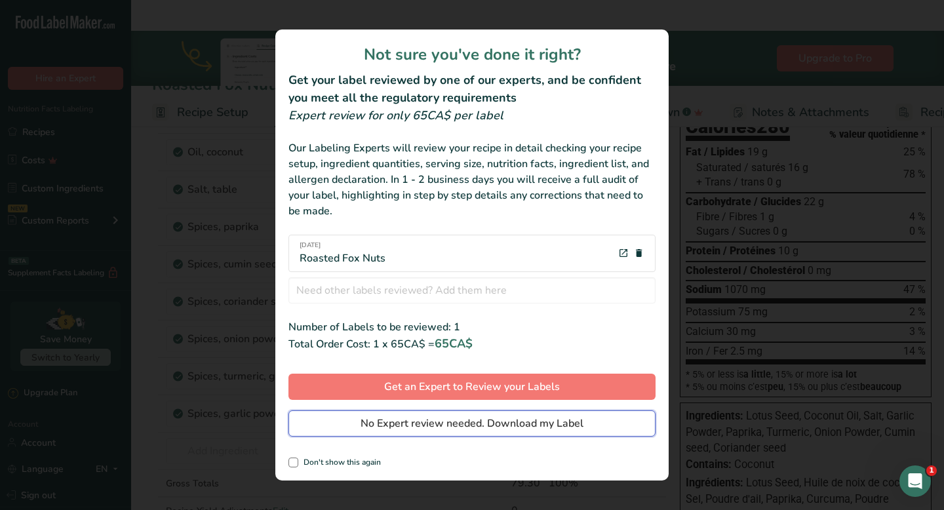
click at [483, 427] on span "No Expert review needed. Download my Label" at bounding box center [472, 424] width 223 height 16
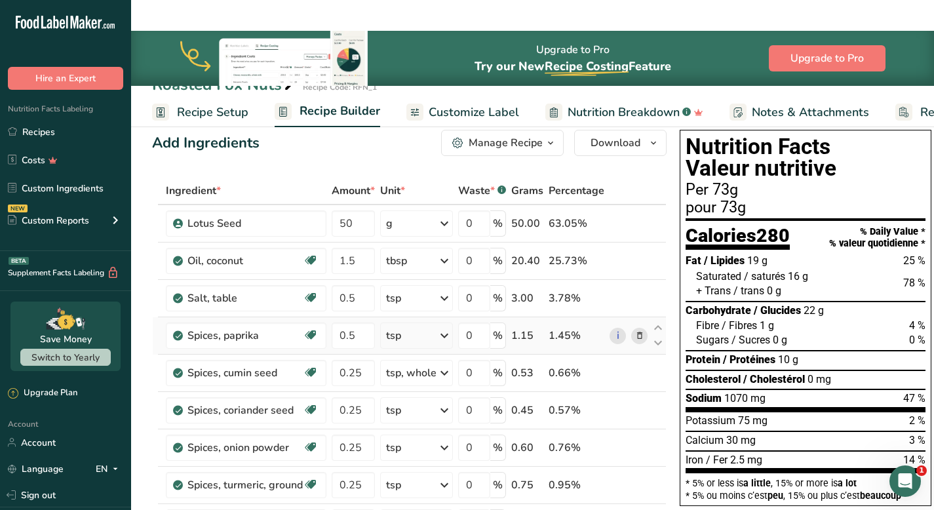
scroll to position [0, 0]
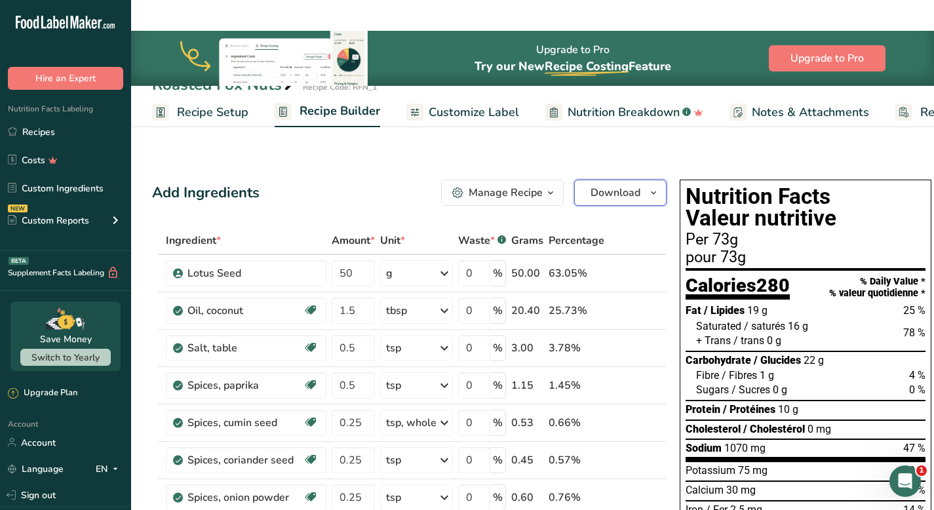
click at [649, 185] on icon "button" at bounding box center [654, 193] width 10 height 16
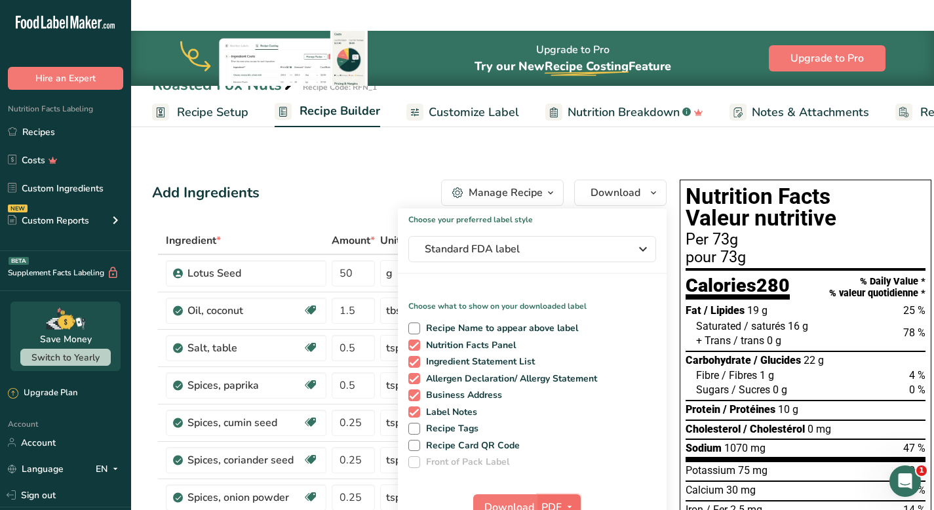
click at [569, 499] on icon "button" at bounding box center [570, 507] width 10 height 16
click at [500, 500] on span "Download" at bounding box center [509, 508] width 50 height 16
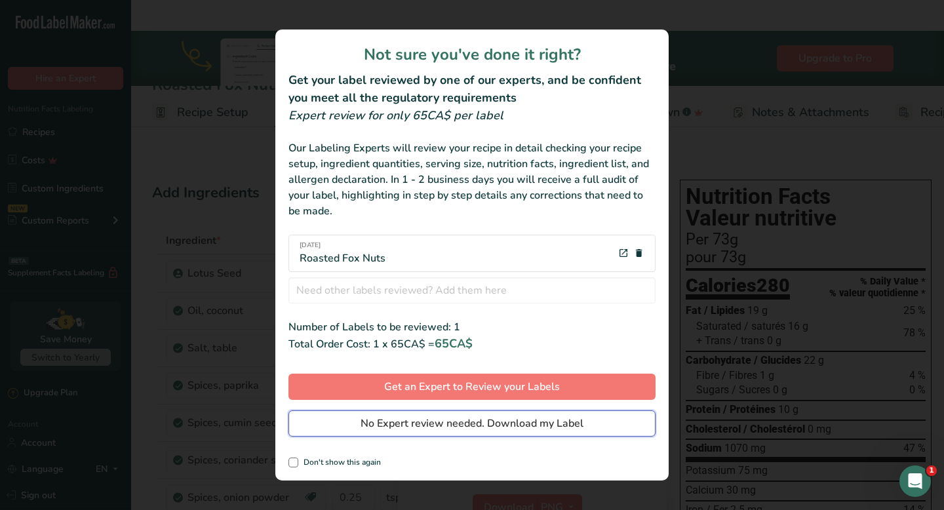
click at [524, 427] on span "No Expert review needed. Download my Label" at bounding box center [472, 424] width 223 height 16
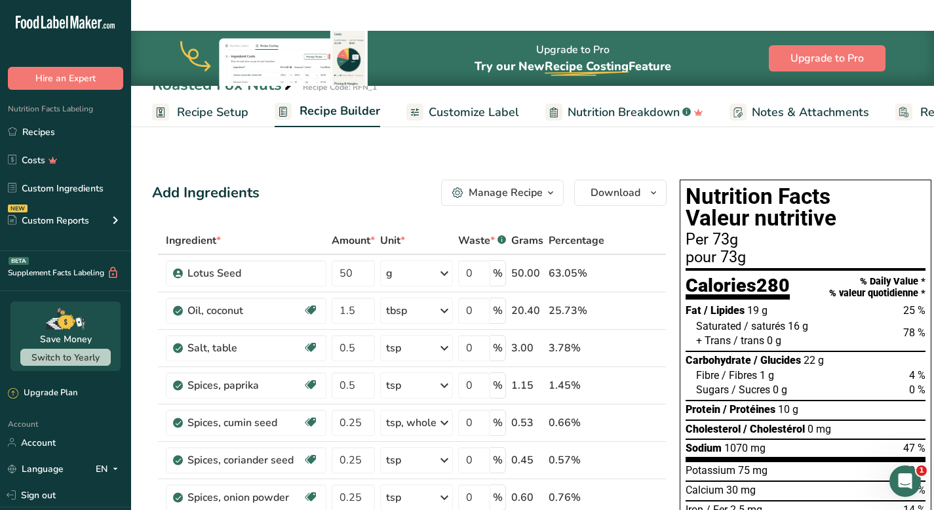
click at [457, 109] on span "Customize Label" at bounding box center [474, 113] width 90 height 18
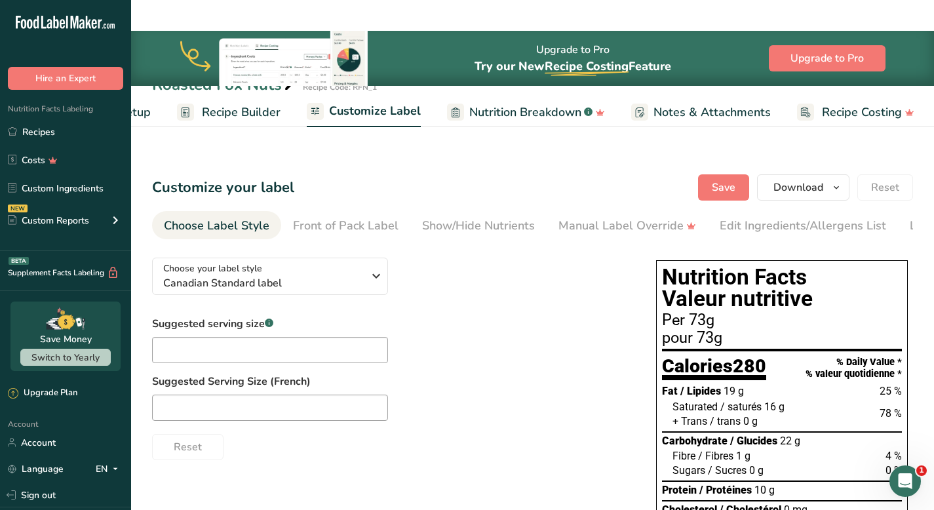
scroll to position [0, 99]
click at [357, 275] on span "Canadian Standard label" at bounding box center [263, 283] width 200 height 16
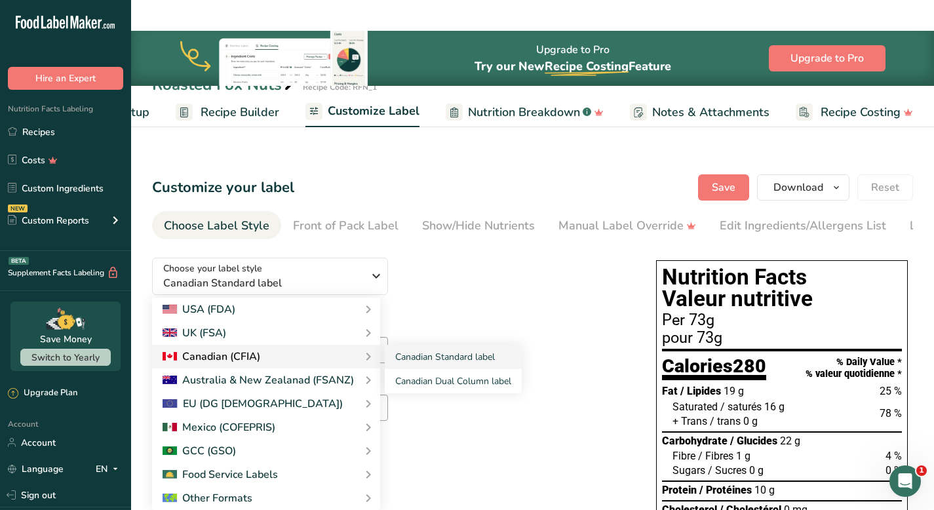
click at [309, 349] on div "Canadian (CFIA)" at bounding box center [266, 357] width 207 height 16
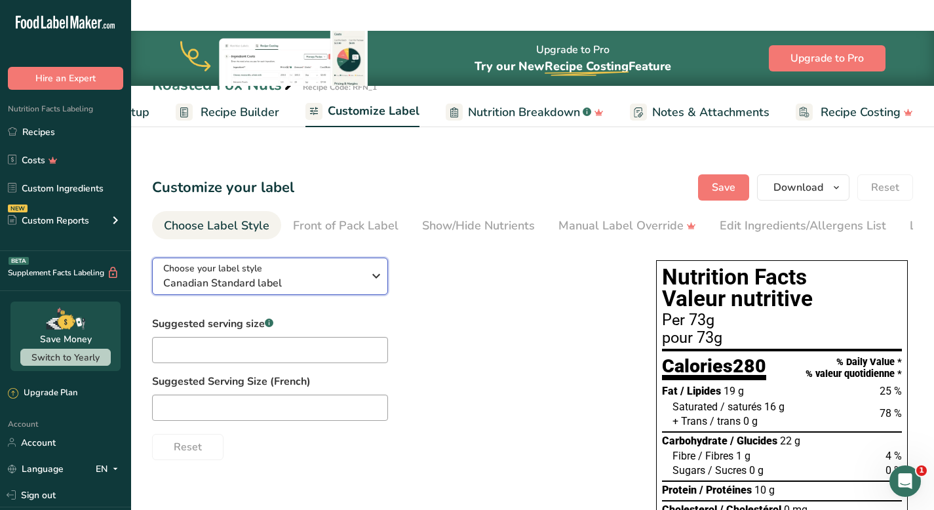
click at [349, 275] on span "Canadian Standard label" at bounding box center [263, 283] width 200 height 16
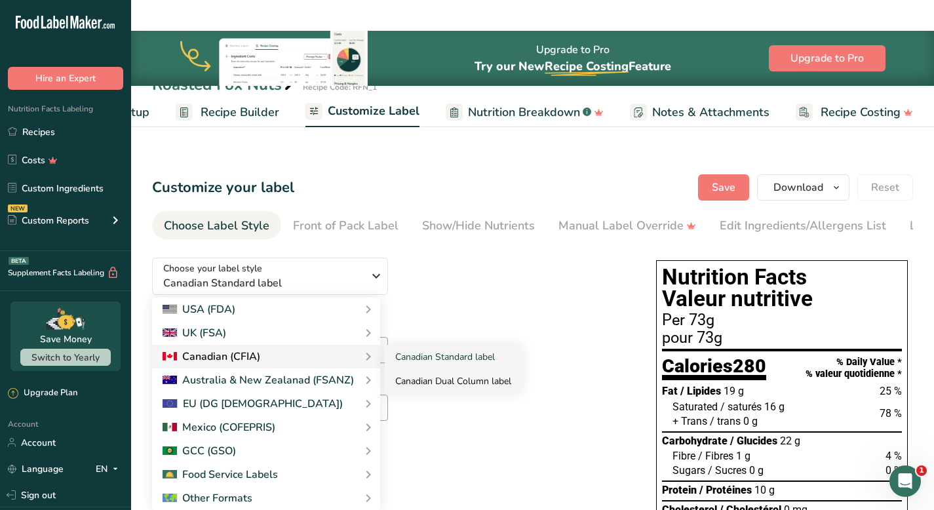
click at [454, 369] on link "Canadian Dual Column label" at bounding box center [453, 381] width 137 height 24
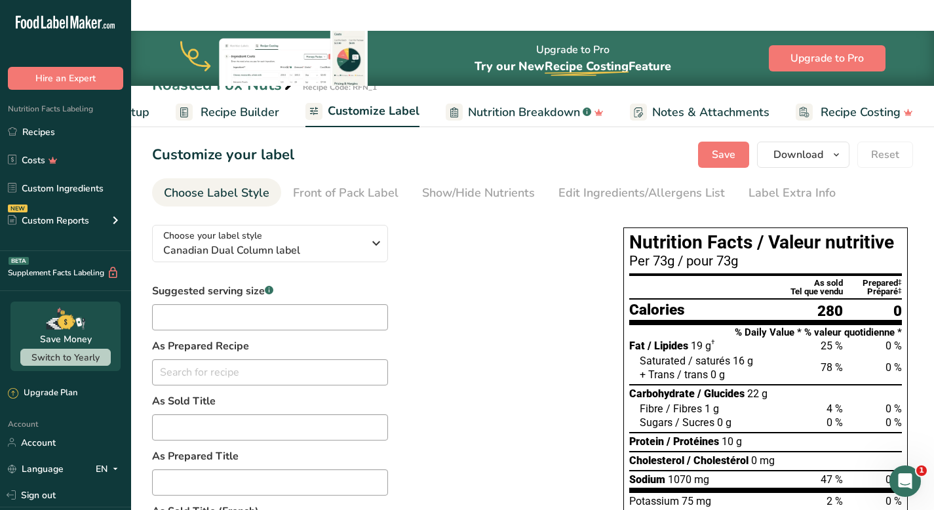
scroll to position [26, 0]
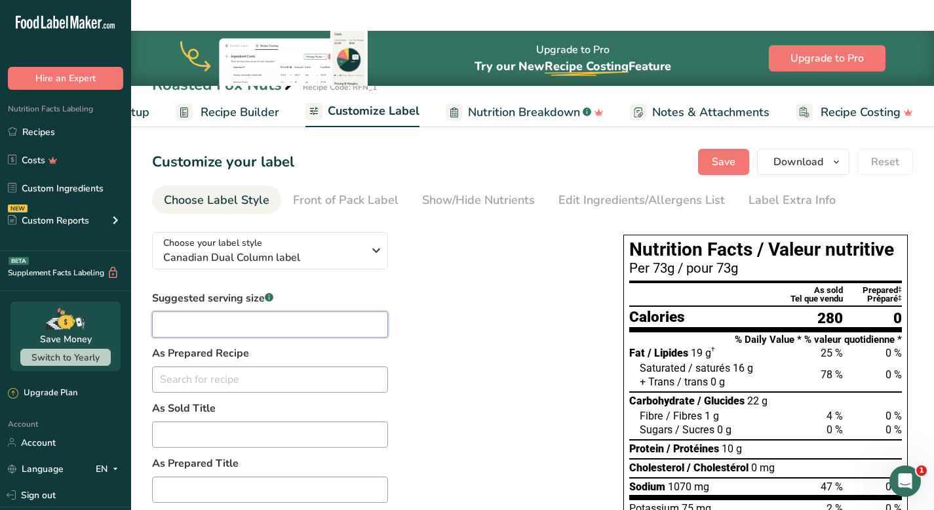
click at [323, 311] on input "text" at bounding box center [270, 324] width 236 height 26
type input "5"
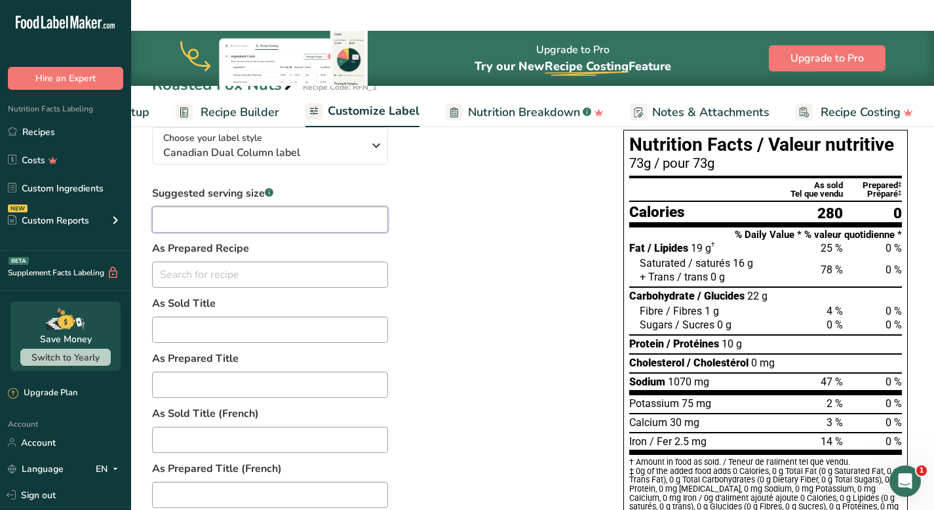
scroll to position [132, 0]
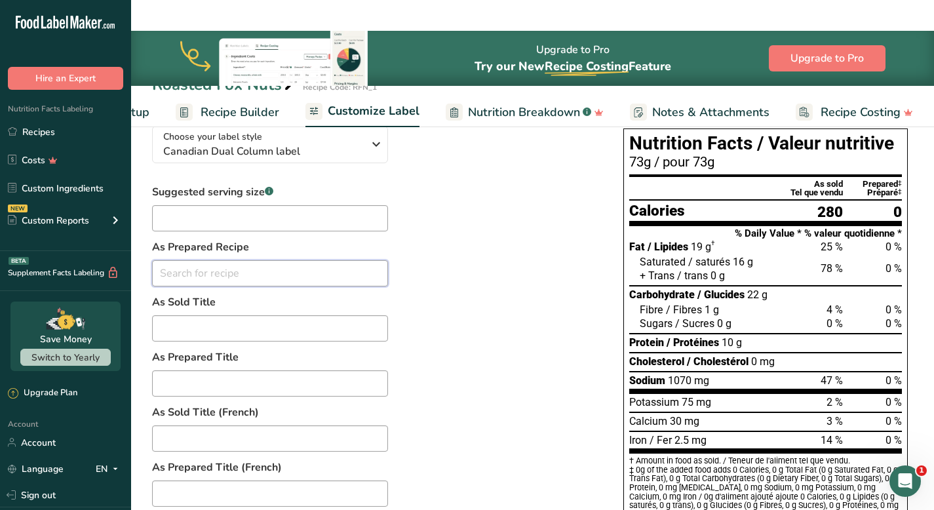
click at [290, 260] on input "text" at bounding box center [270, 273] width 236 height 26
type input "F"
click at [452, 307] on div "Suggested serving size .a-a{fill:#347362;}.b-a{fill:#fff;} As Prepared Recipe […" at bounding box center [374, 465] width 445 height 562
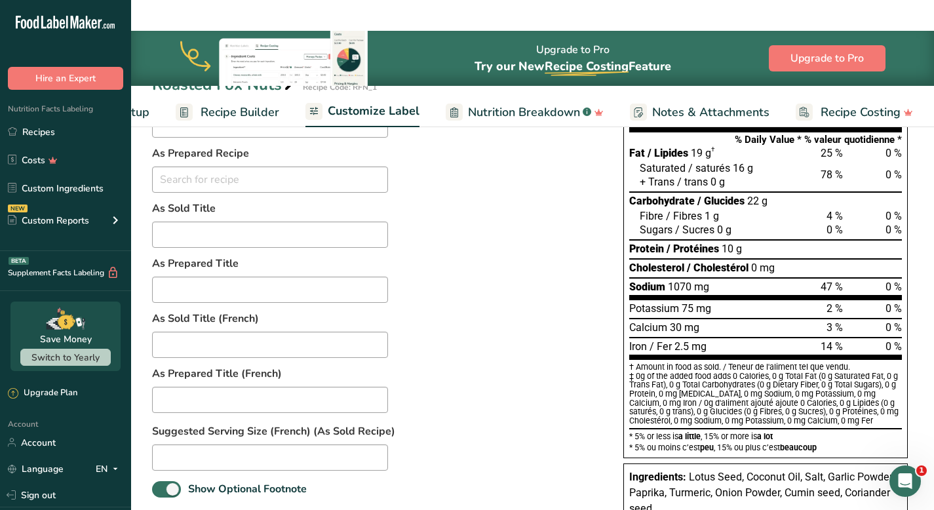
scroll to position [233, 0]
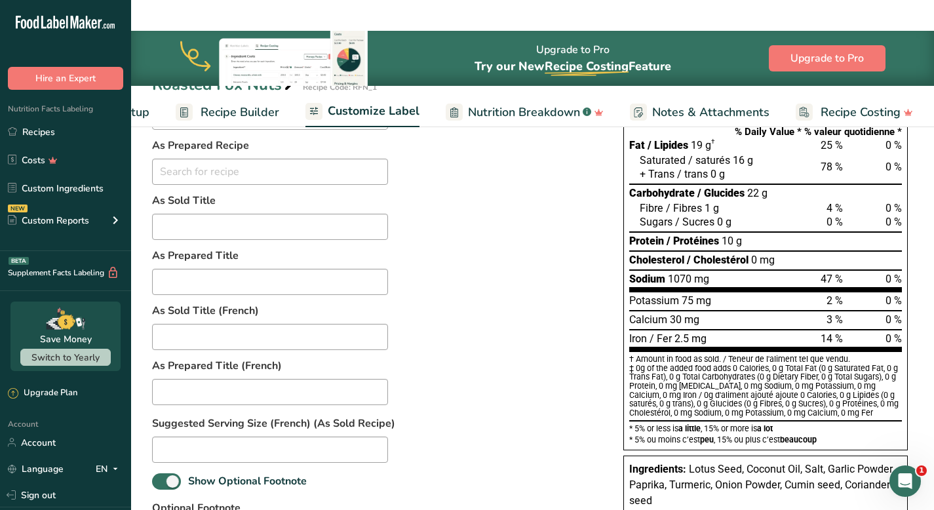
click at [763, 370] on div "‡ 0g of the added food adds 0 Calories, 0 g Total Fat (0 g Saturated Fat, 0 g T…" at bounding box center [765, 391] width 273 height 54
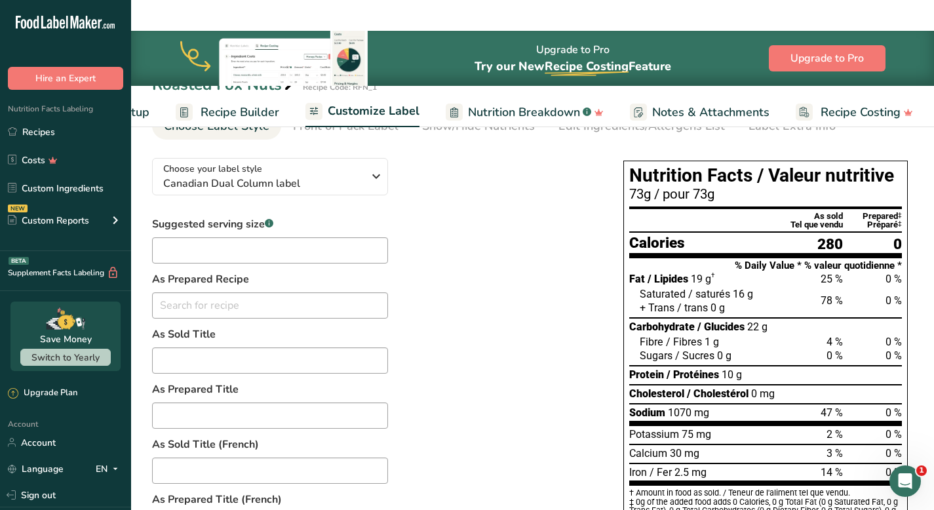
scroll to position [99, 0]
click at [313, 348] on input "text" at bounding box center [270, 361] width 236 height 26
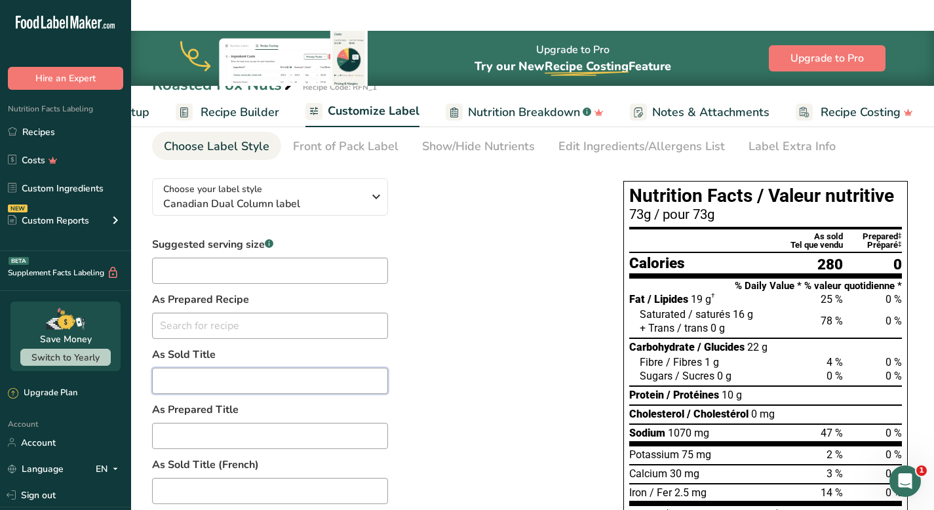
scroll to position [78, 0]
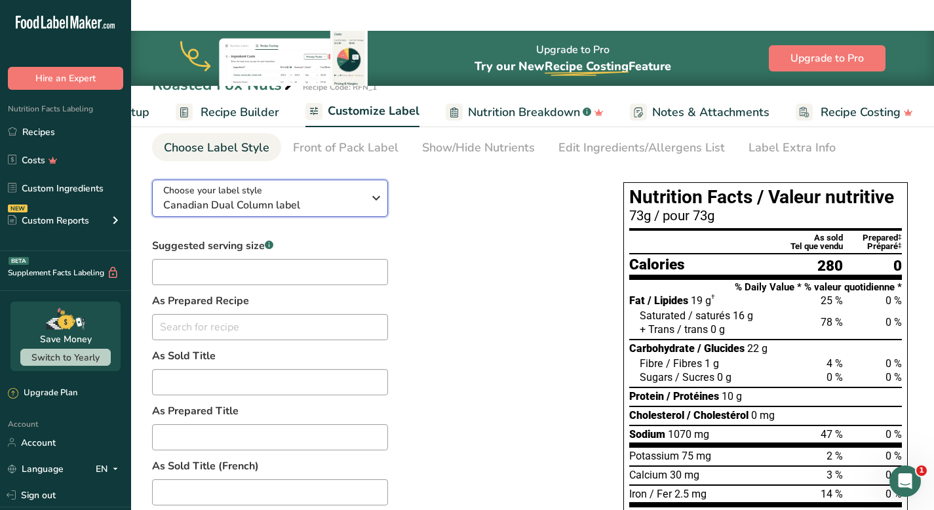
click at [373, 186] on icon "button" at bounding box center [377, 198] width 16 height 24
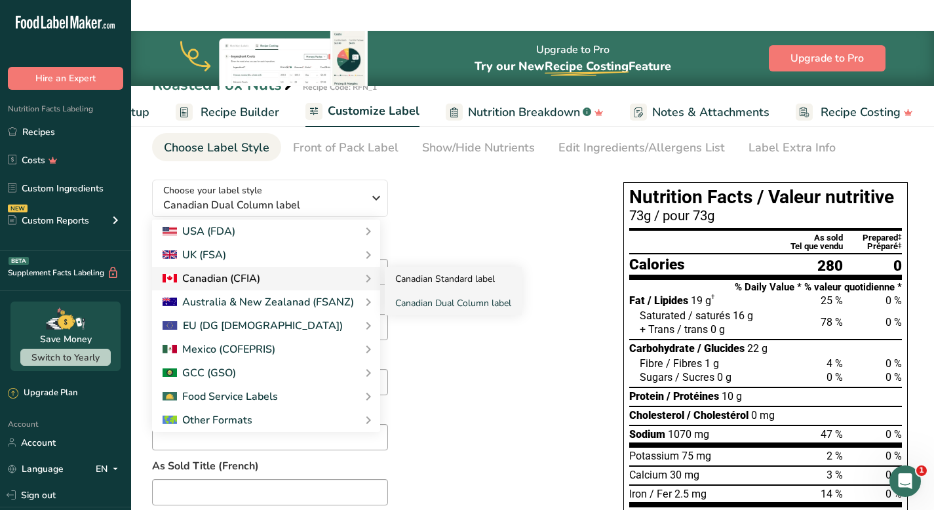
click at [414, 267] on link "Canadian Standard label" at bounding box center [453, 279] width 137 height 24
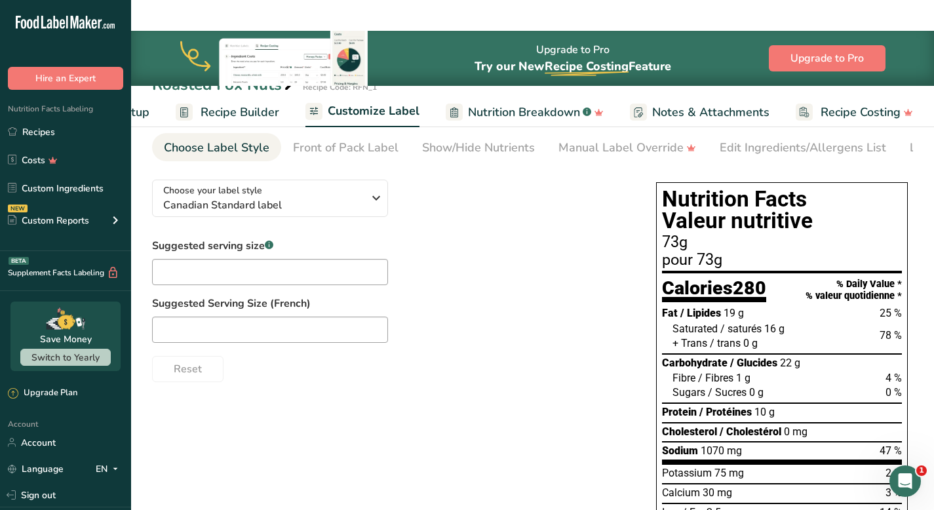
click at [414, 244] on div "Suggested serving size .a-a{fill:#347362;}.b-a{fill:#fff;} Suggested Serving Si…" at bounding box center [391, 310] width 478 height 144
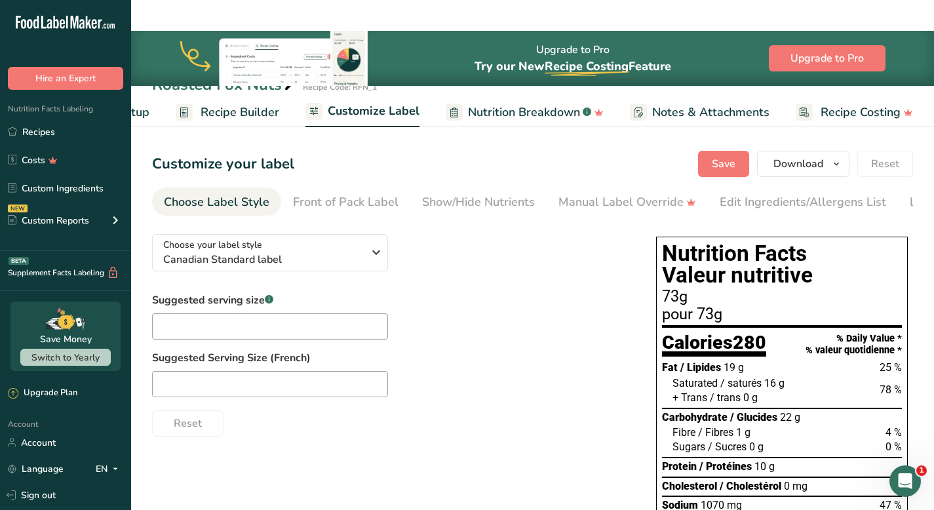
scroll to position [0, 0]
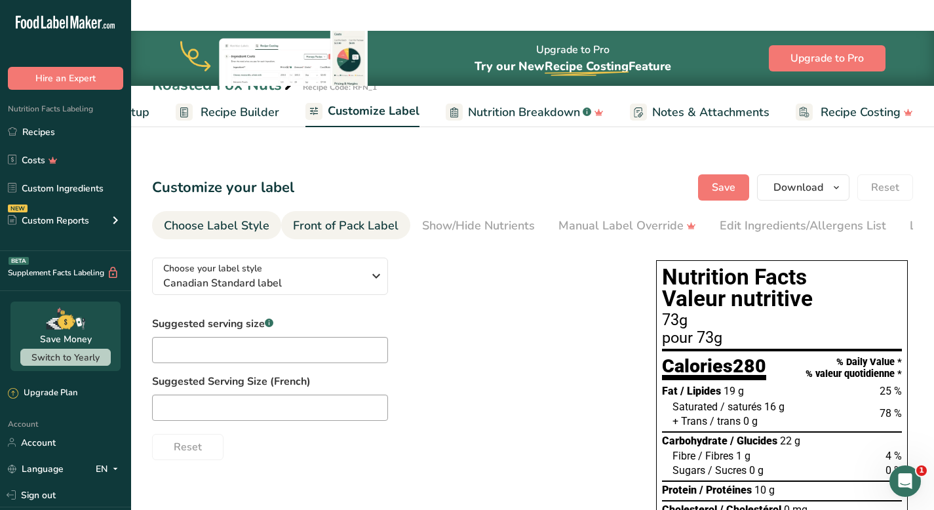
click at [372, 217] on div "Front of Pack Label" at bounding box center [346, 226] width 106 height 18
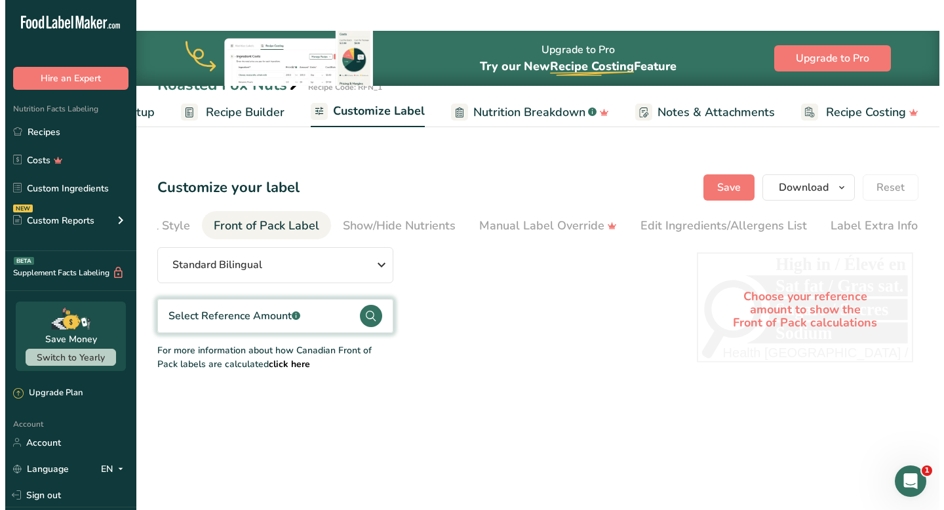
scroll to position [0, 86]
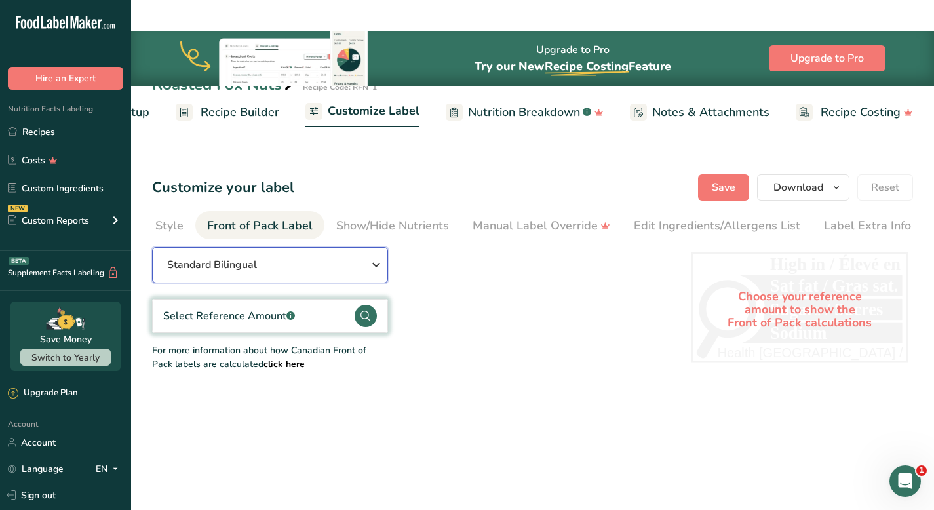
click at [371, 253] on icon "button" at bounding box center [377, 265] width 16 height 24
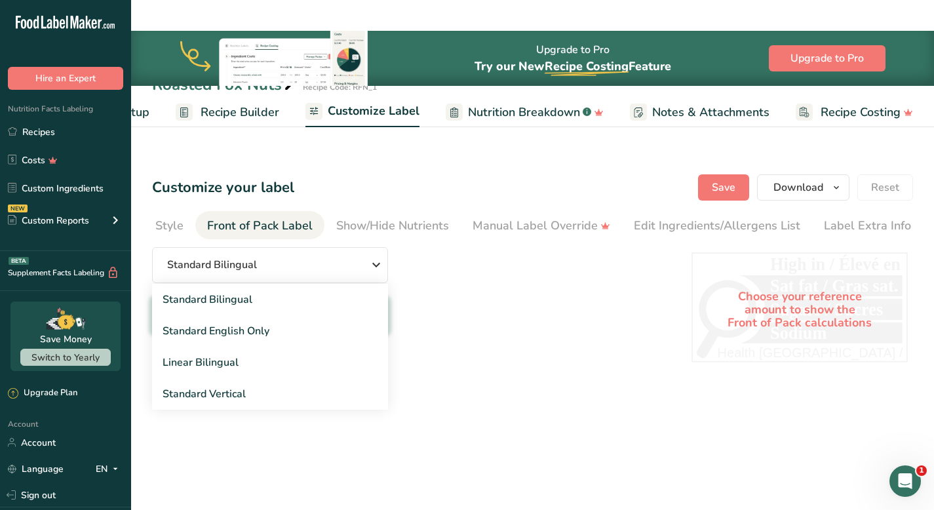
click at [424, 255] on div "Standard Bilingual Standard Bilingual Standard English Only Linear Bilingual St…" at bounding box center [408, 309] width 513 height 124
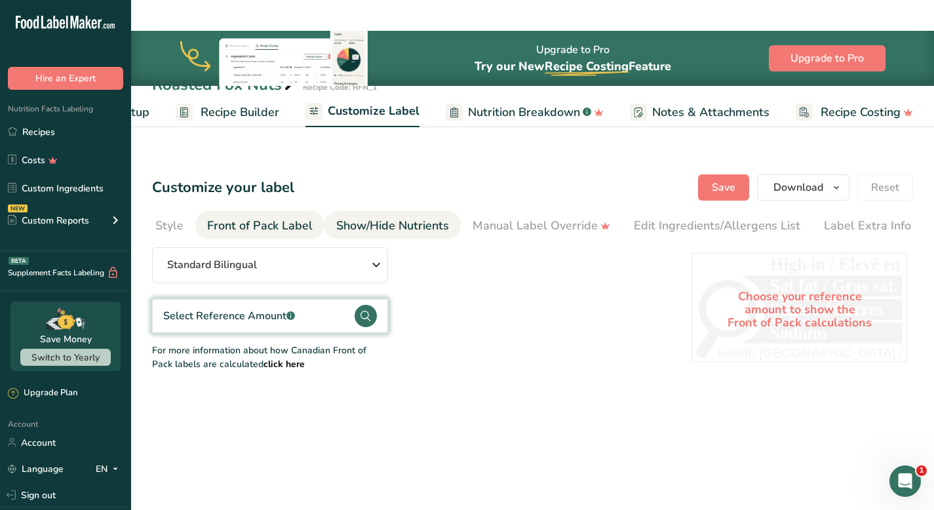
click at [405, 217] on div "Show/Hide Nutrients" at bounding box center [392, 226] width 113 height 18
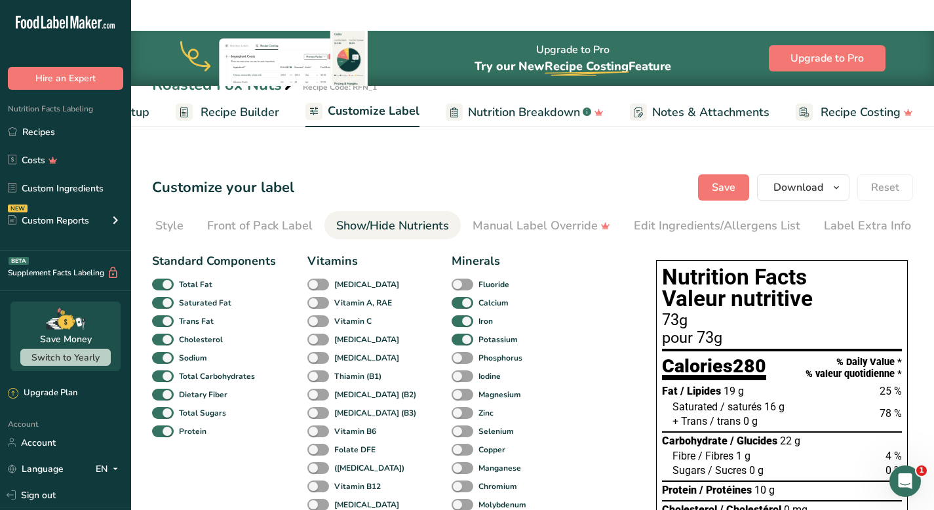
click at [523, 115] on span "Nutrition Breakdown" at bounding box center [524, 113] width 112 height 18
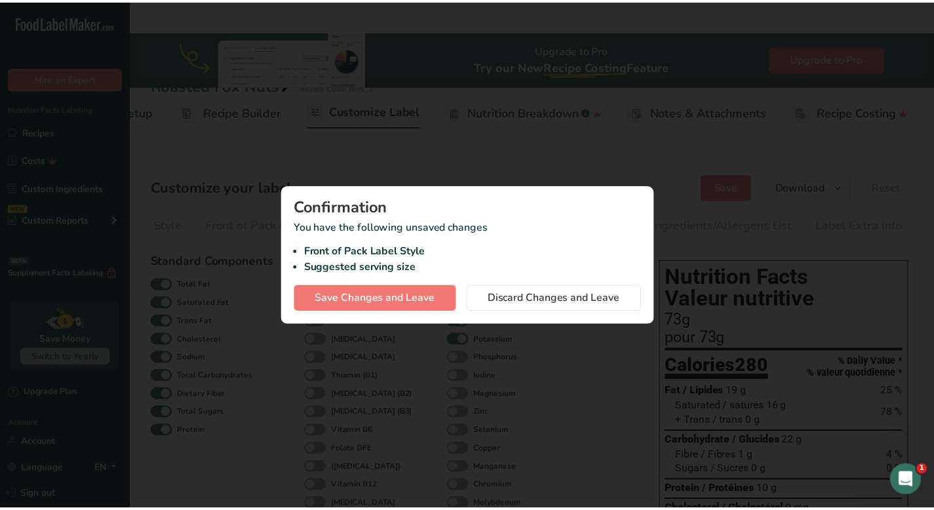
scroll to position [0, 89]
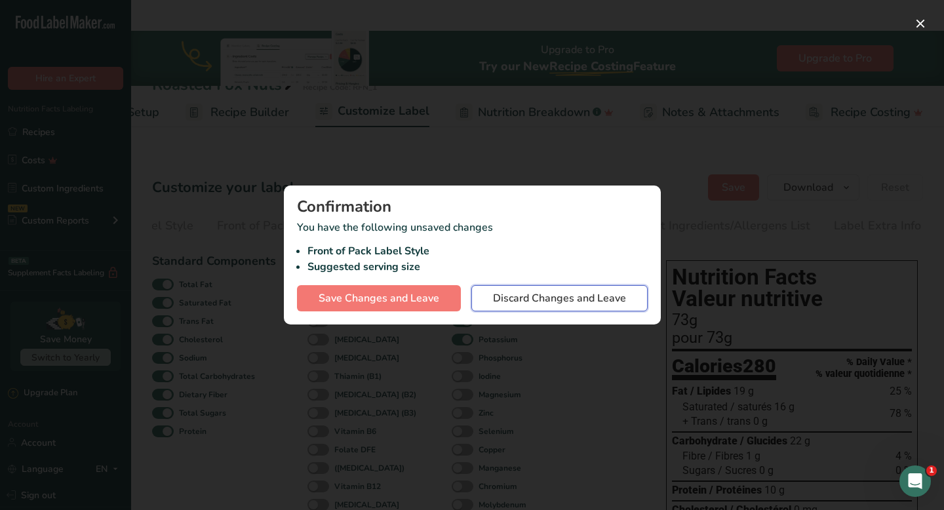
click at [530, 295] on span "Discard Changes and Leave" at bounding box center [559, 298] width 133 height 16
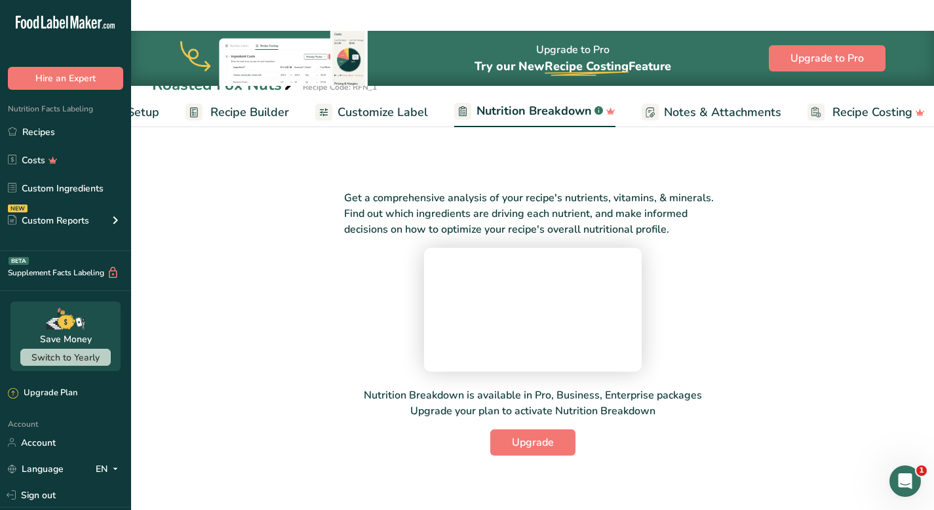
click at [726, 115] on span "Notes & Attachments" at bounding box center [722, 113] width 117 height 18
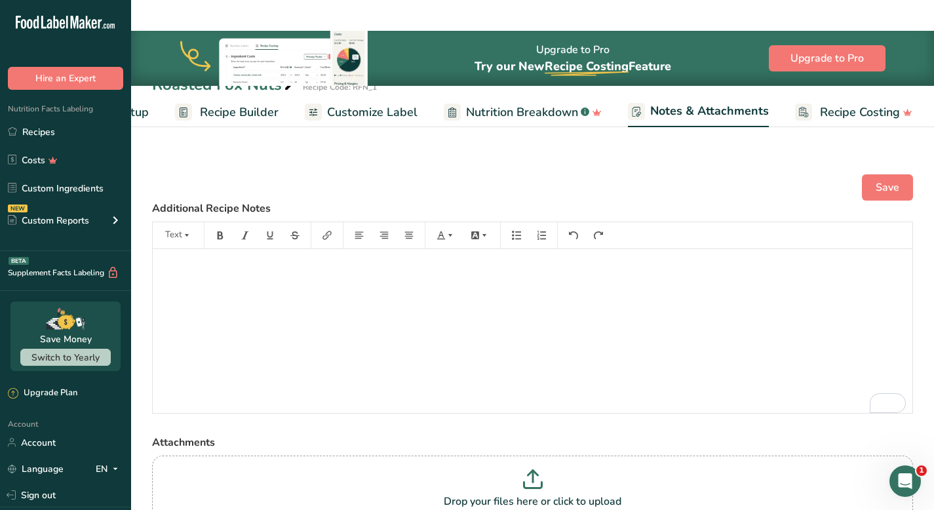
click at [842, 116] on span "Recipe Costing" at bounding box center [860, 113] width 80 height 18
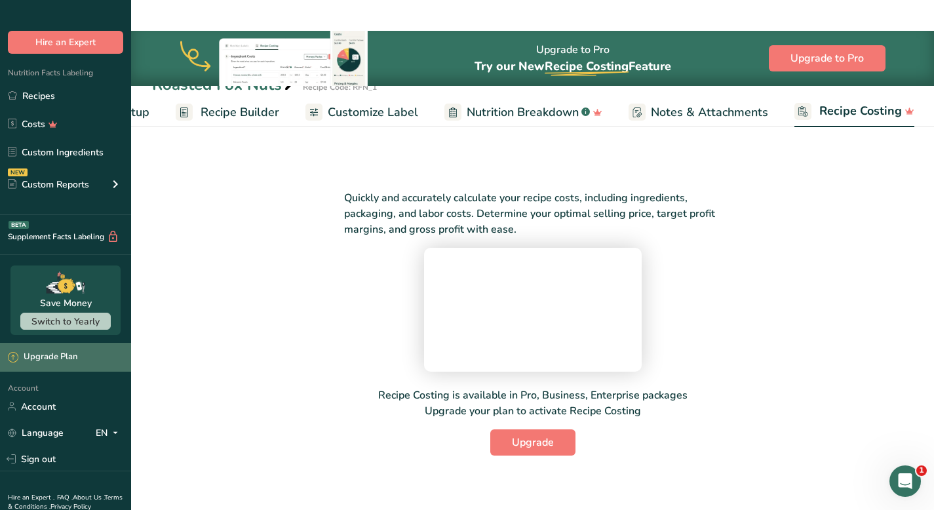
scroll to position [55, 0]
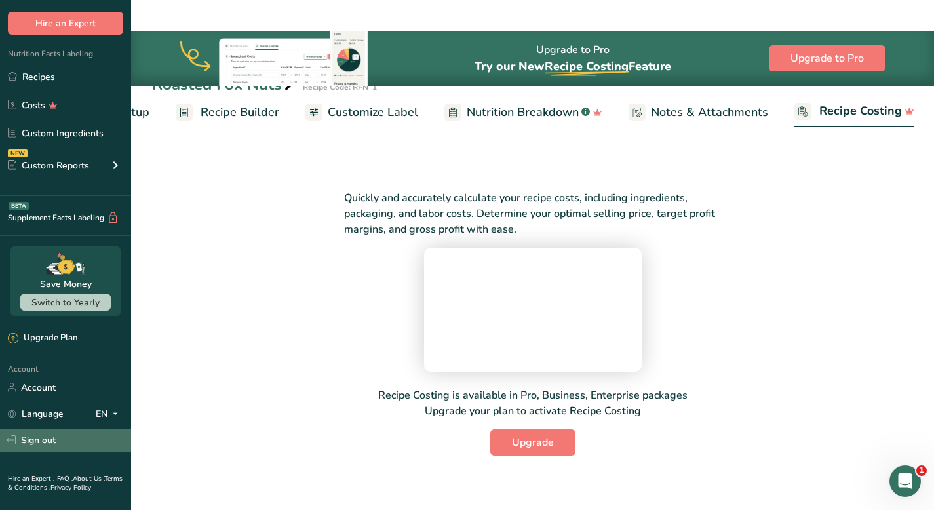
click at [53, 439] on link "Sign out" at bounding box center [65, 440] width 131 height 23
